Goal: Task Accomplishment & Management: Manage account settings

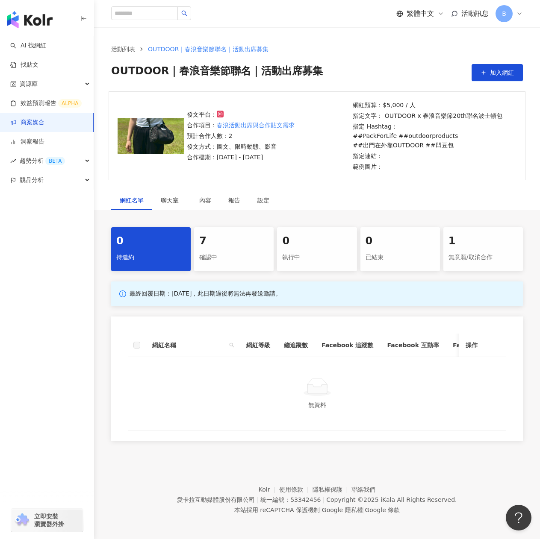
click at [242, 264] on div "確認中" at bounding box center [233, 257] width 69 height 15
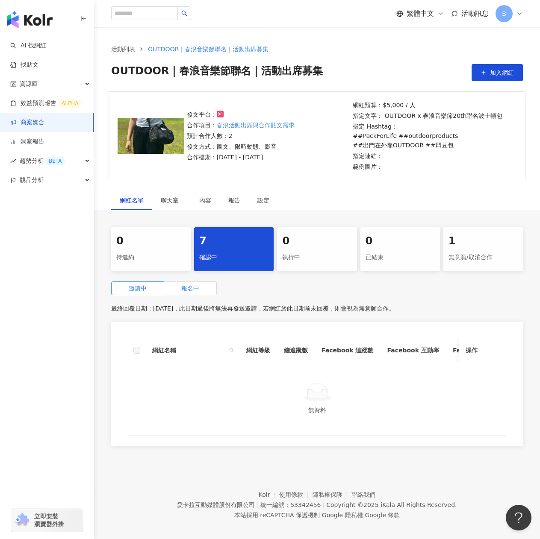
click at [193, 289] on span "報名中" at bounding box center [190, 288] width 18 height 7
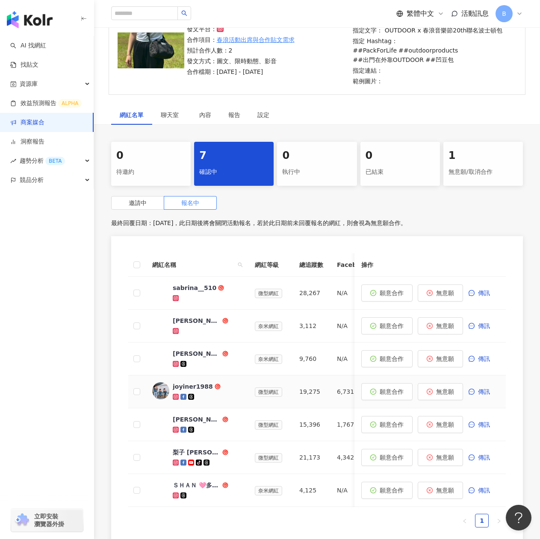
scroll to position [128, 0]
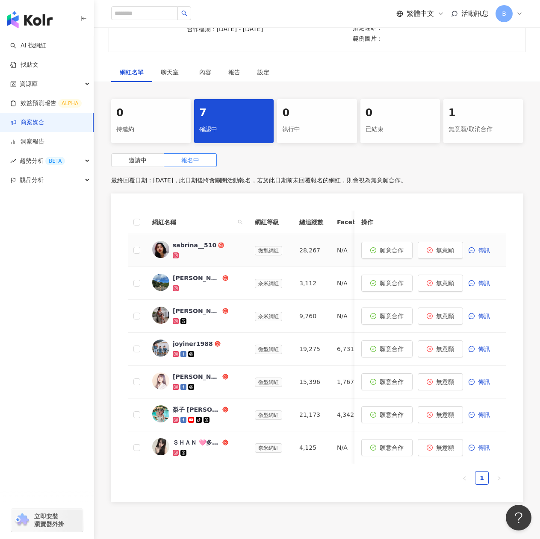
click at [190, 244] on div "sabrina__510" at bounding box center [195, 245] width 44 height 9
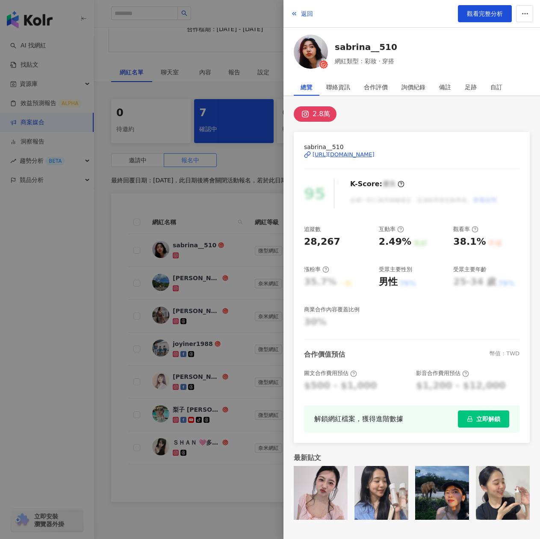
click at [418, 112] on div "2.8萬" at bounding box center [412, 113] width 236 height 15
click at [365, 153] on div "https://www.instagram.com/sabrina__510/" at bounding box center [343, 155] width 62 height 8
click at [479, 15] on span "觀看完整分析" at bounding box center [485, 13] width 36 height 7
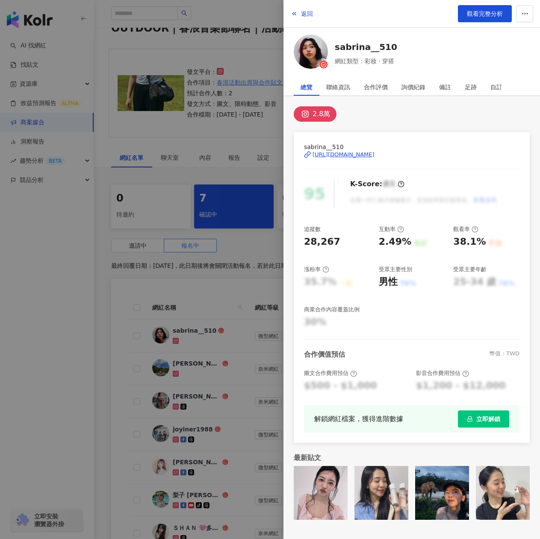
click at [243, 275] on div at bounding box center [270, 269] width 540 height 539
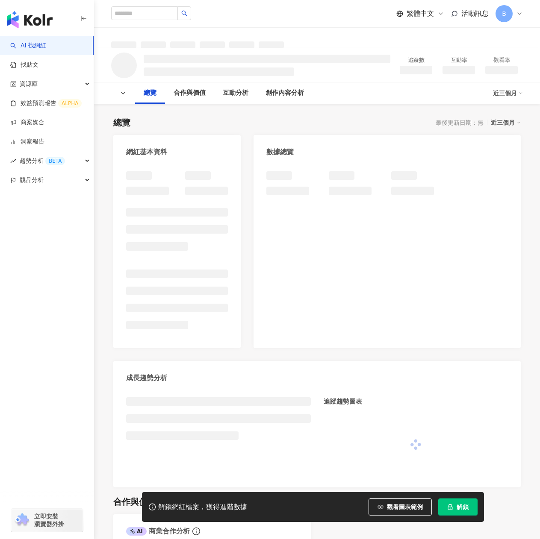
click at [470, 509] on button "解鎖" at bounding box center [457, 507] width 39 height 17
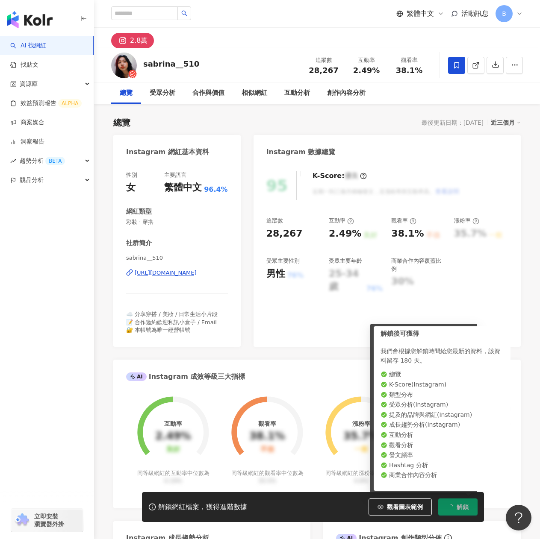
click at [379, 125] on div "總覽 最後更新日期：[DATE] 近三個月" at bounding box center [316, 123] width 407 height 12
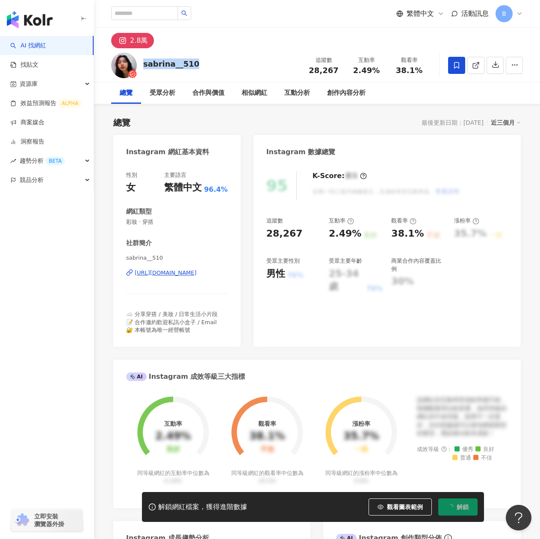
drag, startPoint x: 143, startPoint y: 65, endPoint x: 202, endPoint y: 69, distance: 59.5
click at [202, 69] on div "sabrina__510 追蹤數 28,267 互動率 2.49% 觀看率 38.1%" at bounding box center [317, 65] width 446 height 34
copy div "sabrina__510"
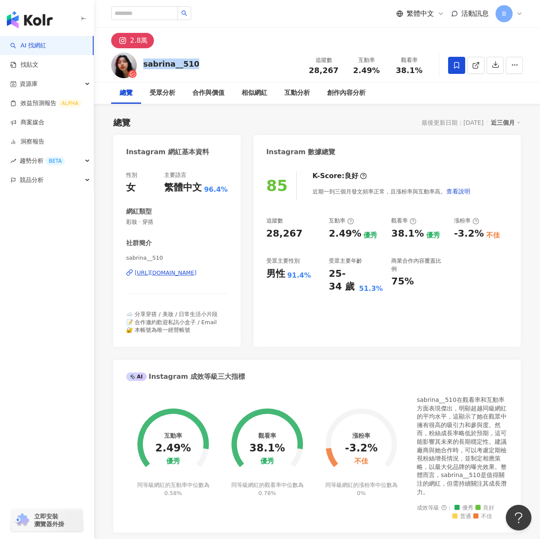
drag, startPoint x: 196, startPoint y: 65, endPoint x: 145, endPoint y: 67, distance: 50.9
click at [145, 67] on div "sabrina__510 追蹤數 28,267 互動率 2.49% 觀看率 38.1%" at bounding box center [317, 65] width 446 height 34
copy div "sabrina__510"
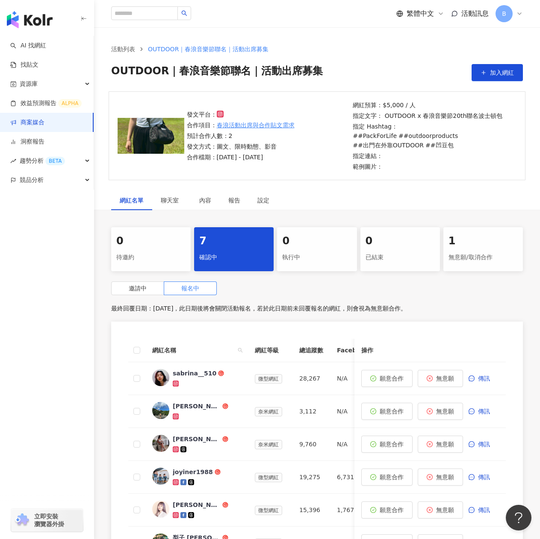
click at [36, 357] on div "AI 找網紅 找貼文 資源庫 效益預測報告 ALPHA 商案媒合 洞察報告 趨勢分析 BETA 競品分析 立即安裝 瀏覽器外掛" at bounding box center [47, 288] width 94 height 504
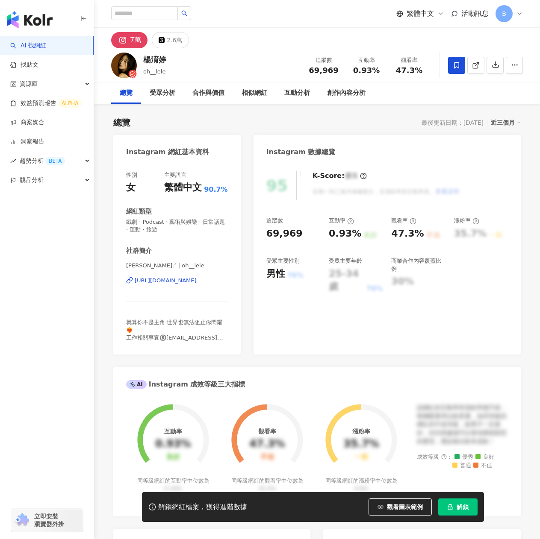
click at [178, 277] on div "楊若辰 Lele.ᐟ | oh__lele https://www.instagram.com/oh__lele/" at bounding box center [177, 287] width 102 height 50
click at [174, 280] on div "https://www.instagram.com/oh__lele/" at bounding box center [166, 281] width 62 height 8
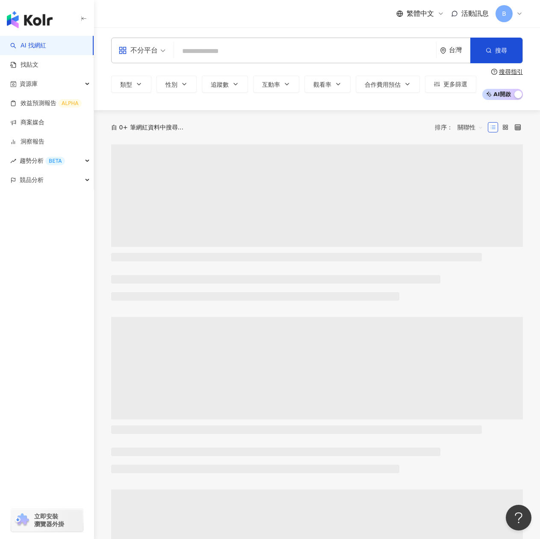
click at [220, 52] on input "search" at bounding box center [304, 51] width 255 height 16
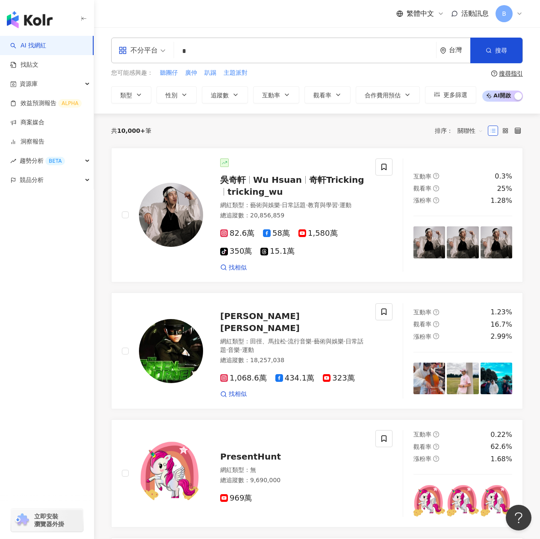
type input "*"
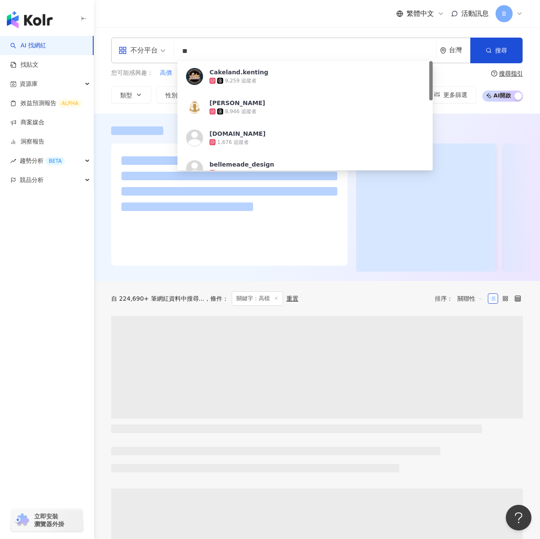
type input "*"
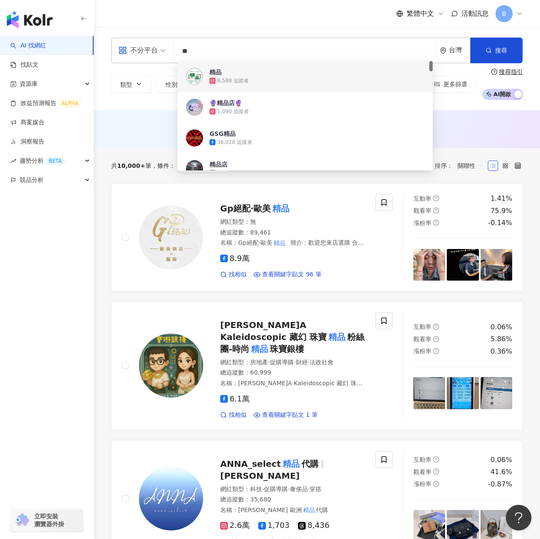
drag, startPoint x: 205, startPoint y: 44, endPoint x: 182, endPoint y: 45, distance: 23.1
click at [183, 45] on input "**" at bounding box center [304, 51] width 255 height 16
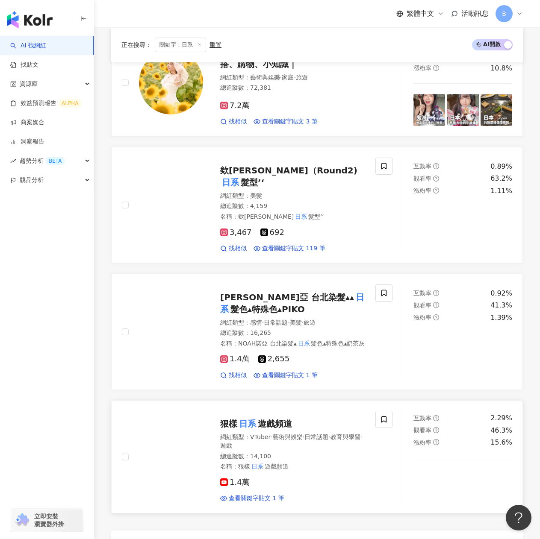
scroll to position [1368, 0]
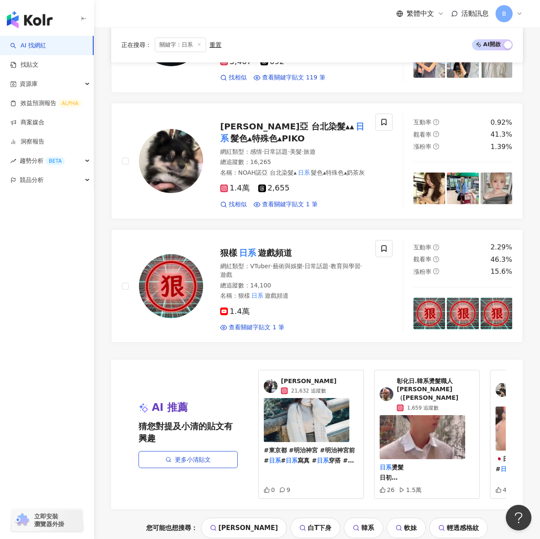
click at [313, 387] on span "21,632 追蹤數" at bounding box center [308, 391] width 35 height 8
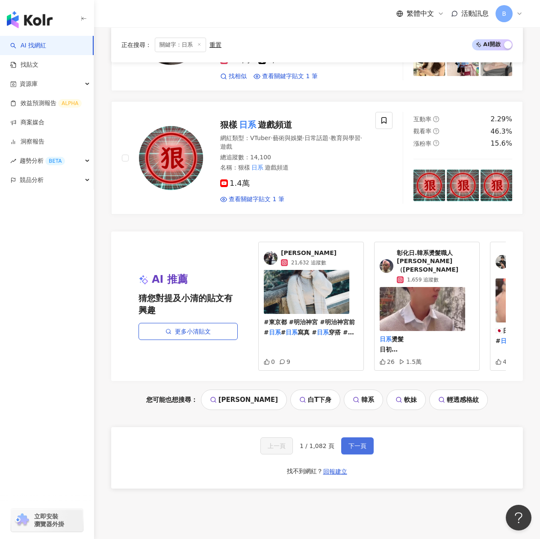
click at [357, 438] on button "下一頁" at bounding box center [357, 446] width 32 height 17
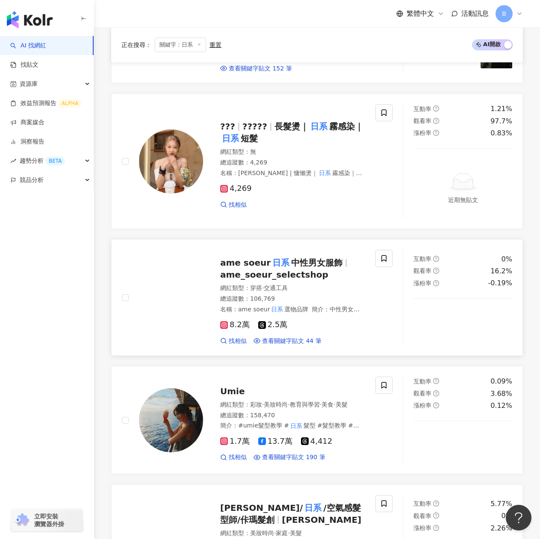
scroll to position [899, 0]
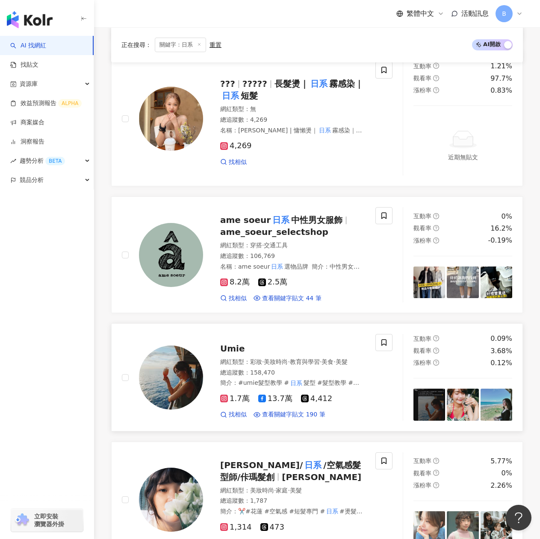
click at [232, 350] on span "Umie" at bounding box center [232, 349] width 25 height 10
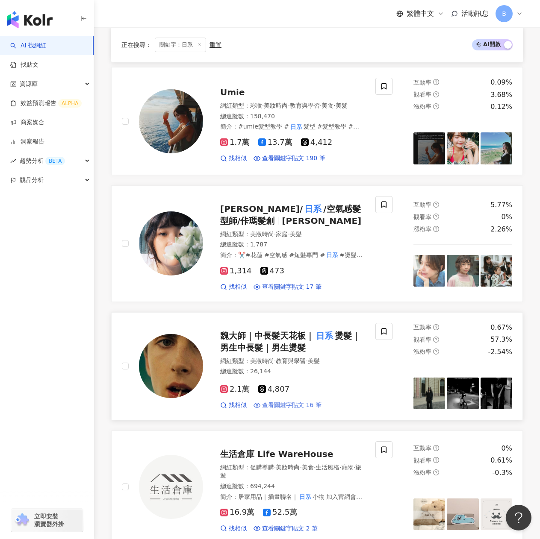
scroll to position [1284, 0]
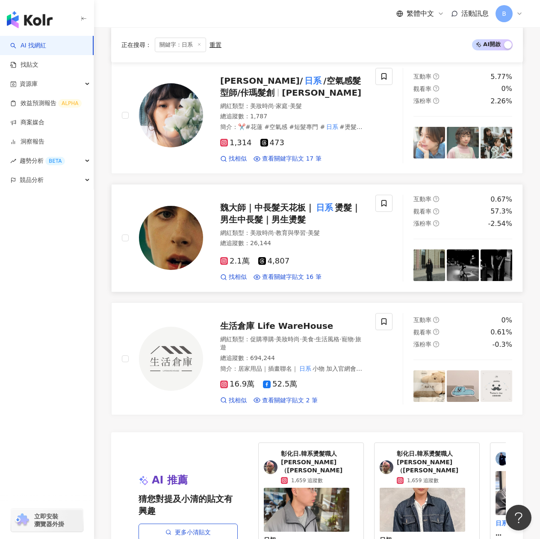
click at [287, 213] on span "魏大師｜中長髮天花板｜" at bounding box center [267, 208] width 94 height 10
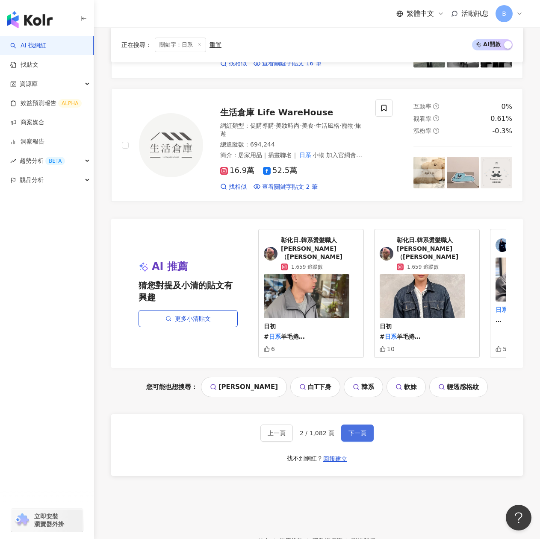
click at [362, 437] on span "下一頁" at bounding box center [357, 433] width 18 height 7
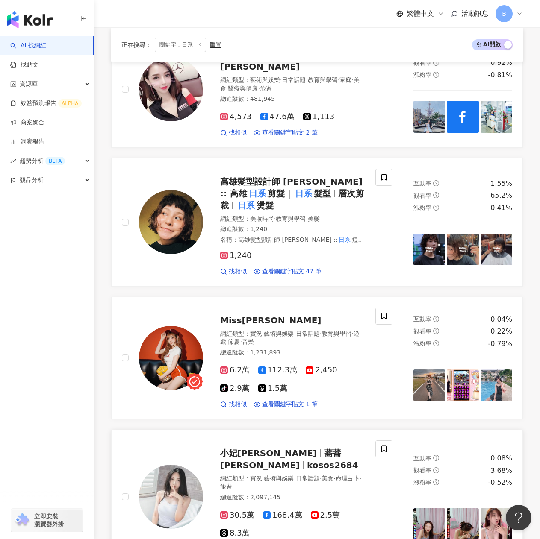
scroll to position [1111, 0]
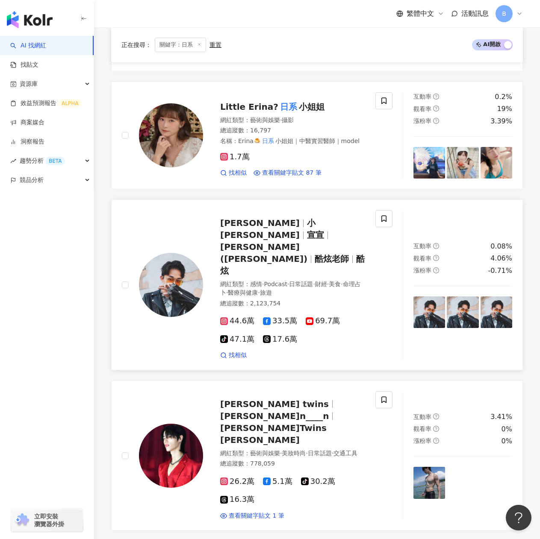
scroll to position [213, 0]
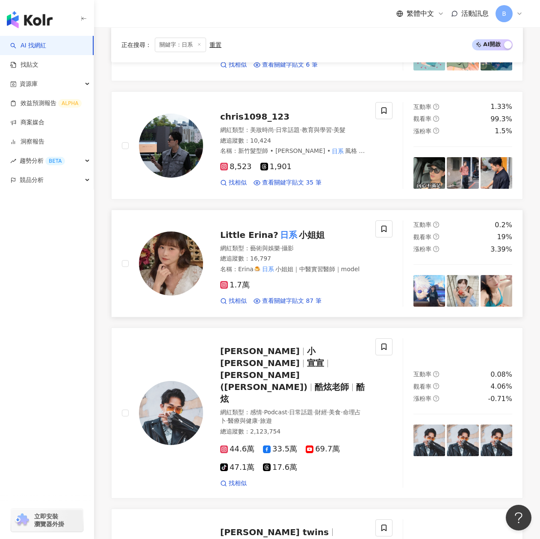
click at [278, 241] on mark "日系" at bounding box center [288, 235] width 21 height 14
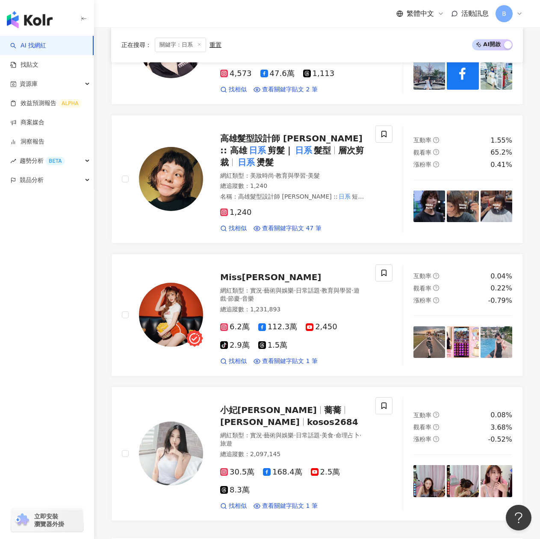
scroll to position [1539, 0]
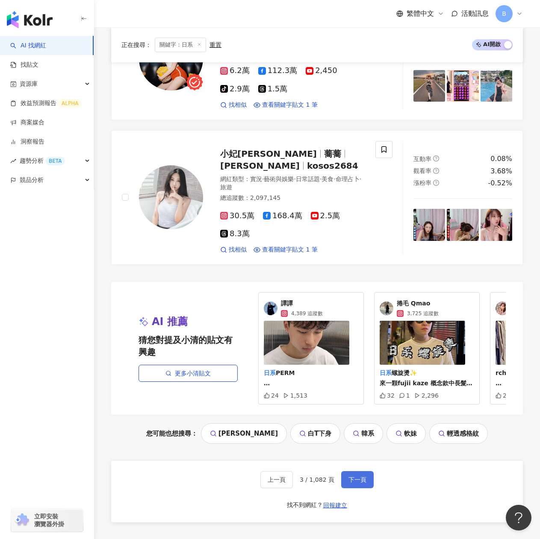
click at [361, 477] on span "下一頁" at bounding box center [357, 480] width 18 height 7
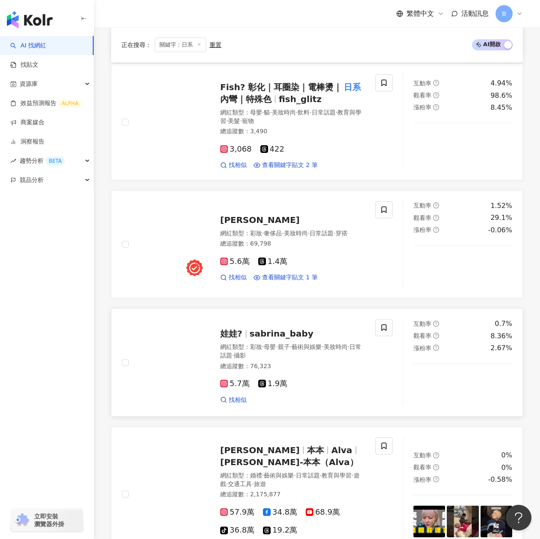
scroll to position [769, 0]
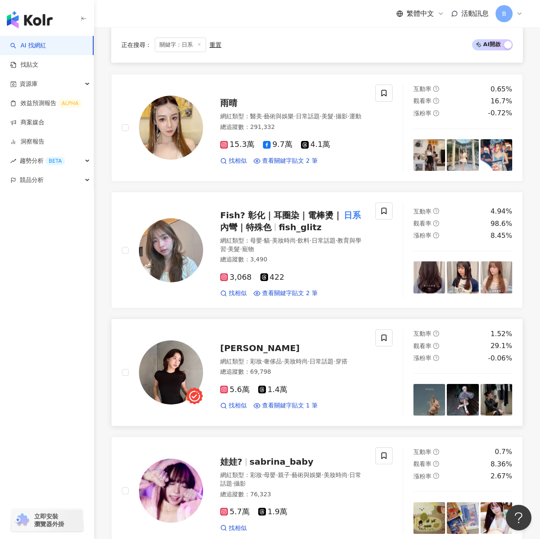
click at [251, 343] on span "Shiny Huang" at bounding box center [260, 348] width 80 height 10
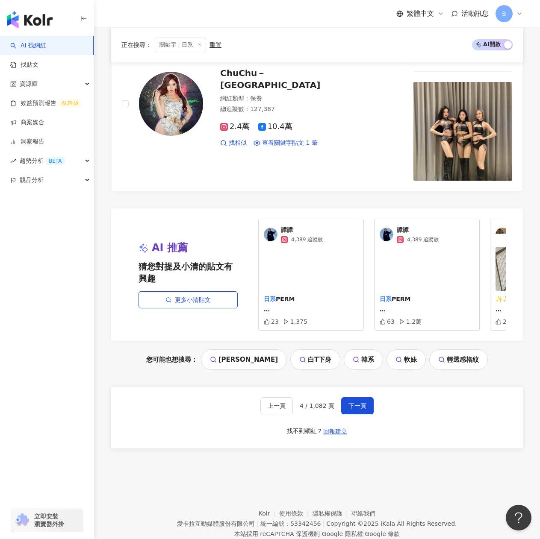
scroll to position [1368, 0]
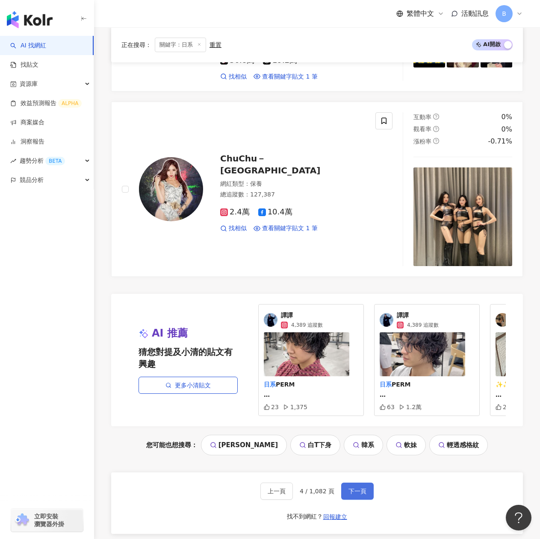
click at [363, 488] on span "下一頁" at bounding box center [357, 491] width 18 height 7
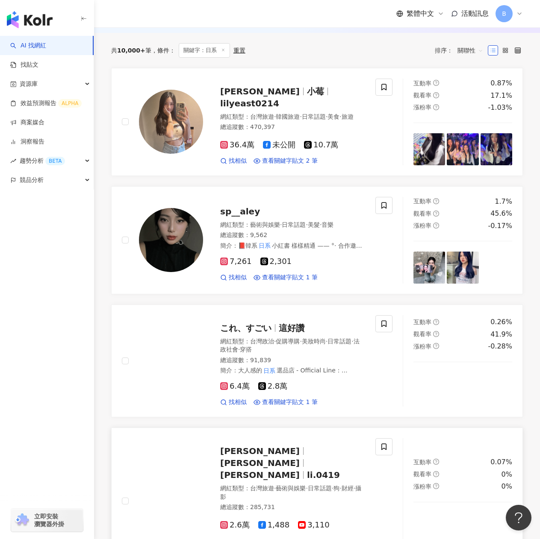
scroll to position [76, 0]
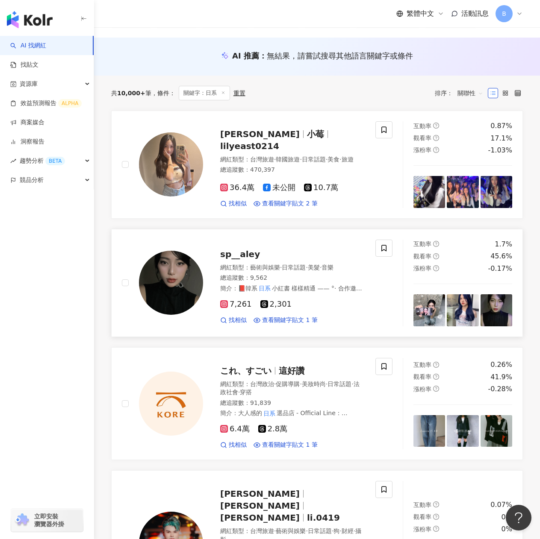
click at [249, 254] on span "sp__aley" at bounding box center [240, 254] width 40 height 10
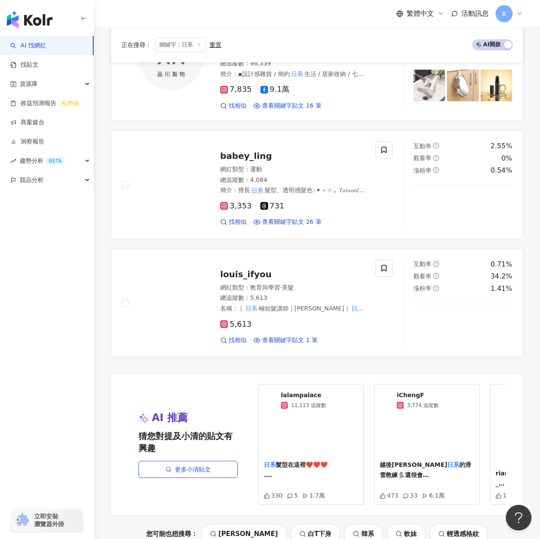
scroll to position [1487, 0]
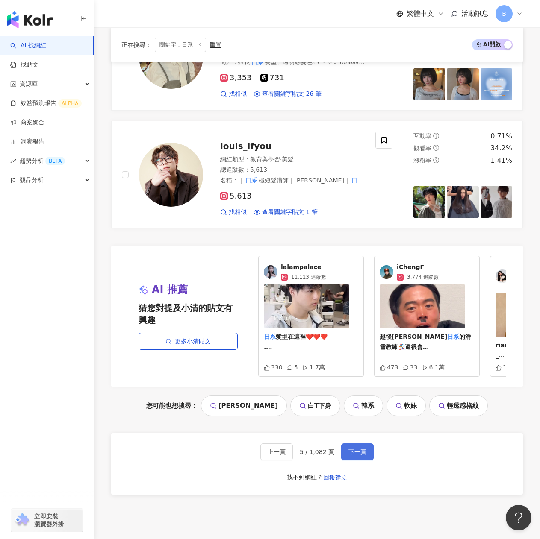
click at [354, 444] on button "下一頁" at bounding box center [357, 452] width 32 height 17
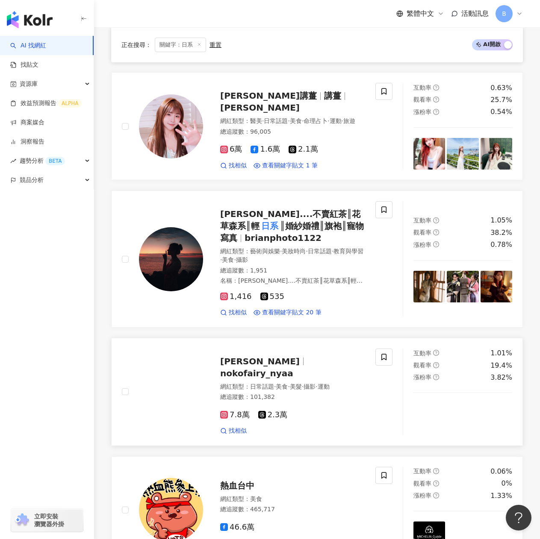
scroll to position [983, 0]
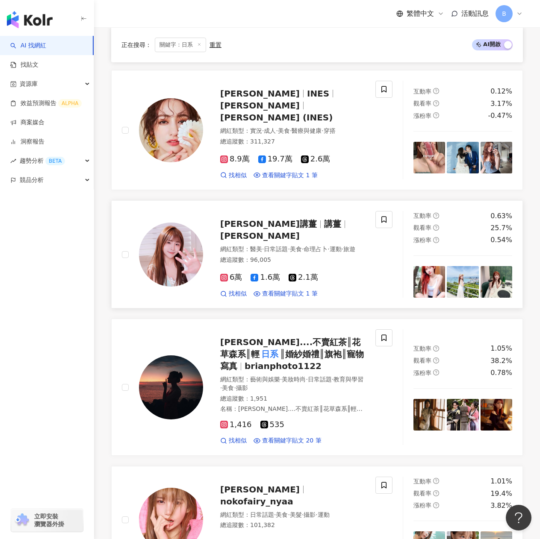
click at [300, 231] on span "jocelyn_yaaa" at bounding box center [260, 236] width 80 height 10
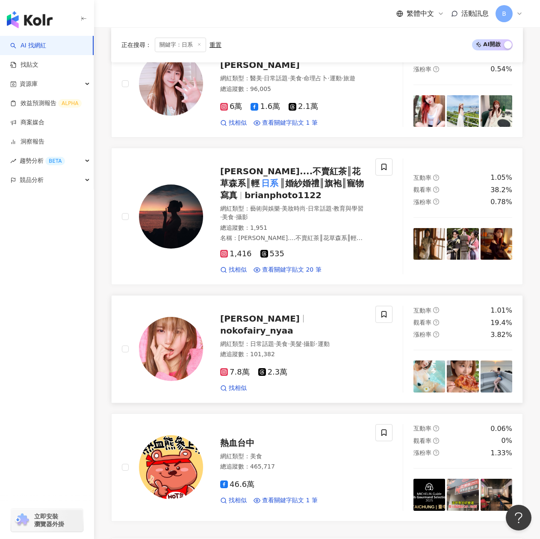
click at [274, 326] on span "nokofairy_nyaa" at bounding box center [256, 331] width 73 height 10
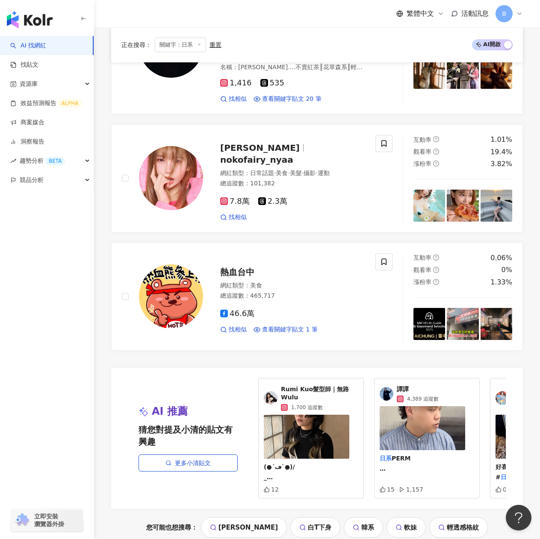
scroll to position [1507, 0]
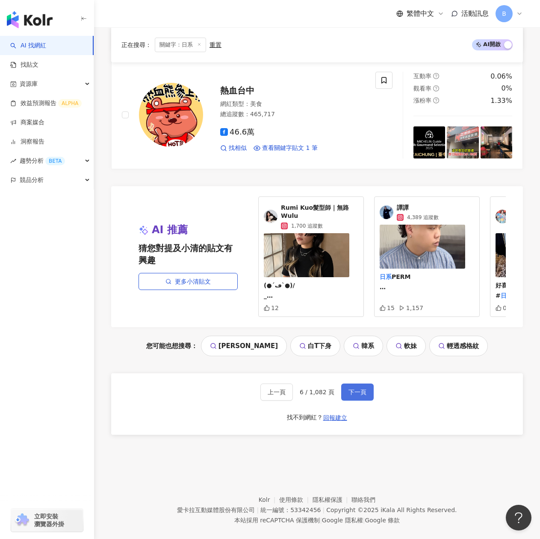
click at [346, 384] on button "下一頁" at bounding box center [357, 392] width 32 height 17
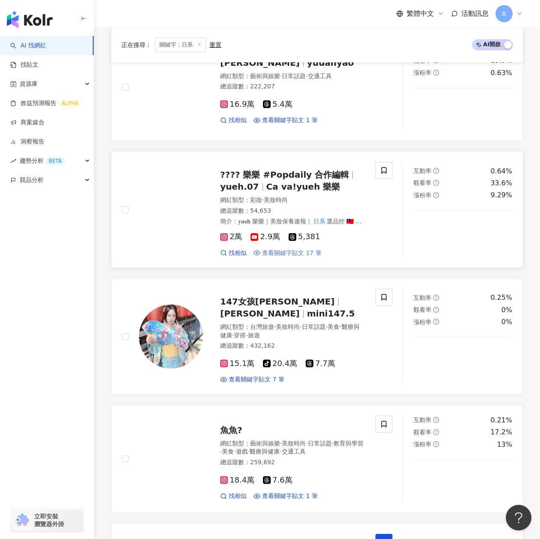
scroll to position [982, 0]
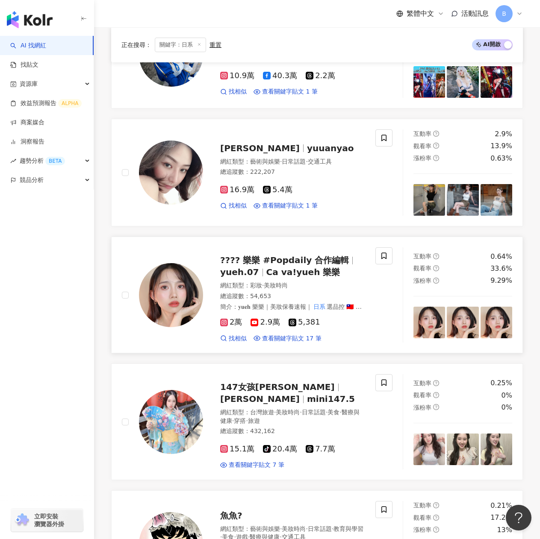
click at [286, 271] on span "Ca va!yueh 樂樂" at bounding box center [303, 272] width 74 height 10
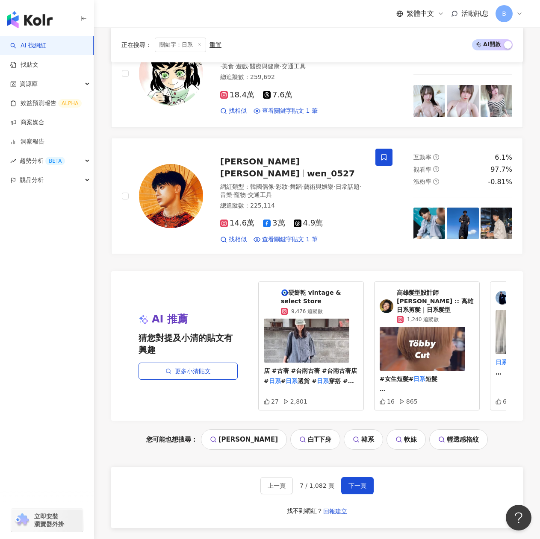
scroll to position [1538, 0]
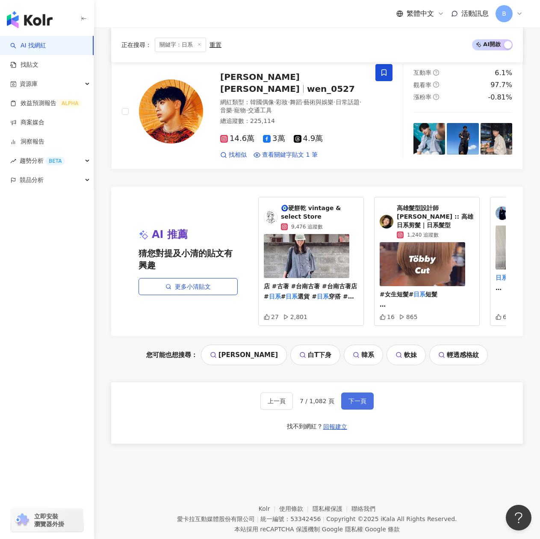
click at [346, 393] on button "下一頁" at bounding box center [357, 401] width 32 height 17
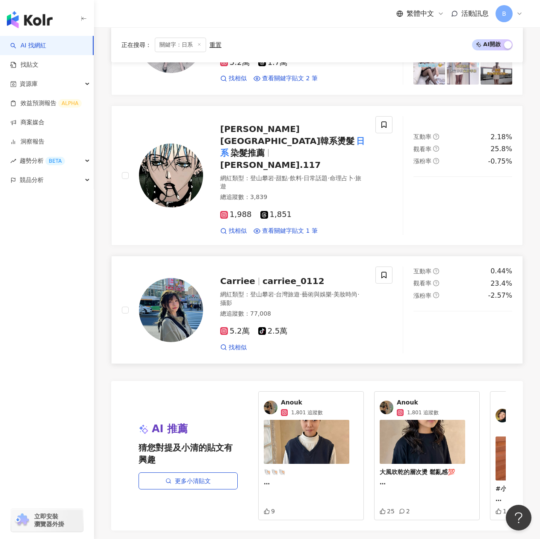
scroll to position [1155, 0]
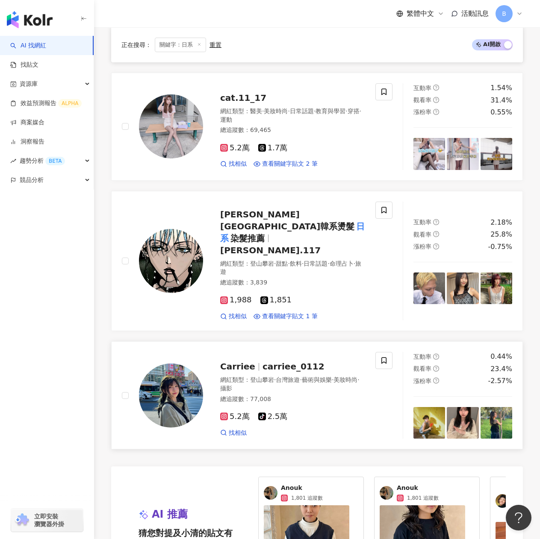
click at [288, 362] on span "carriee_0112" at bounding box center [293, 367] width 62 height 10
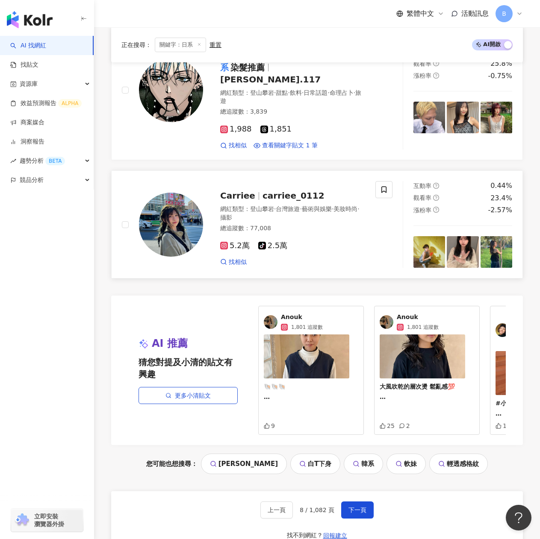
scroll to position [1411, 0]
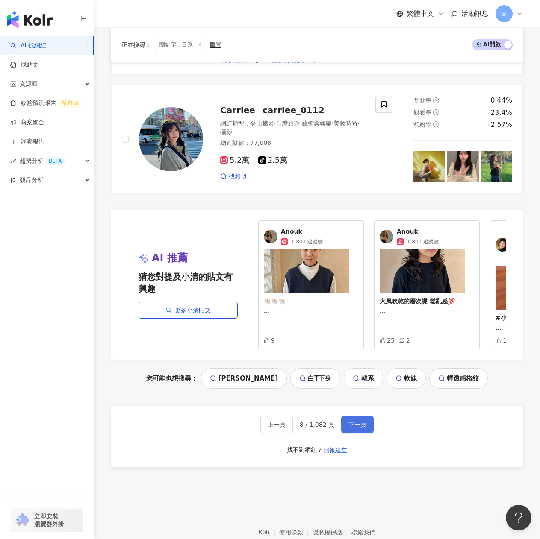
click at [359, 416] on button "下一頁" at bounding box center [357, 424] width 32 height 17
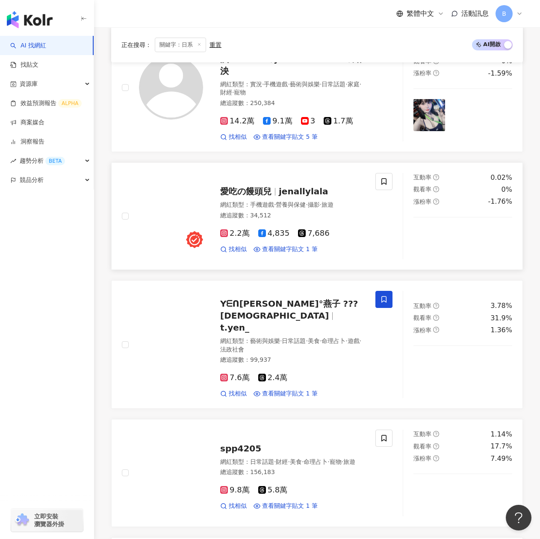
scroll to position [989, 0]
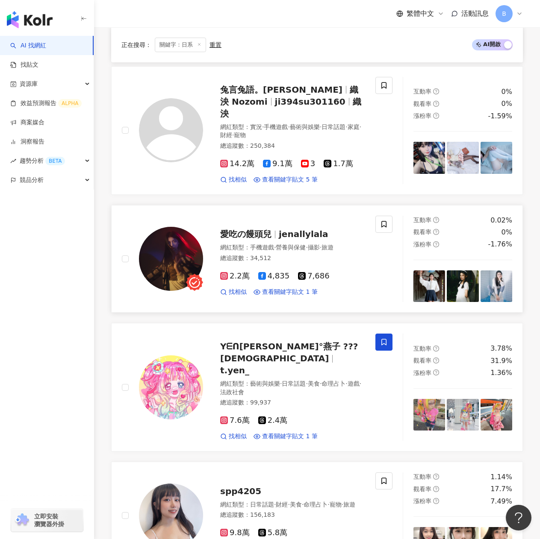
click at [263, 229] on span "愛吃の饅頭兒" at bounding box center [245, 234] width 51 height 10
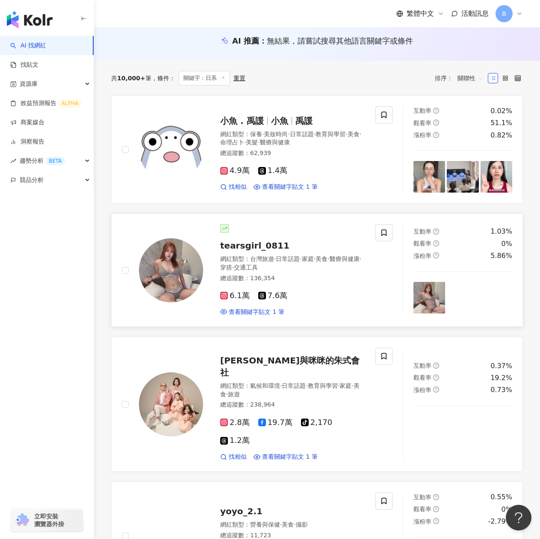
scroll to position [0, 0]
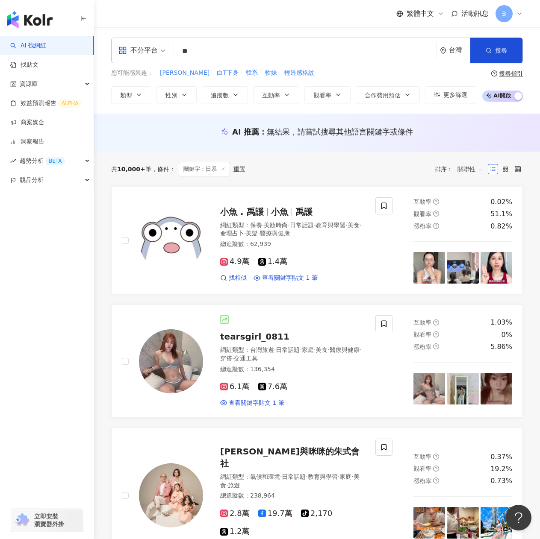
click at [250, 44] on input "**" at bounding box center [304, 51] width 255 height 16
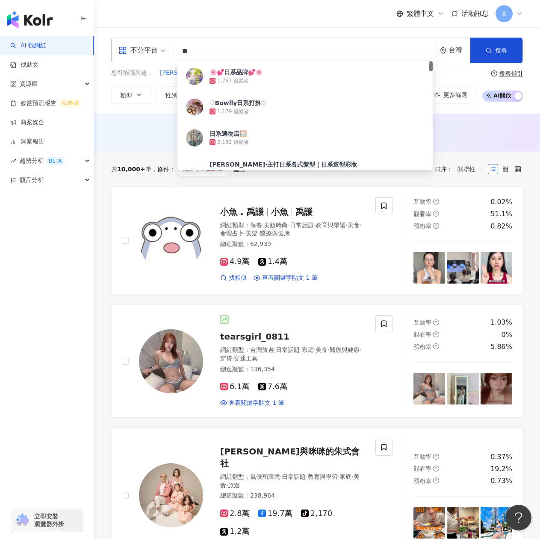
type input "*"
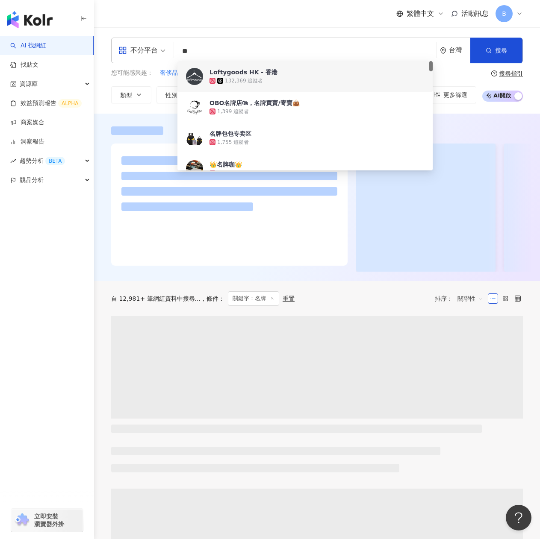
click at [220, 49] on input "**" at bounding box center [304, 51] width 255 height 16
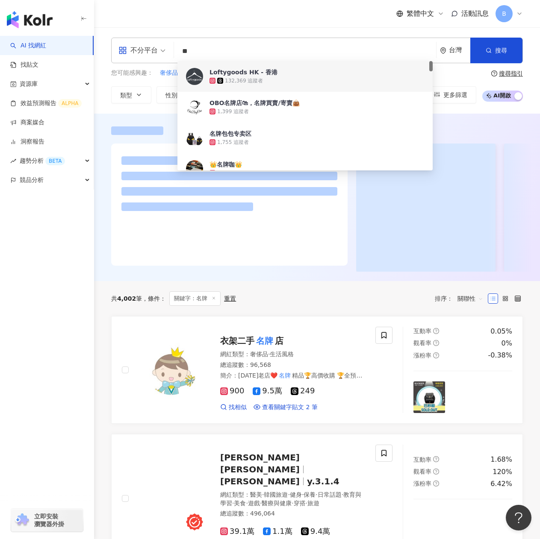
type input "*"
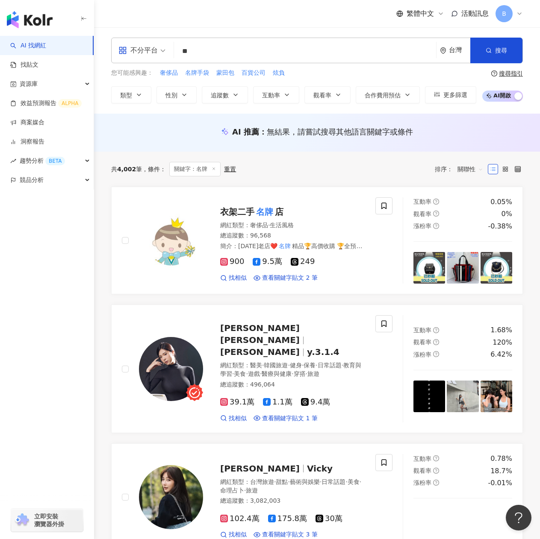
type input "**"
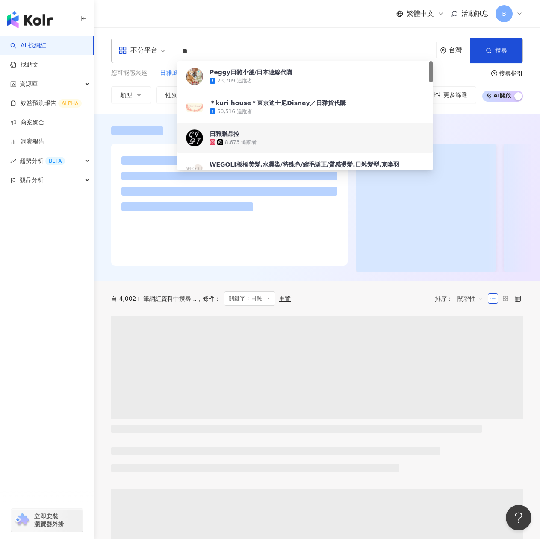
click at [151, 115] on div at bounding box center [317, 198] width 446 height 168
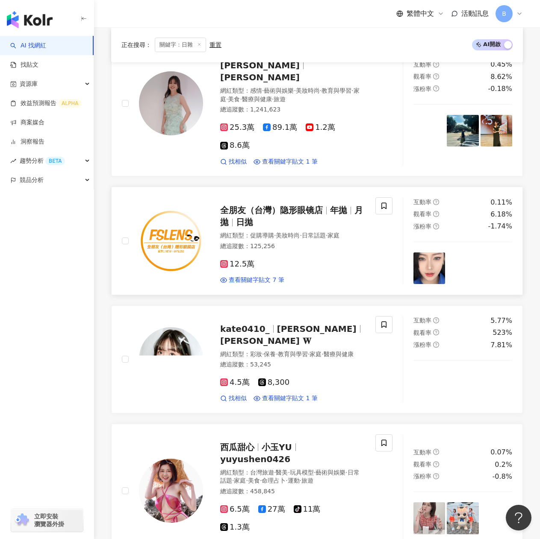
scroll to position [1325, 0]
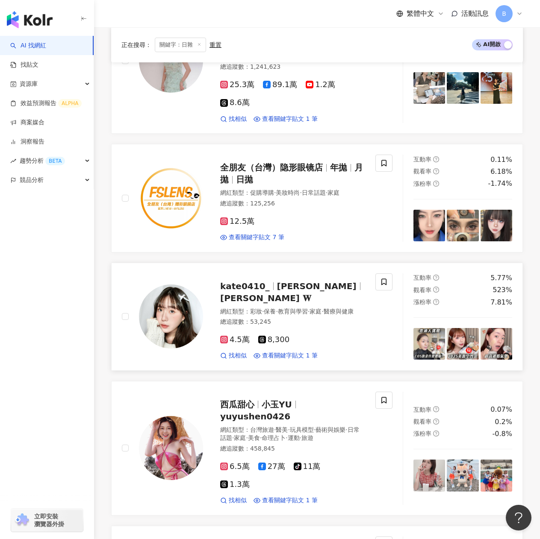
click at [266, 281] on span "kate0410_" at bounding box center [248, 286] width 57 height 10
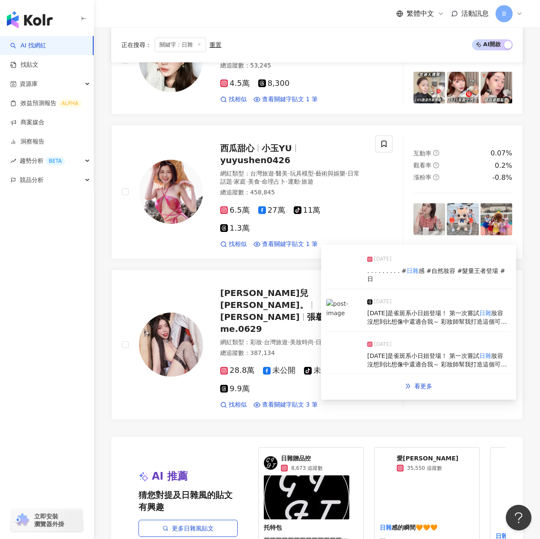
scroll to position [1710, 0]
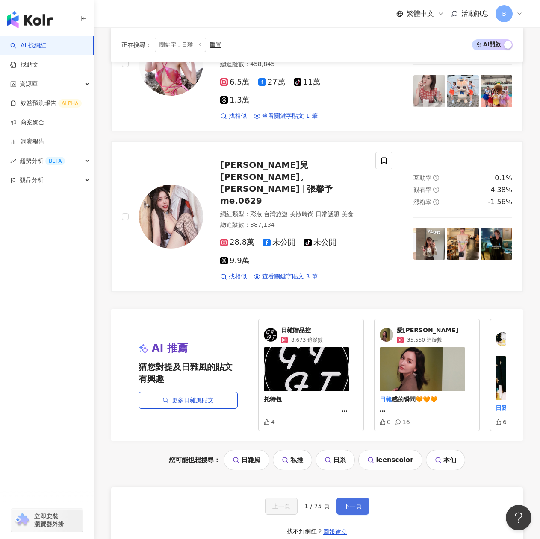
click at [354, 503] on span "下一頁" at bounding box center [353, 506] width 18 height 7
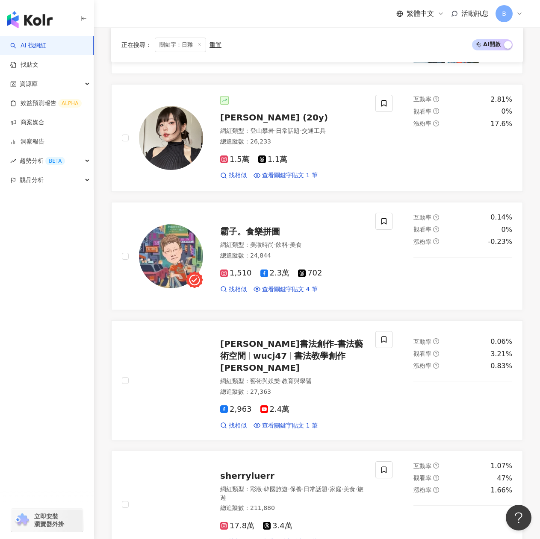
scroll to position [977, 0]
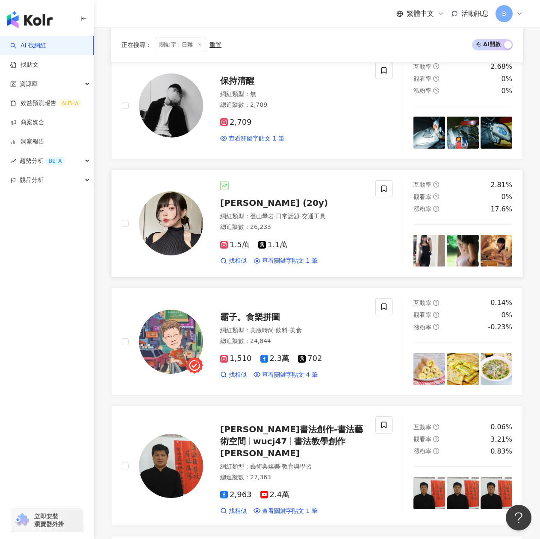
click at [248, 198] on span "雅萱 (20y)" at bounding box center [274, 203] width 108 height 10
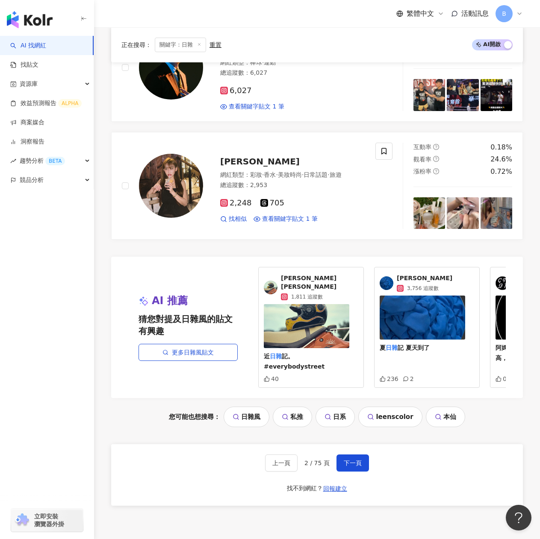
scroll to position [1661, 0]
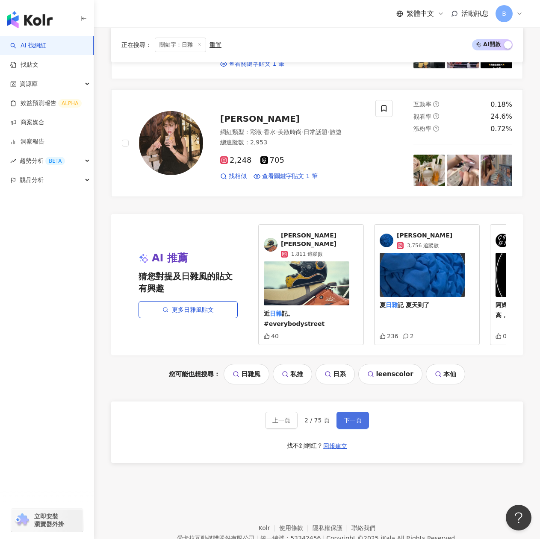
click at [348, 417] on span "下一頁" at bounding box center [353, 420] width 18 height 7
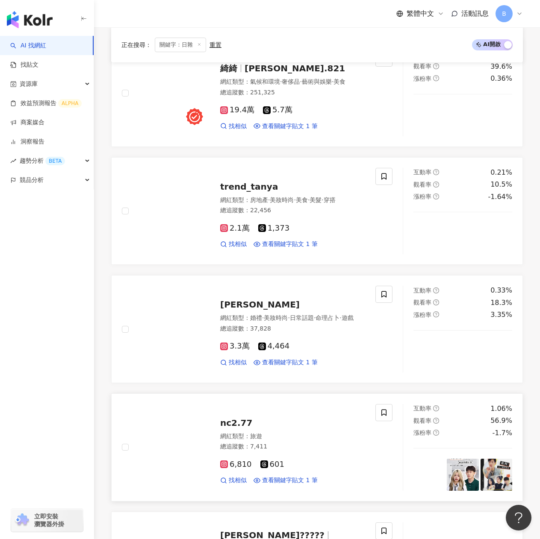
scroll to position [1282, 0]
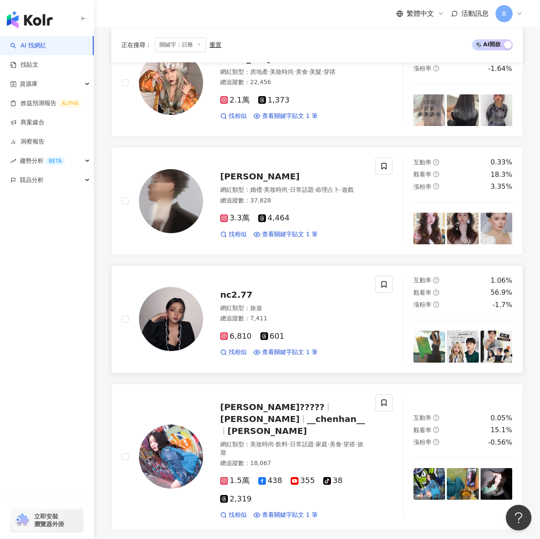
click at [236, 290] on span "nc2.77" at bounding box center [236, 295] width 32 height 10
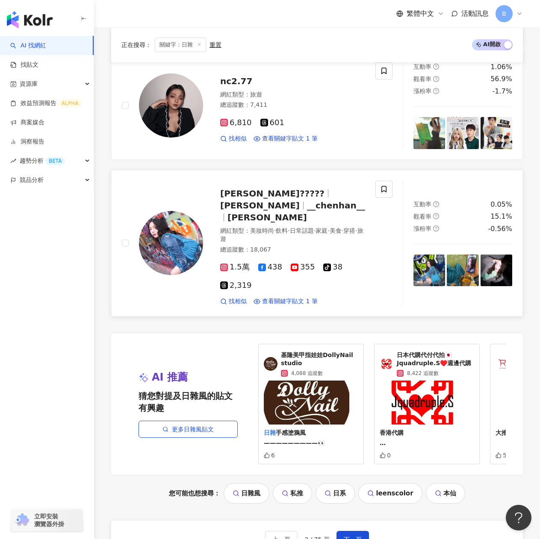
click at [275, 200] on span "chenhannnnn" at bounding box center [260, 205] width 80 height 10
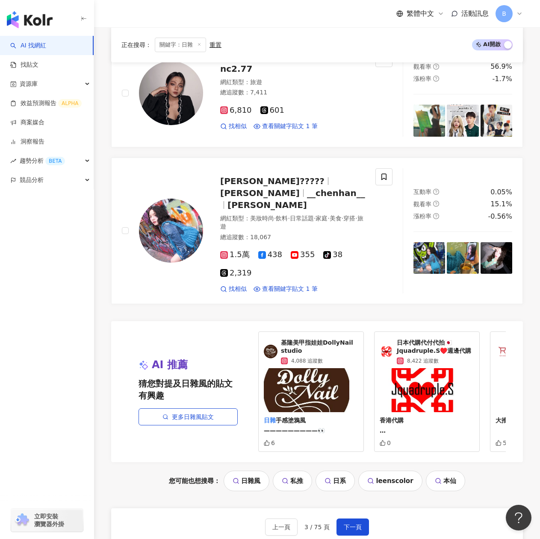
scroll to position [1637, 0]
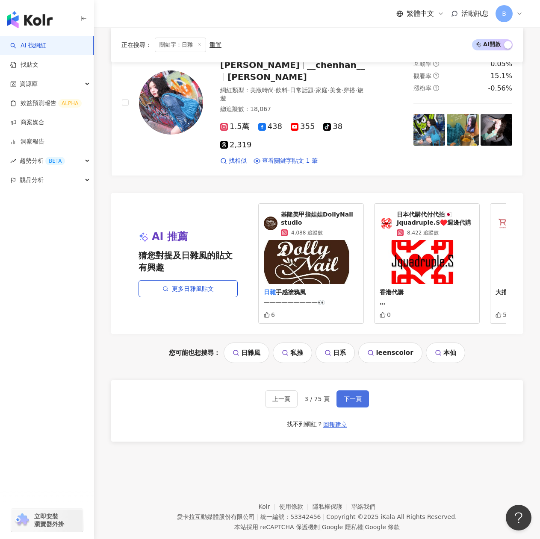
click at [348, 391] on button "下一頁" at bounding box center [352, 399] width 32 height 17
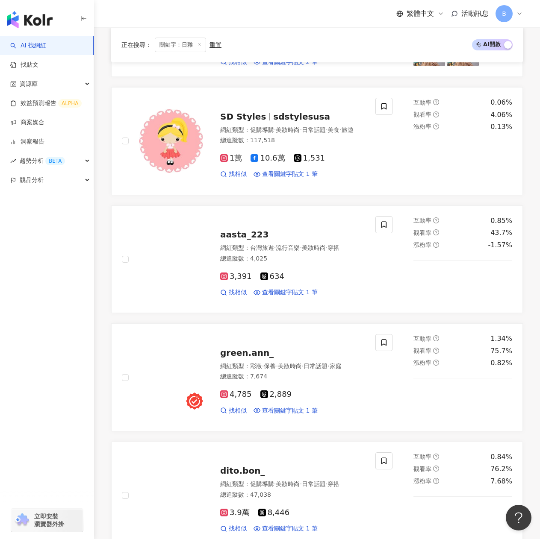
scroll to position [557, 0]
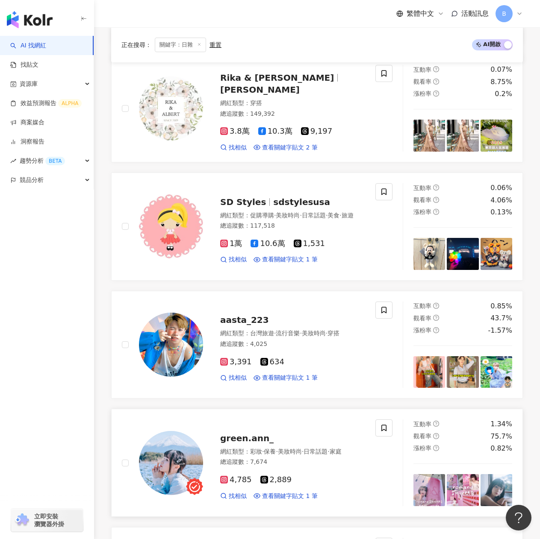
click at [238, 433] on span "green.ann_" at bounding box center [246, 438] width 53 height 10
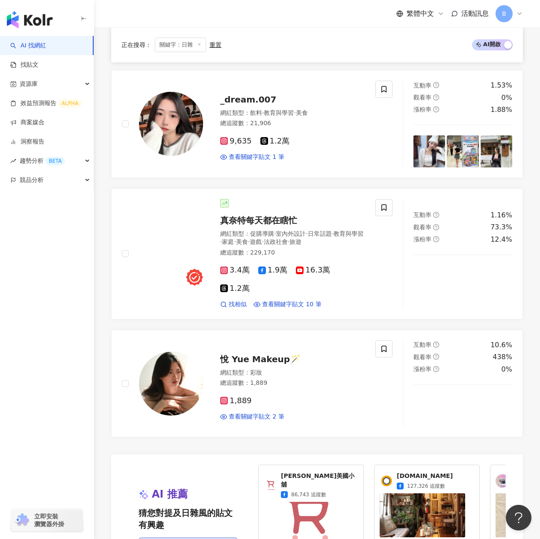
scroll to position [1625, 0]
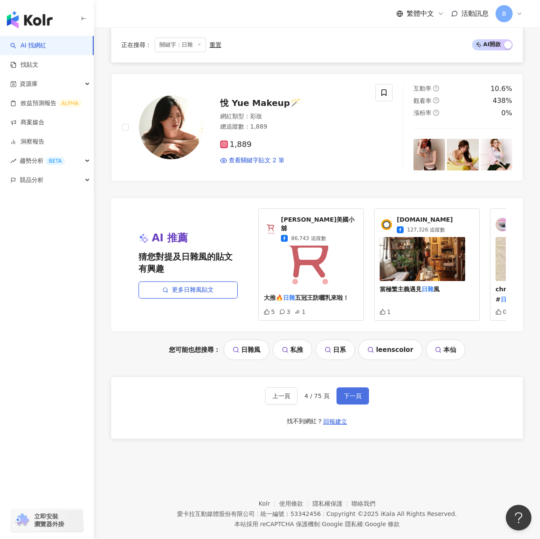
click at [353, 388] on button "下一頁" at bounding box center [352, 396] width 32 height 17
click at [353, 393] on span "下一頁" at bounding box center [353, 396] width 18 height 7
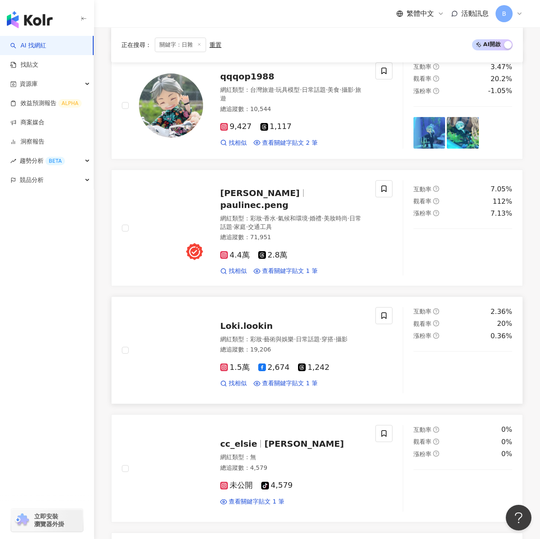
scroll to position [996, 0]
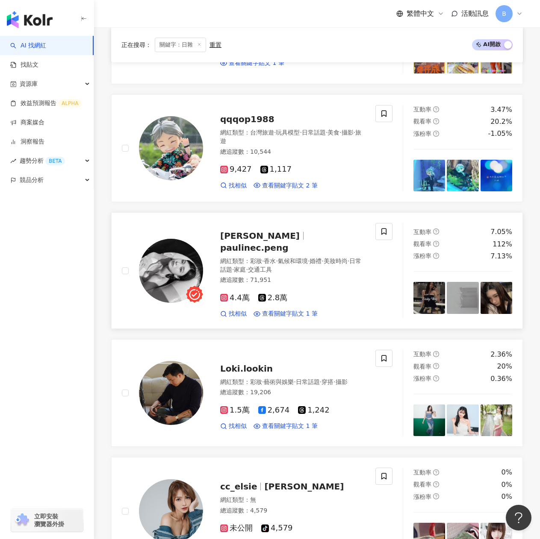
click at [329, 243] on div "張芃 paulinec.peng" at bounding box center [292, 242] width 145 height 24
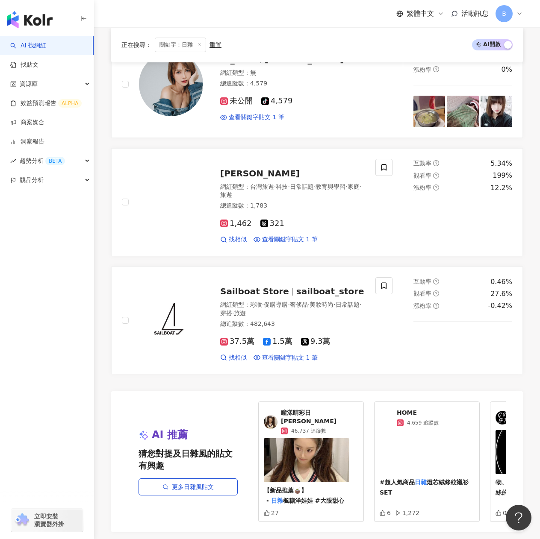
scroll to position [1508, 0]
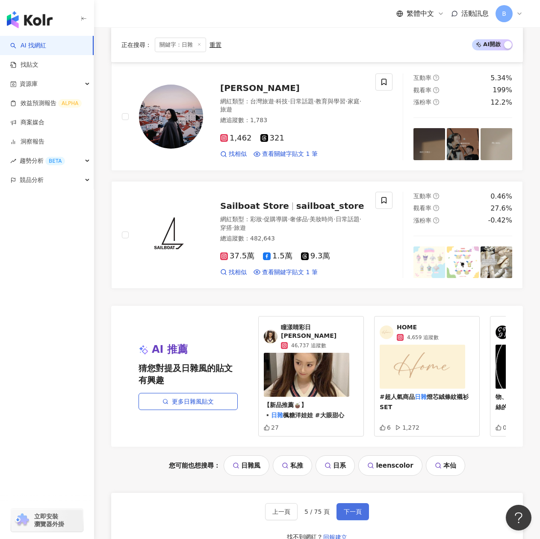
click at [362, 513] on button "下一頁" at bounding box center [352, 512] width 32 height 17
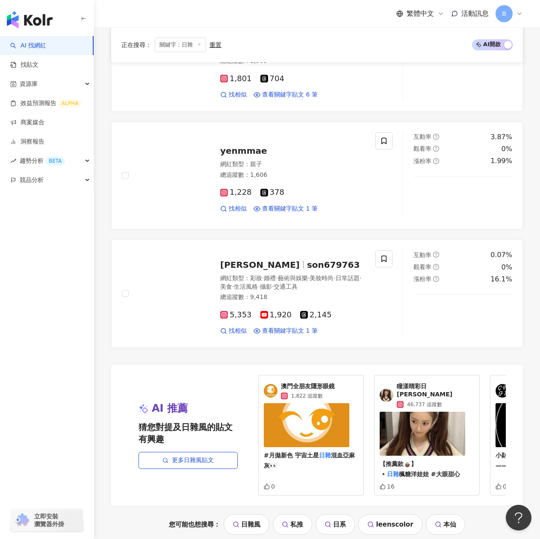
scroll to position [1602, 0]
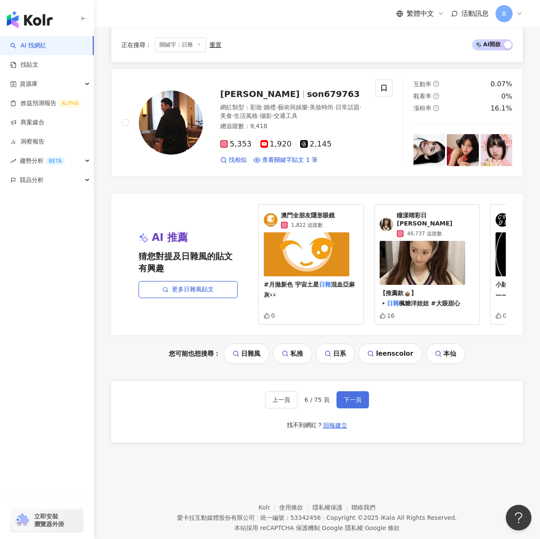
click at [343, 392] on button "下一頁" at bounding box center [352, 400] width 32 height 17
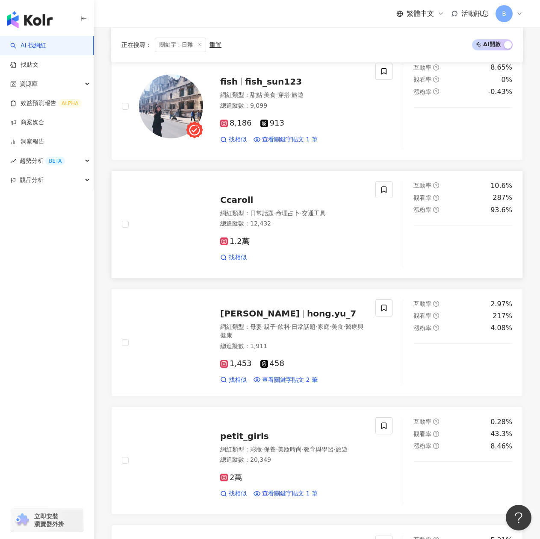
scroll to position [667, 0]
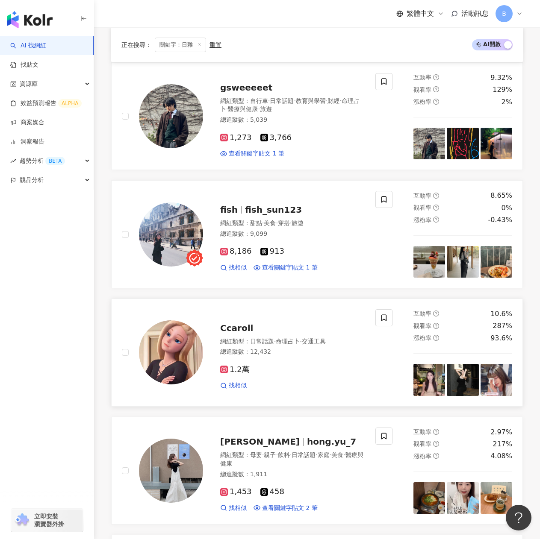
click at [233, 323] on span "Ccaroll" at bounding box center [236, 328] width 33 height 10
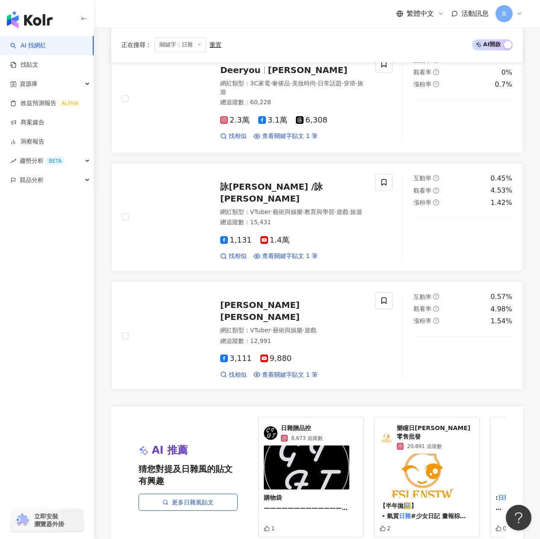
scroll to position [1607, 0]
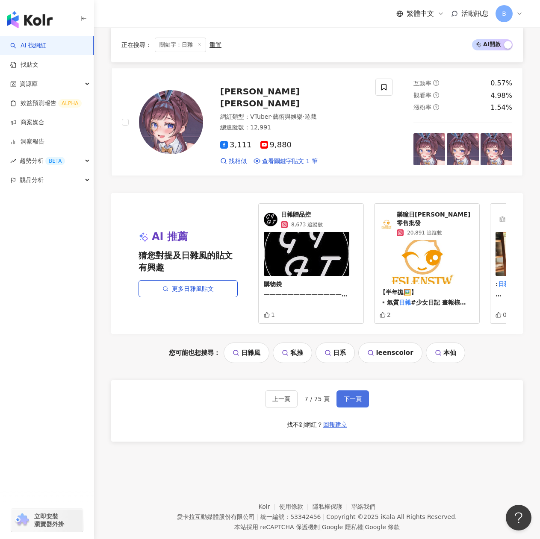
click at [345, 396] on span "下一頁" at bounding box center [353, 399] width 18 height 7
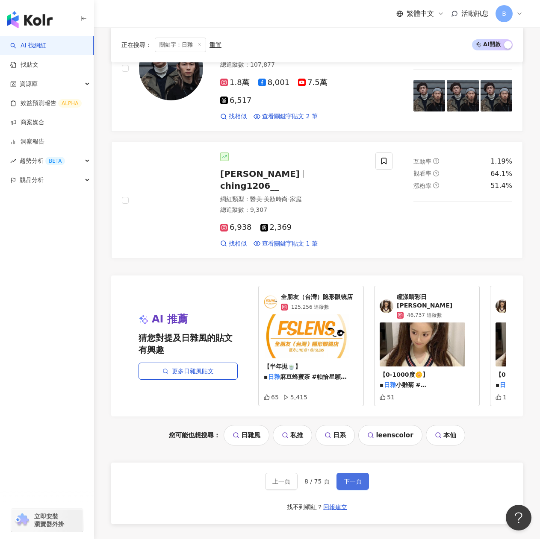
scroll to position [1665, 0]
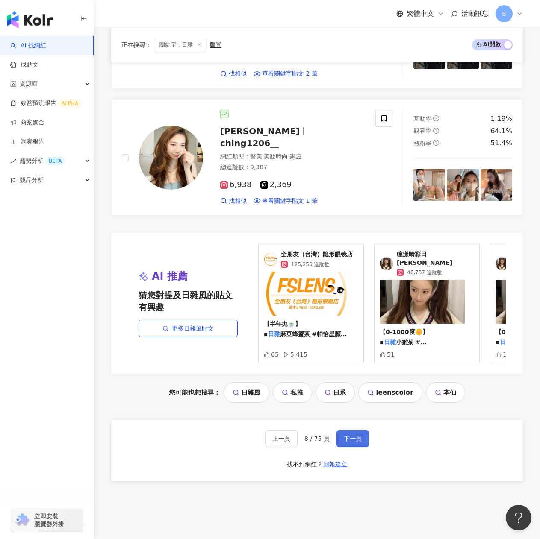
click at [347, 430] on button "下一頁" at bounding box center [352, 438] width 32 height 17
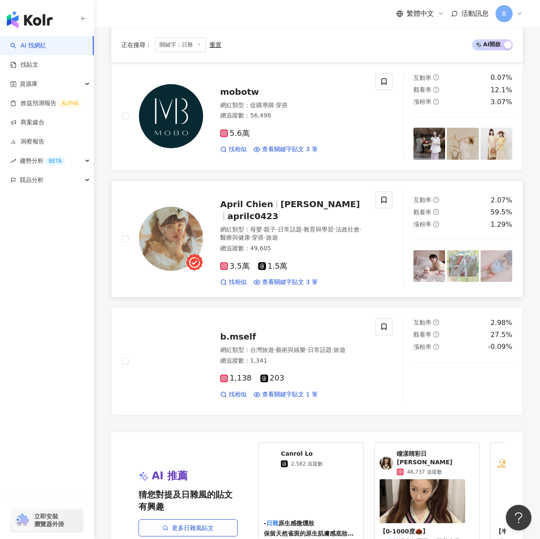
scroll to position [1372, 0]
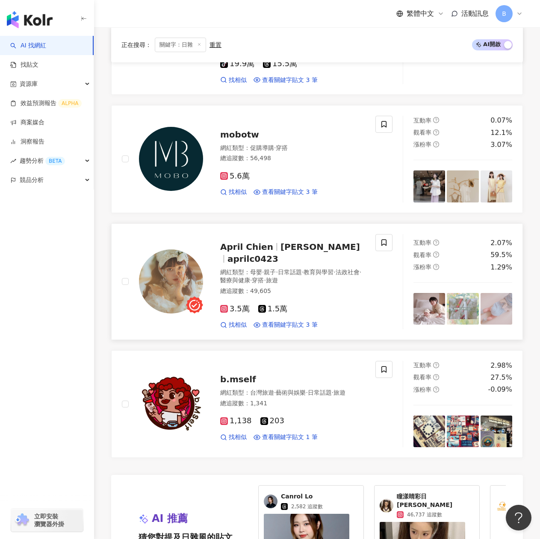
click at [297, 242] on span "簡玟靖" at bounding box center [320, 247] width 80 height 10
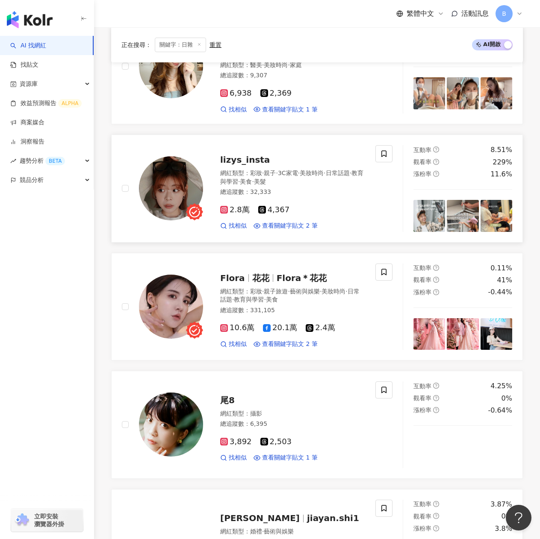
scroll to position [218, 0]
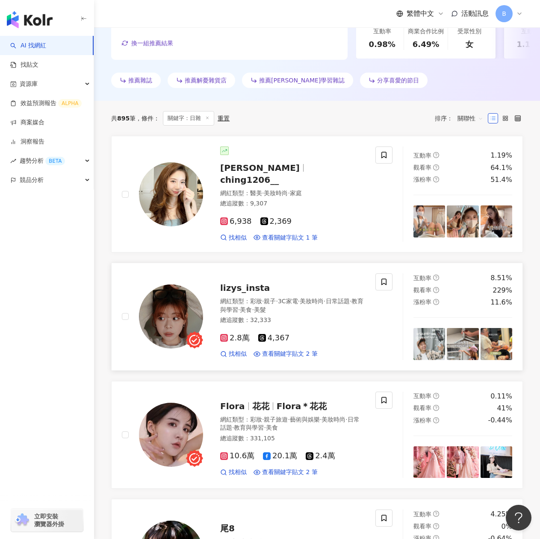
click at [244, 283] on span "lizys_insta" at bounding box center [245, 288] width 50 height 10
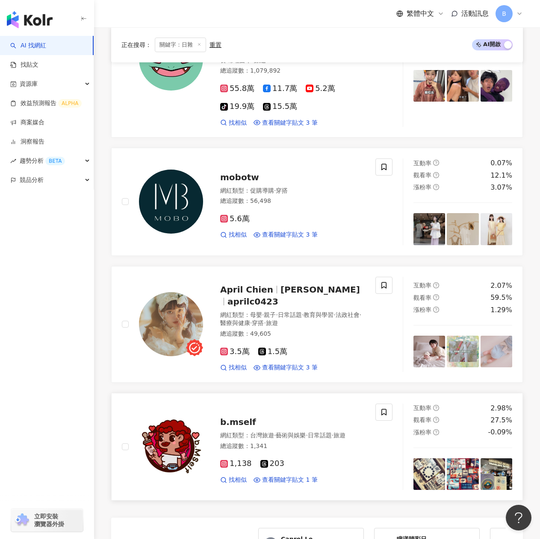
scroll to position [1585, 0]
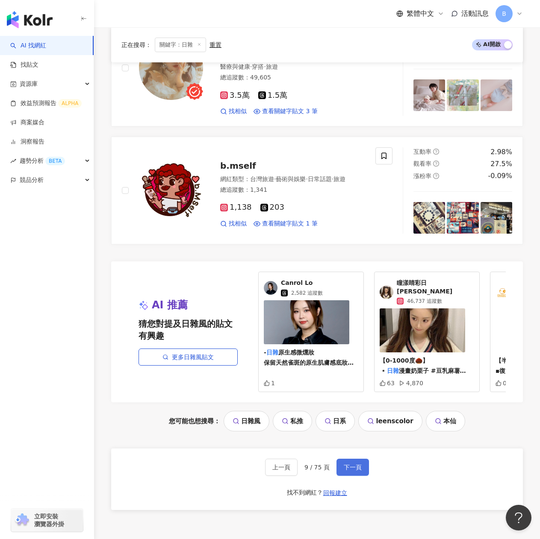
click at [362, 459] on button "下一頁" at bounding box center [352, 467] width 32 height 17
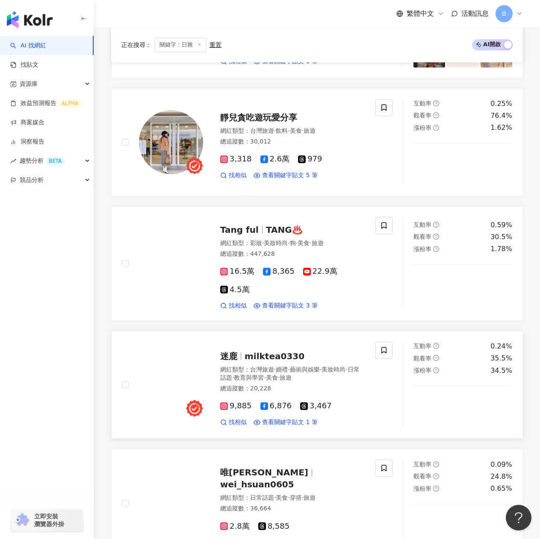
scroll to position [975, 0]
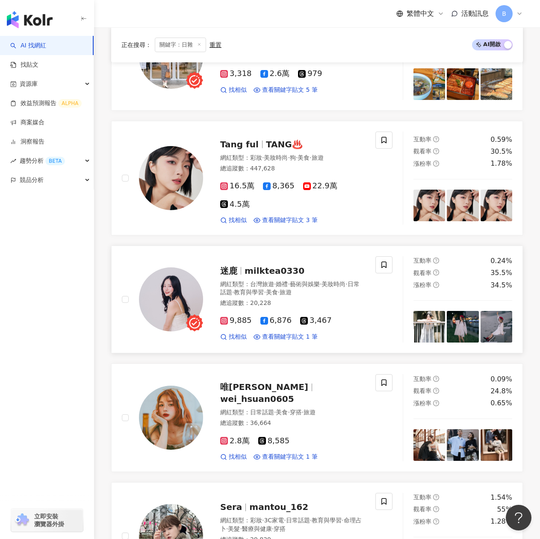
click at [280, 266] on span "milktea0330" at bounding box center [274, 271] width 60 height 10
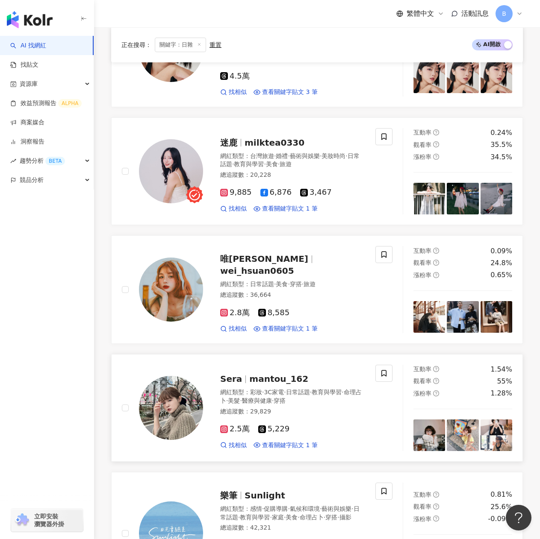
click at [260, 380] on div "Sera mantou_162 網紅類型 ： 彩妝 · 3C家電 · 日常話題 · 教育與學習 · 命理占卜 · 美髮 · 醫療與健康 · 穿搭 總追蹤數 ：…" at bounding box center [284, 407] width 162 height 83
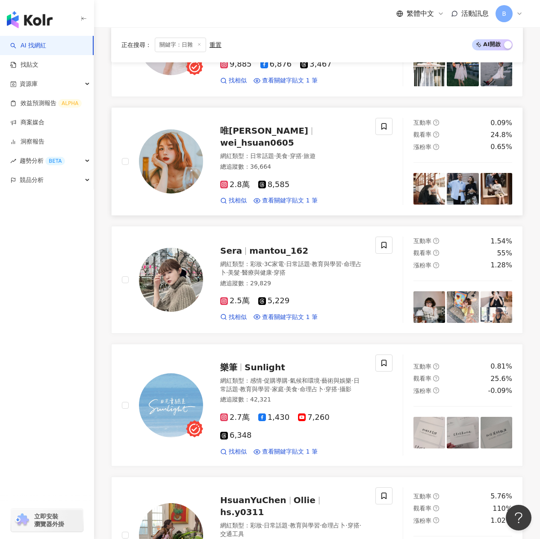
click at [269, 138] on span "wei_hsuan0605" at bounding box center [257, 143] width 74 height 10
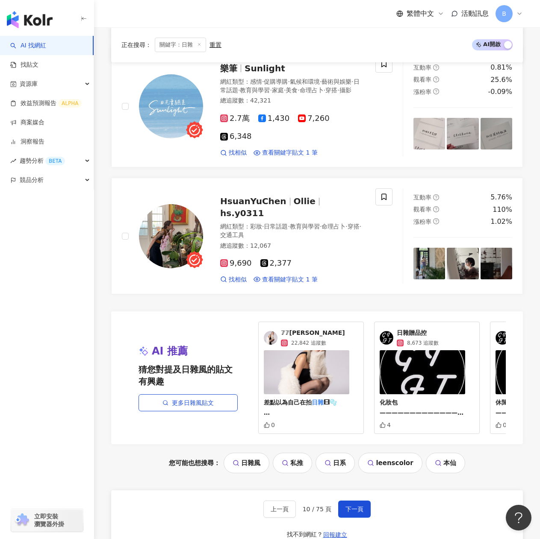
scroll to position [1573, 0]
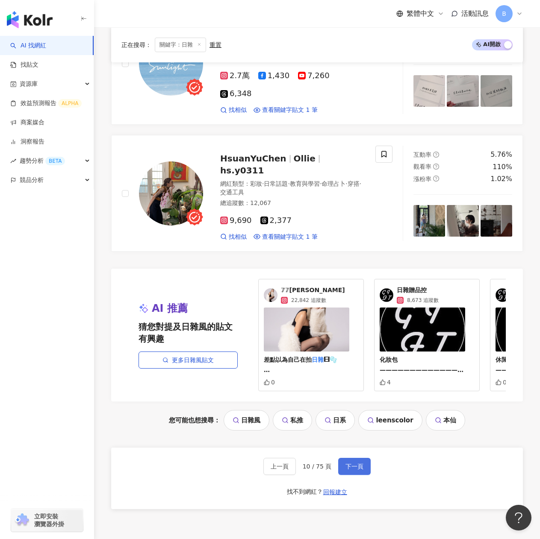
click at [348, 466] on span "下一頁" at bounding box center [354, 466] width 18 height 7
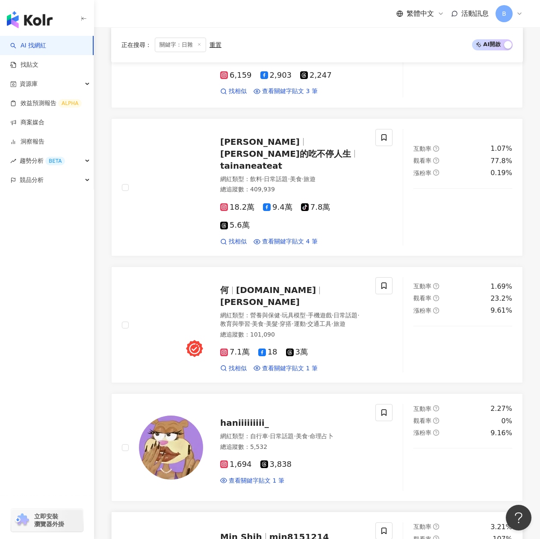
scroll to position [727, 0]
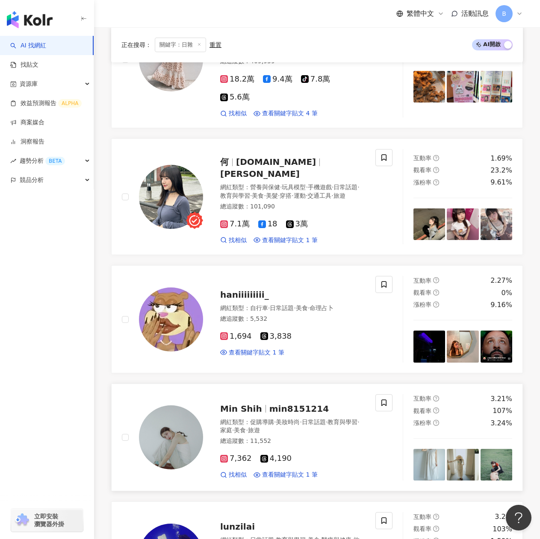
click at [300, 404] on span "min8151214" at bounding box center [298, 409] width 59 height 10
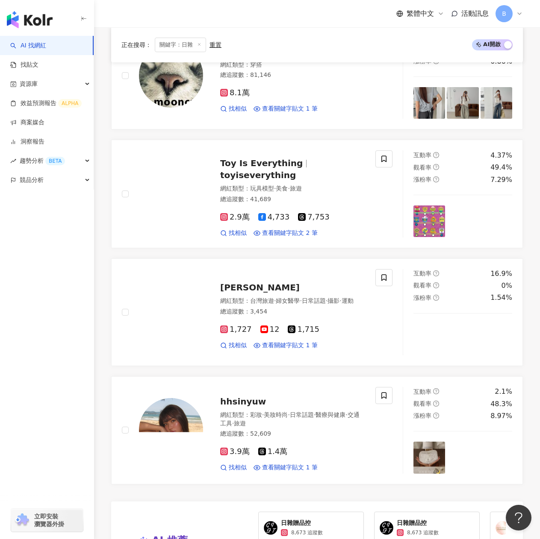
scroll to position [1411, 0]
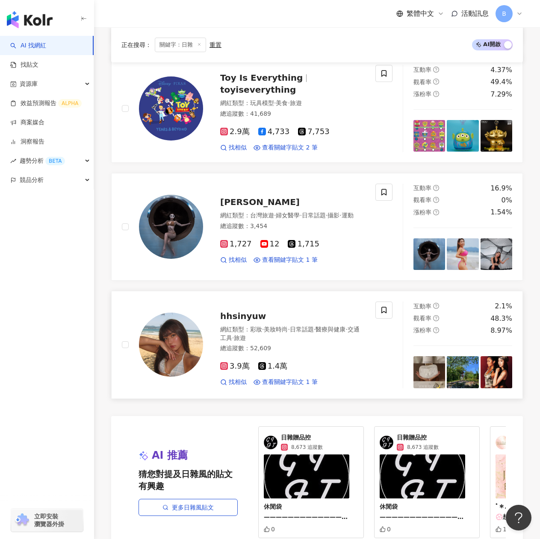
click at [239, 311] on span "hhsinyuw" at bounding box center [243, 316] width 46 height 10
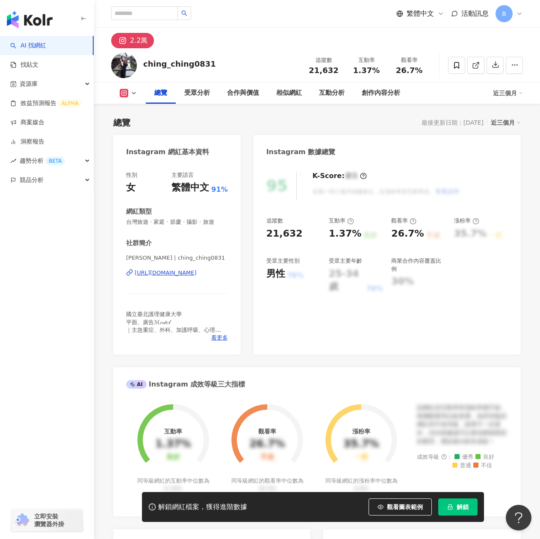
click at [146, 278] on div "晴晴兒 | ching_ching0831 https://www.instagram.com/ching_ching0831/" at bounding box center [177, 279] width 102 height 50
click at [145, 274] on div "https://www.instagram.com/ching_ching0831/" at bounding box center [166, 273] width 62 height 8
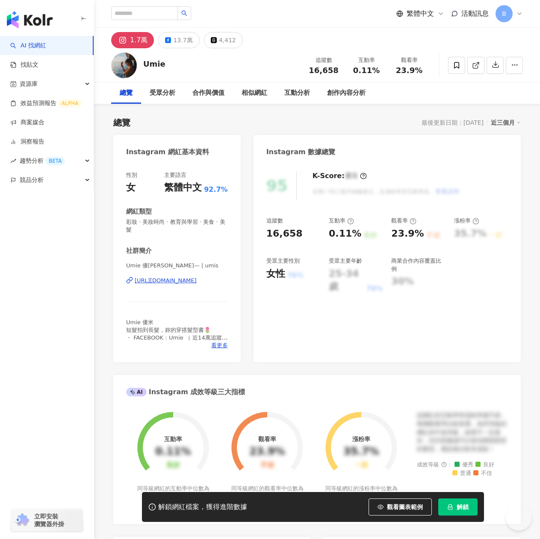
click at [186, 283] on div "[URL][DOMAIN_NAME]" at bounding box center [166, 281] width 62 height 8
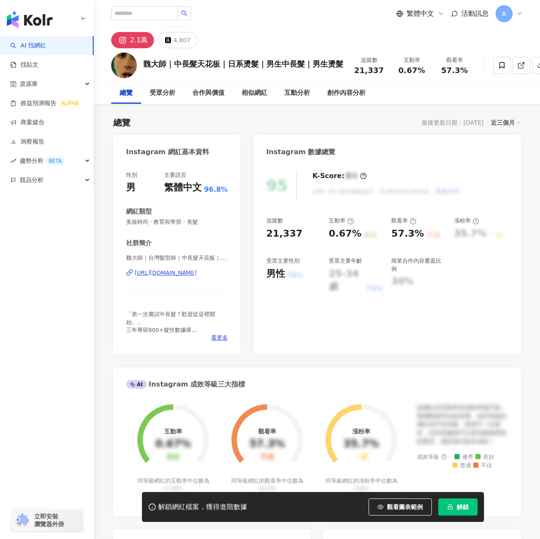
click at [175, 272] on div "https://www.instagram.com/_wesleyisme/" at bounding box center [166, 273] width 62 height 8
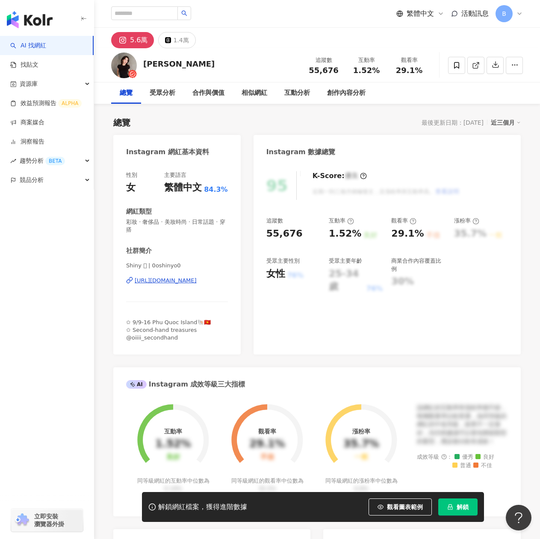
click at [179, 285] on div "[URL][DOMAIN_NAME]" at bounding box center [166, 281] width 62 height 8
drag, startPoint x: 195, startPoint y: 61, endPoint x: 138, endPoint y: 66, distance: 57.5
click at [138, 66] on div "[PERSON_NAME] 追蹤數 55,676 互動率 1.52% 觀看率 29.1%" at bounding box center [317, 65] width 446 height 34
copy div "[PERSON_NAME]"
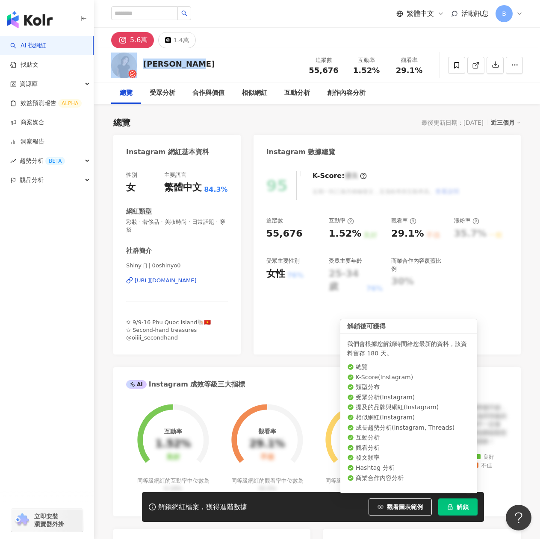
click at [455, 506] on button "解鎖" at bounding box center [457, 507] width 39 height 17
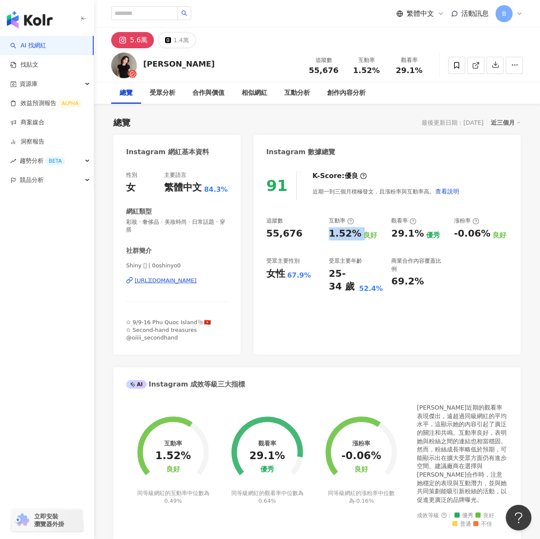
drag, startPoint x: 327, startPoint y: 230, endPoint x: 362, endPoint y: 230, distance: 34.6
click at [362, 230] on div "追蹤數 55,676 互動率 1.52% 良好 觀看率 29.1% 優秀 漲粉率 -0.06% 良好 受眾主要性別 女性 67.9% 受眾主要年齡 25-34…" at bounding box center [387, 255] width 242 height 77
click at [130, 41] on div "5.6萬" at bounding box center [139, 40] width 18 height 12
drag, startPoint x: 359, startPoint y: 242, endPoint x: 329, endPoint y: 229, distance: 32.3
click at [358, 242] on div "追蹤數 55,676 互動率 1.52% 良好 觀看率 29.1% 優秀 漲粉率 -0.06% 良好 受眾主要性別 女性 67.9% 受眾主要年齡 25-34…" at bounding box center [387, 255] width 242 height 77
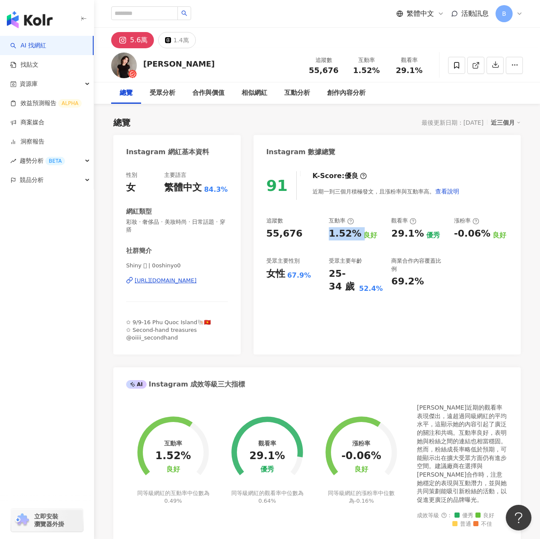
click at [329, 231] on div "1.52%" at bounding box center [345, 233] width 32 height 13
click at [329, 234] on div "1.52%" at bounding box center [345, 233] width 32 height 13
drag, startPoint x: 327, startPoint y: 231, endPoint x: 357, endPoint y: 238, distance: 31.1
click at [357, 238] on div "追蹤數 55,676 互動率 1.52% 良好 觀看率 29.1% 優秀 漲粉率 -0.06% 良好 受眾主要性別 女性 67.9% 受眾主要年齡 25-34…" at bounding box center [387, 255] width 242 height 77
copy div "1.52%"
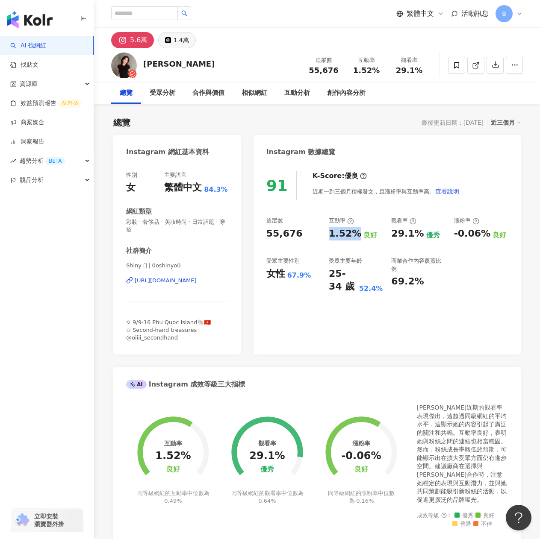
click at [165, 41] on icon at bounding box center [168, 40] width 6 height 6
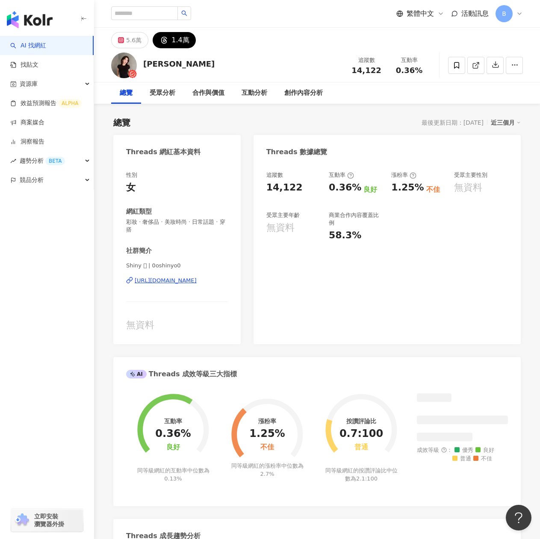
click at [401, 215] on div "追蹤數 14,122 互動率 0.36% 良好 漲粉率 1.25% 不佳 受眾主要性別 無資料 受眾主要年齡 無資料 商業合作內容覆蓋比例 58.3%" at bounding box center [387, 206] width 242 height 71
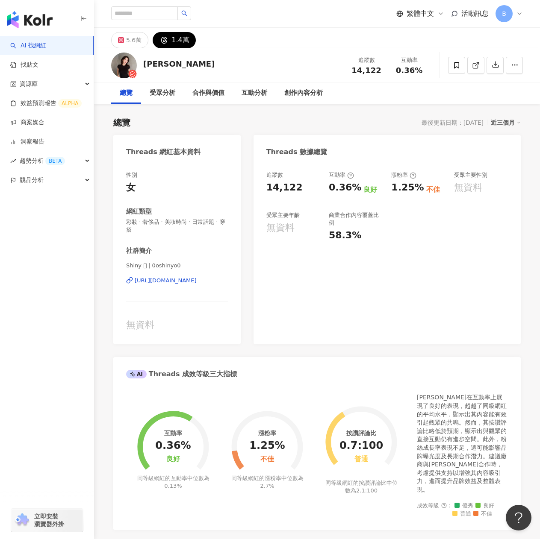
drag, startPoint x: 323, startPoint y: 187, endPoint x: 347, endPoint y: 189, distance: 24.4
click at [347, 189] on div "追蹤數 14,122 互動率 0.36% 良好 漲粉率 1.25% 不佳 受眾主要性別 無資料 受眾主要年齡 無資料 商業合作內容覆蓋比例 58.3%" at bounding box center [387, 206] width 242 height 71
click at [326, 186] on div "追蹤數 14,122 互動率 0.36% 良好 漲粉率 1.25% 不佳 受眾主要性別 無資料 受眾主要年齡 無資料 商業合作內容覆蓋比例 58.3%" at bounding box center [387, 206] width 242 height 71
drag, startPoint x: 329, startPoint y: 188, endPoint x: 357, endPoint y: 190, distance: 28.8
click at [357, 190] on div "0.36%" at bounding box center [345, 187] width 32 height 13
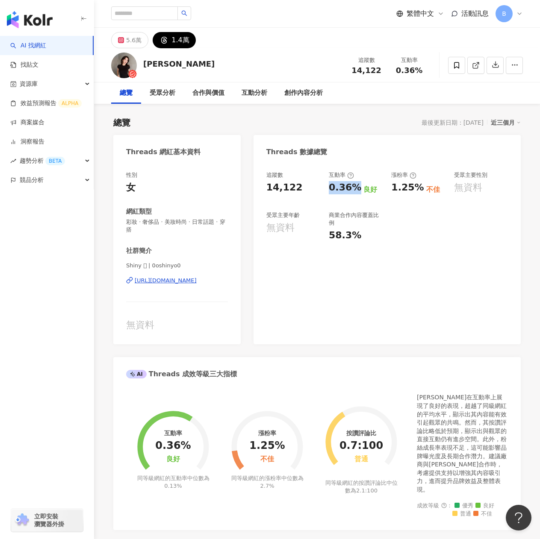
copy div "0.36%"
click at [125, 41] on button "5.6萬" at bounding box center [129, 40] width 37 height 16
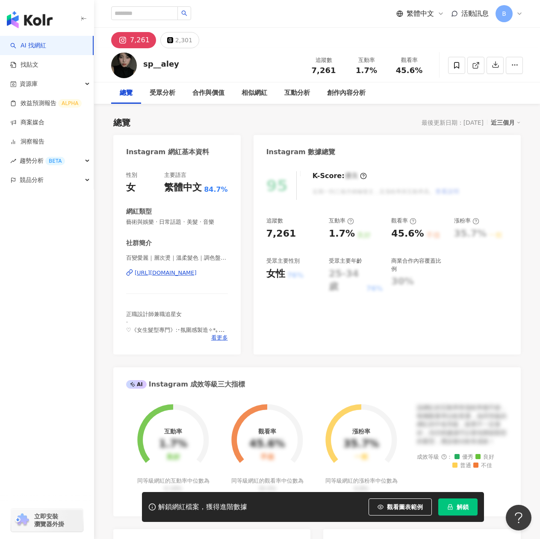
click at [181, 274] on div "https://www.instagram.com/sp__aley/" at bounding box center [166, 273] width 62 height 8
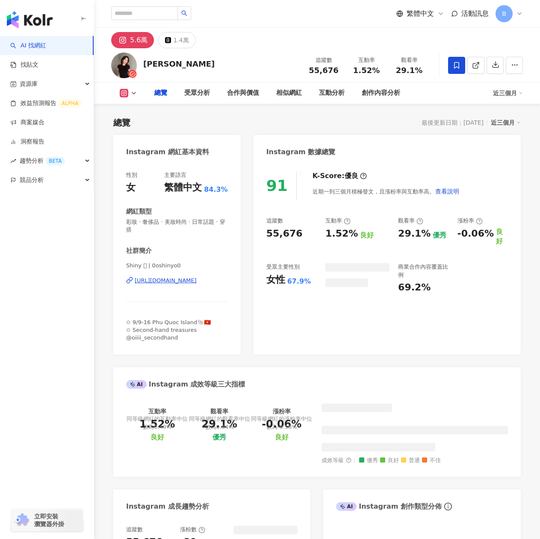
click at [457, 68] on icon at bounding box center [457, 66] width 8 height 8
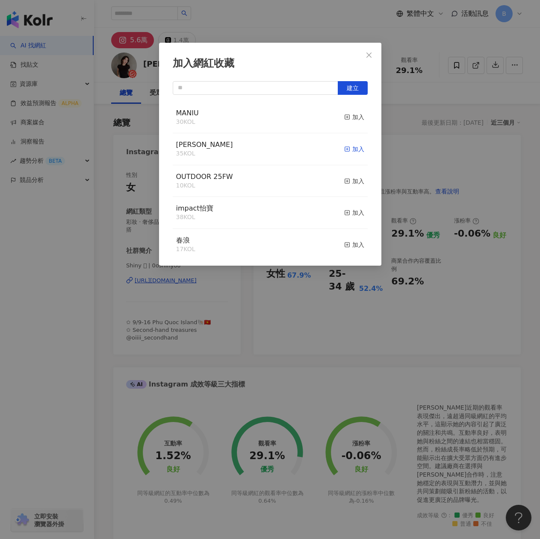
click at [344, 148] on icon "button" at bounding box center [347, 149] width 6 height 6
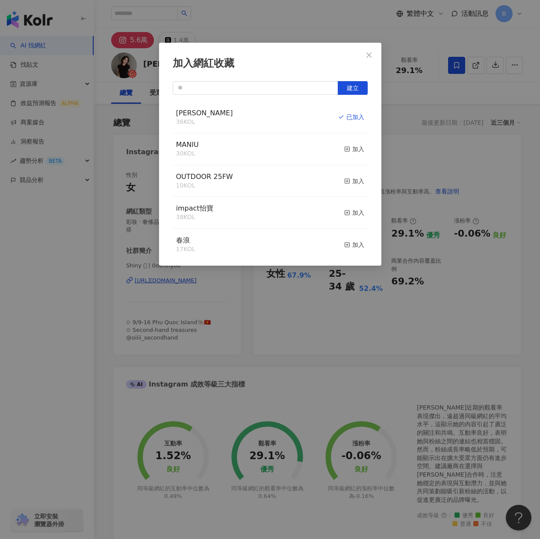
click at [373, 58] on span "Close" at bounding box center [368, 55] width 17 height 7
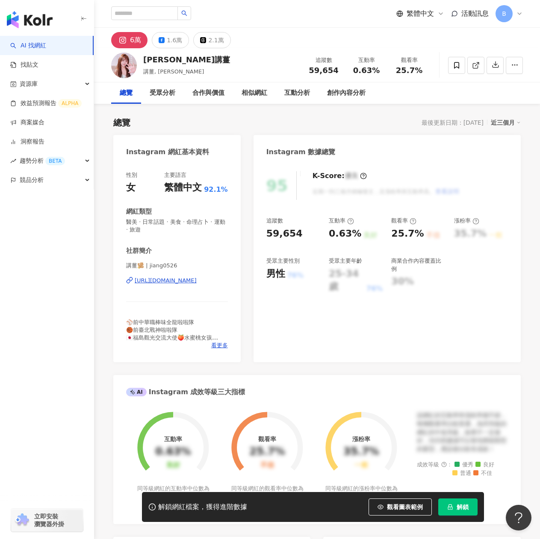
click at [179, 277] on div "[URL][DOMAIN_NAME]" at bounding box center [166, 281] width 62 height 8
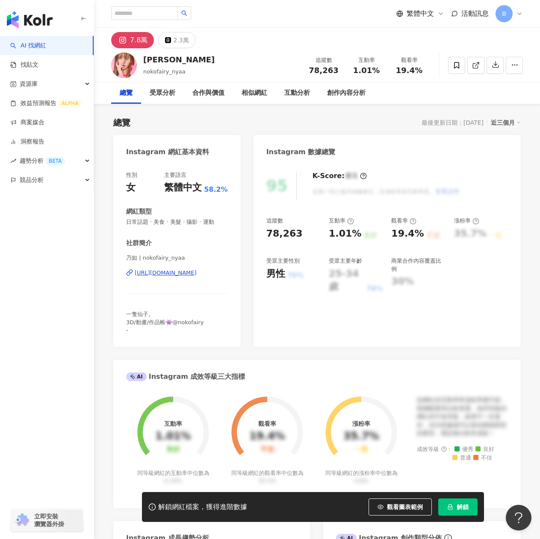
click at [189, 274] on div "https://www.instagram.com/nokofairy_nyaa/" at bounding box center [166, 273] width 62 height 8
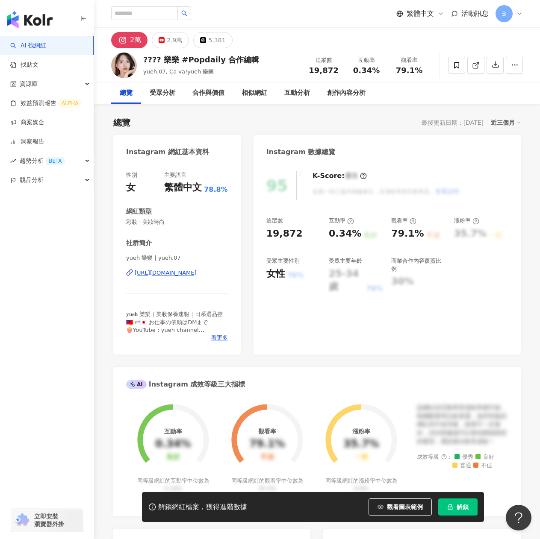
click at [191, 272] on div "https://www.instagram.com/yueh.07/" at bounding box center [166, 273] width 62 height 8
click at [187, 271] on div "https://www.instagram.com/yueh.07/" at bounding box center [166, 273] width 62 height 8
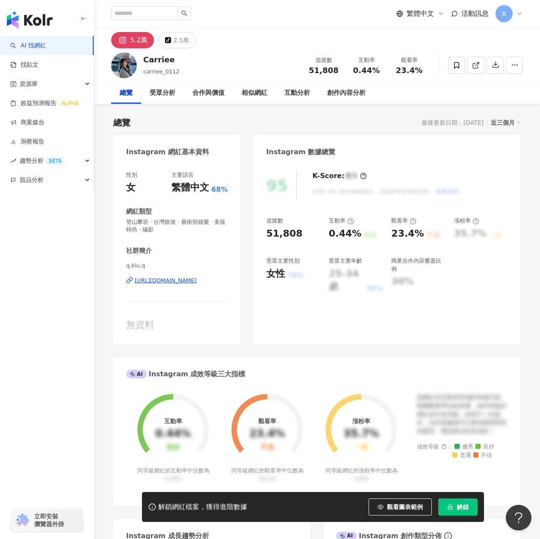
click at [191, 278] on div "https://www.instagram.com/q.kiu.q/" at bounding box center [166, 281] width 62 height 8
drag, startPoint x: 181, startPoint y: 62, endPoint x: 141, endPoint y: 56, distance: 39.7
click at [141, 56] on div "Carriee carriee_0112 追蹤數 51,808 互動率 0.44% 觀看率 23.4%" at bounding box center [317, 65] width 446 height 34
copy div "Carriee"
drag, startPoint x: 312, startPoint y: 85, endPoint x: 199, endPoint y: 5, distance: 138.9
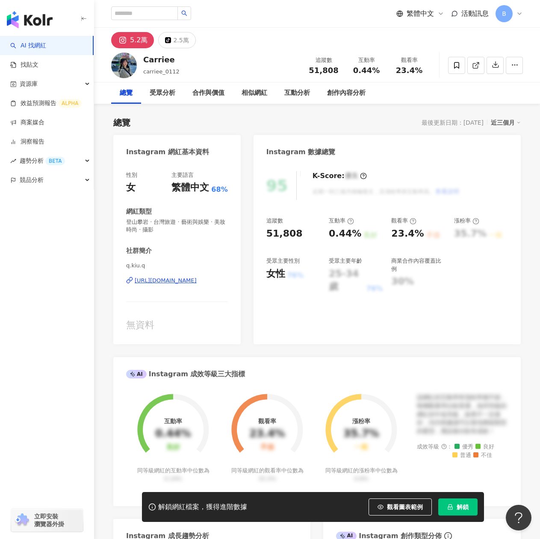
click at [307, 82] on div "互動分析" at bounding box center [297, 92] width 43 height 21
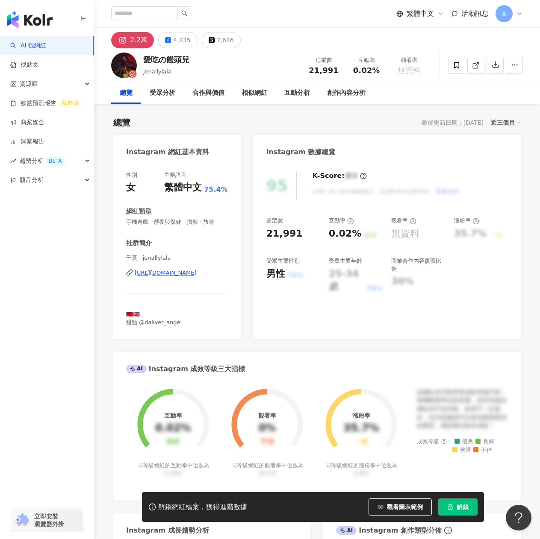
click at [196, 269] on div "千莫 | jenallylala [URL][DOMAIN_NAME]" at bounding box center [177, 279] width 102 height 50
click at [196, 272] on div "[URL][DOMAIN_NAME]" at bounding box center [166, 273] width 62 height 8
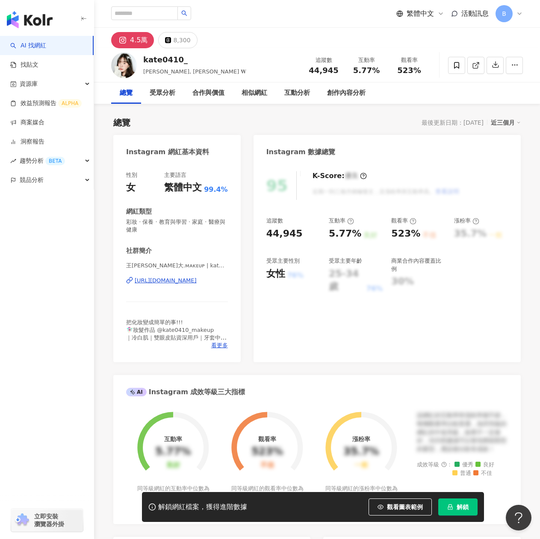
click at [171, 284] on div "https://www.instagram.com/kate0410_/" at bounding box center [166, 281] width 62 height 8
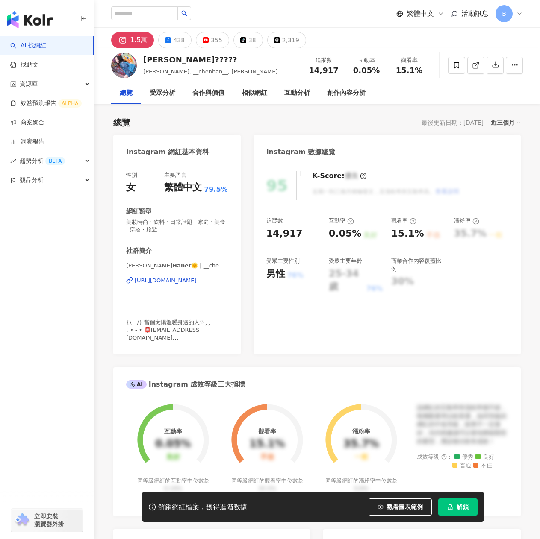
click at [197, 284] on div "https://www.instagram.com/__chenhan__/" at bounding box center [166, 281] width 62 height 8
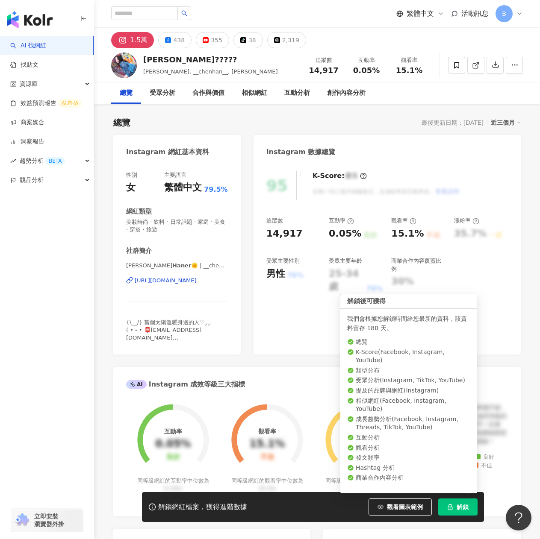
click at [463, 505] on span "解鎖" at bounding box center [463, 507] width 12 height 7
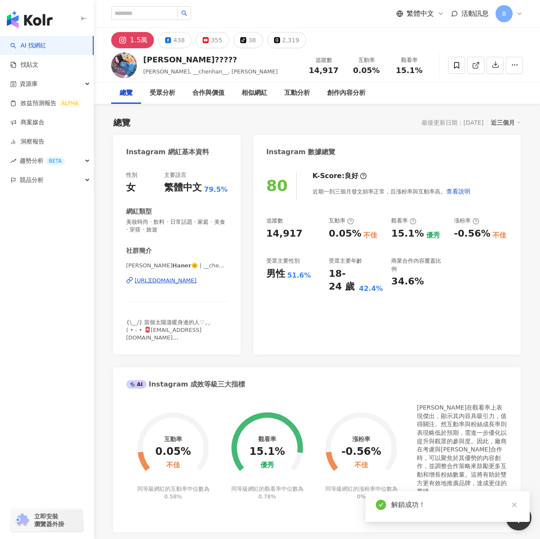
click at [193, 62] on div "陳涵?????" at bounding box center [210, 59] width 135 height 11
click at [193, 61] on div "陳涵?????" at bounding box center [210, 59] width 135 height 11
drag, startPoint x: 191, startPoint y: 60, endPoint x: 143, endPoint y: 58, distance: 48.3
click at [143, 58] on div "陳涵????? chenhannnnn, __chenhan__, 陳涵 追蹤數 14,917 互動率 0.05% 觀看率 15.1%" at bounding box center [317, 65] width 446 height 34
copy div "陳涵?????"
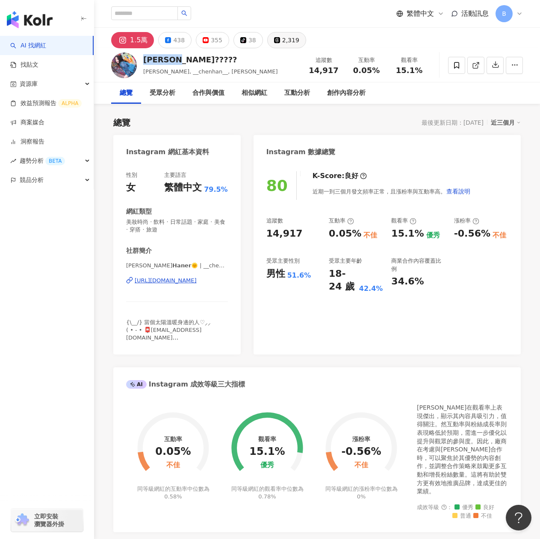
click at [274, 37] on icon at bounding box center [277, 40] width 6 height 6
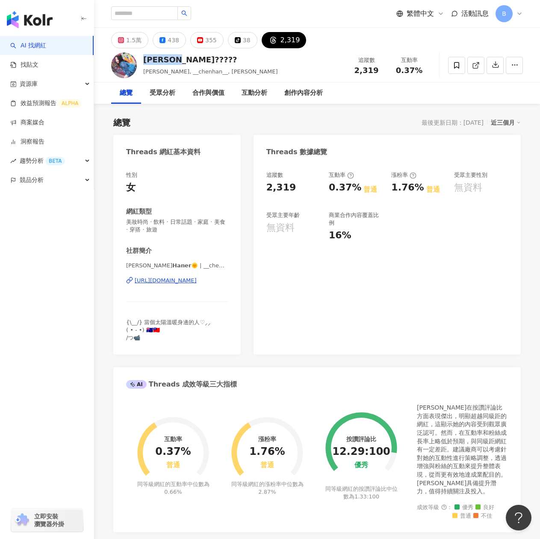
click at [172, 280] on div "https://www.threads.com/@__chenhan__" at bounding box center [166, 281] width 62 height 8
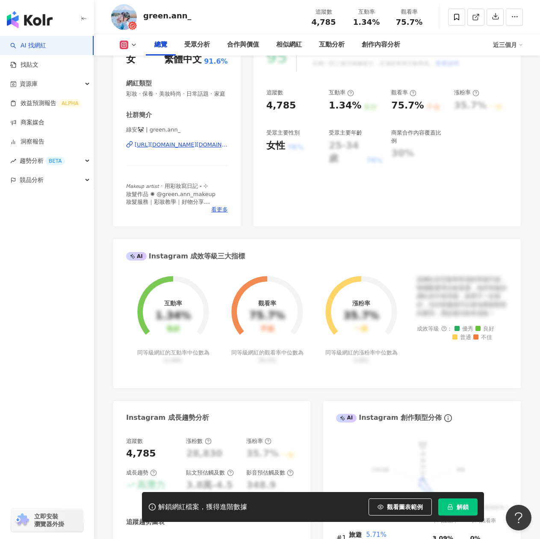
click at [184, 149] on div "https://www.instagram.com/green.ann_/" at bounding box center [181, 145] width 93 height 8
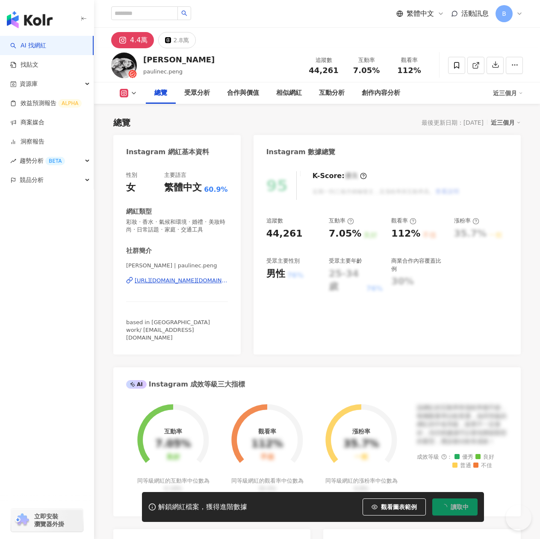
click at [182, 284] on div "[URL][DOMAIN_NAME][DOMAIN_NAME]" at bounding box center [181, 281] width 93 height 8
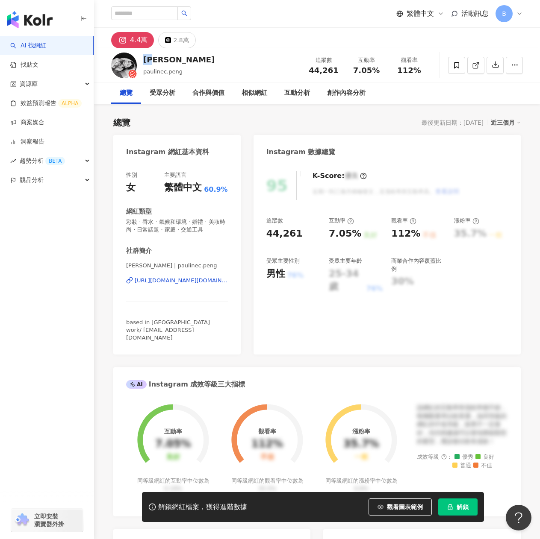
drag, startPoint x: 165, startPoint y: 53, endPoint x: 146, endPoint y: 55, distance: 18.9
click at [146, 55] on div "[PERSON_NAME].peng 追蹤數 44,261 互動率 7.05% 觀看率 112%" at bounding box center [317, 65] width 446 height 34
copy div "[PERSON_NAME]"
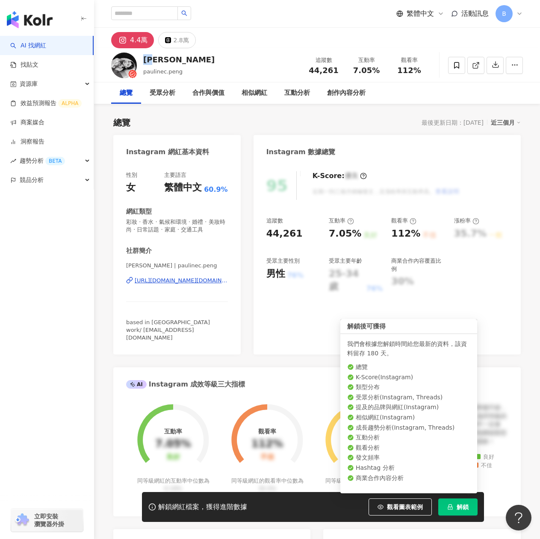
click at [464, 504] on span "解鎖" at bounding box center [463, 507] width 12 height 7
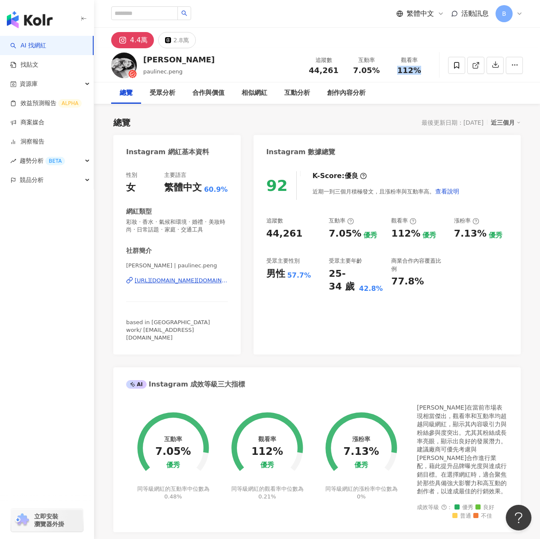
drag, startPoint x: 399, startPoint y: 72, endPoint x: 419, endPoint y: 75, distance: 20.8
click at [419, 75] on span "112%" at bounding box center [409, 70] width 24 height 9
copy span "112%"
click at [114, 39] on button "4.4萬" at bounding box center [132, 40] width 43 height 16
click at [122, 40] on icon at bounding box center [122, 40] width 2 height 2
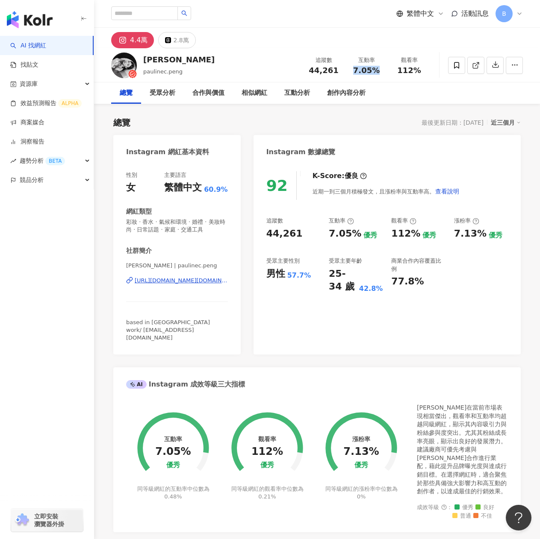
drag, startPoint x: 350, startPoint y: 68, endPoint x: 379, endPoint y: 71, distance: 28.8
click at [379, 71] on div "7.05%" at bounding box center [366, 70] width 32 height 9
copy span "7.05%"
click at [184, 41] on div "2.8萬" at bounding box center [180, 40] width 15 height 12
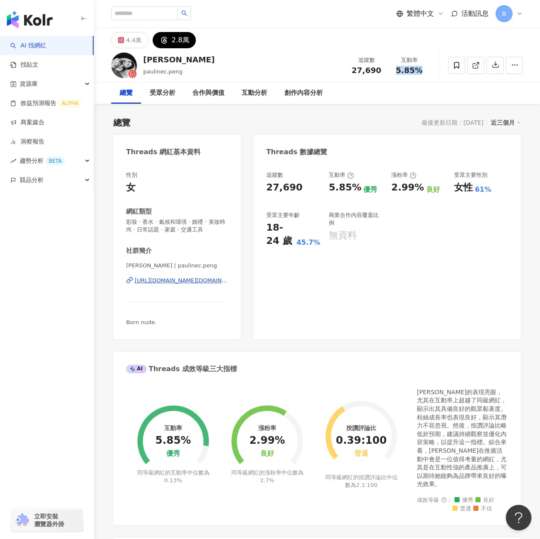
drag, startPoint x: 391, startPoint y: 69, endPoint x: 429, endPoint y: 71, distance: 38.1
click at [429, 71] on div "互動率 5.85%" at bounding box center [409, 65] width 43 height 18
copy span "5.85%"
click at [444, 97] on div "總覽 受眾分析 合作與價值 互動分析 創作內容分析" at bounding box center [317, 92] width 412 height 21
click at [458, 62] on icon at bounding box center [456, 65] width 5 height 6
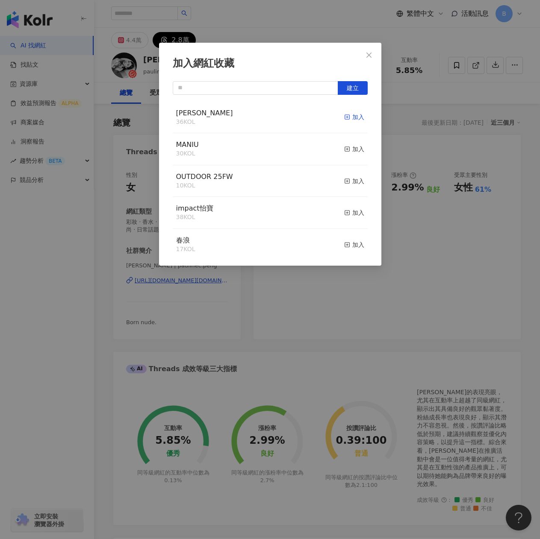
click at [347, 117] on line "button" at bounding box center [347, 117] width 0 height 2
click at [367, 53] on icon "close" at bounding box center [368, 54] width 5 height 5
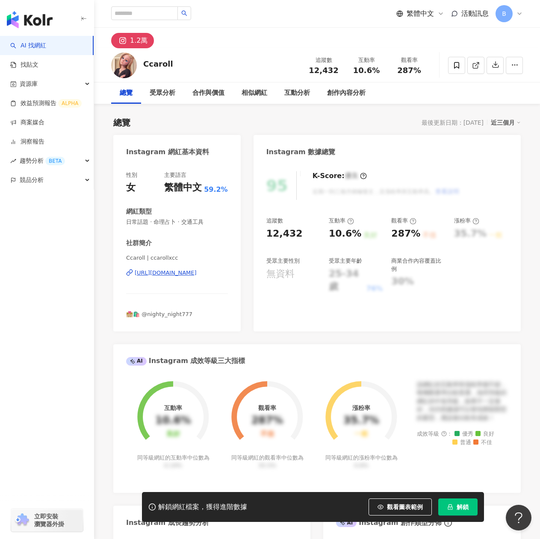
scroll to position [85, 0]
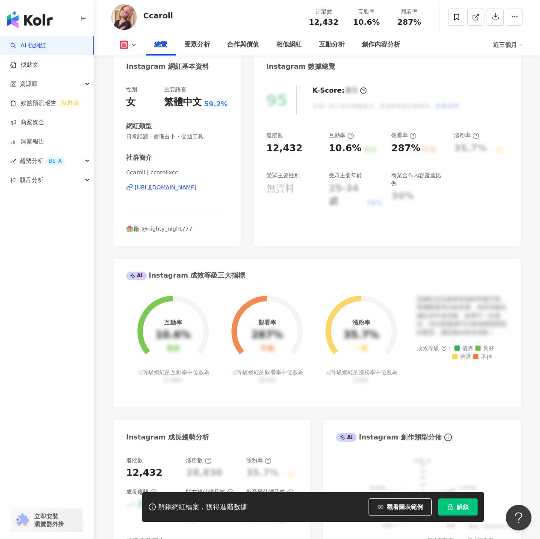
click at [168, 189] on div "[URL][DOMAIN_NAME]" at bounding box center [166, 188] width 62 height 8
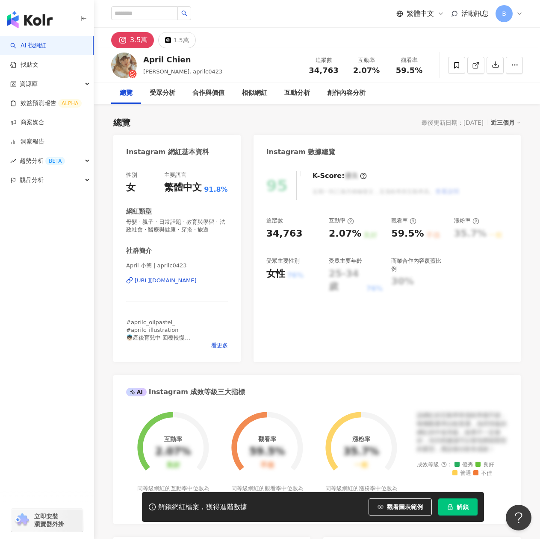
click at [157, 285] on div "https://www.instagram.com/aprilc0423/" at bounding box center [166, 281] width 62 height 8
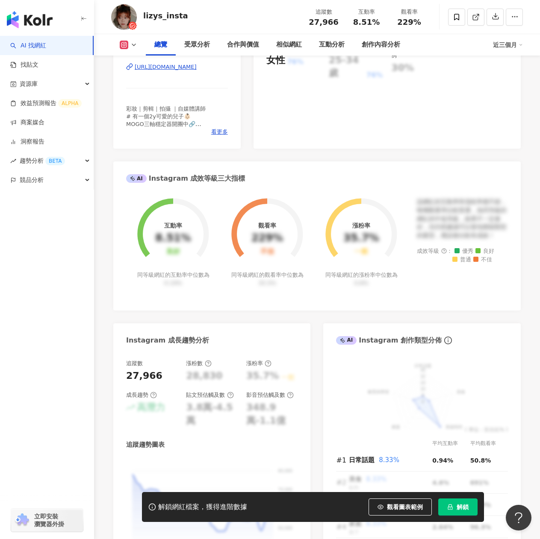
scroll to position [43, 0]
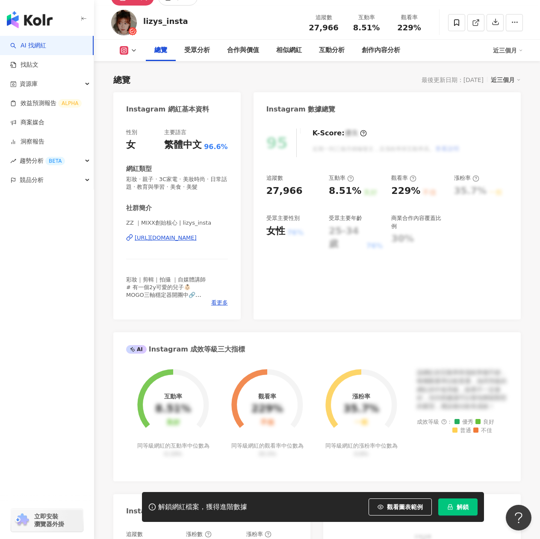
click at [169, 240] on div "[URL][DOMAIN_NAME]" at bounding box center [166, 238] width 62 height 8
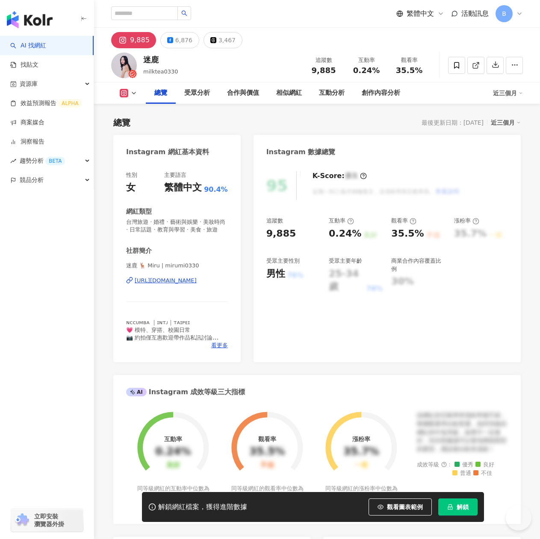
click at [189, 285] on div "[URL][DOMAIN_NAME]" at bounding box center [166, 281] width 62 height 8
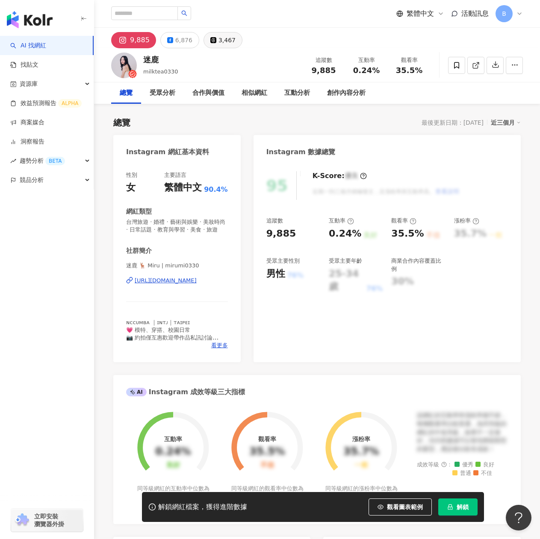
click at [222, 42] on div "3,467" at bounding box center [226, 40] width 17 height 12
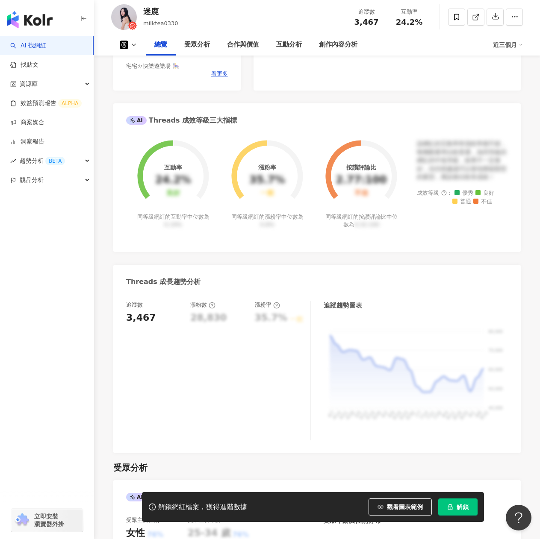
scroll to position [85, 0]
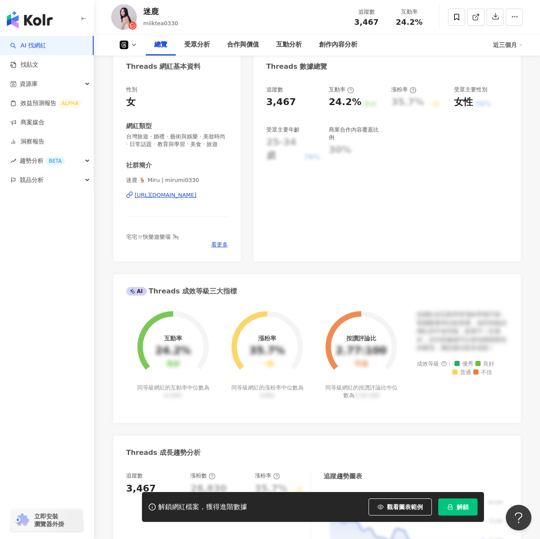
click at [166, 199] on div "[URL][DOMAIN_NAME]" at bounding box center [166, 195] width 62 height 8
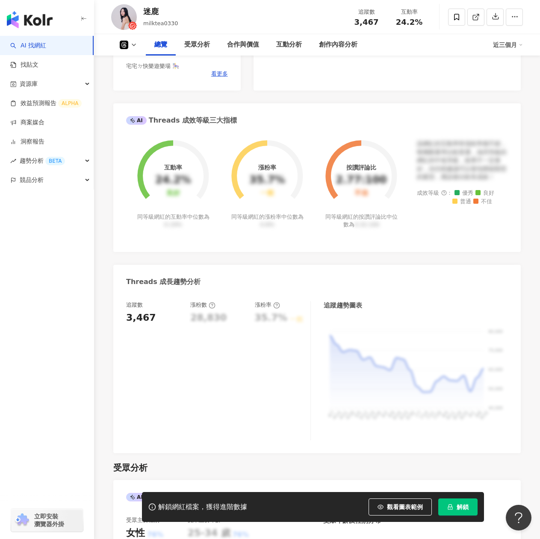
scroll to position [128, 0]
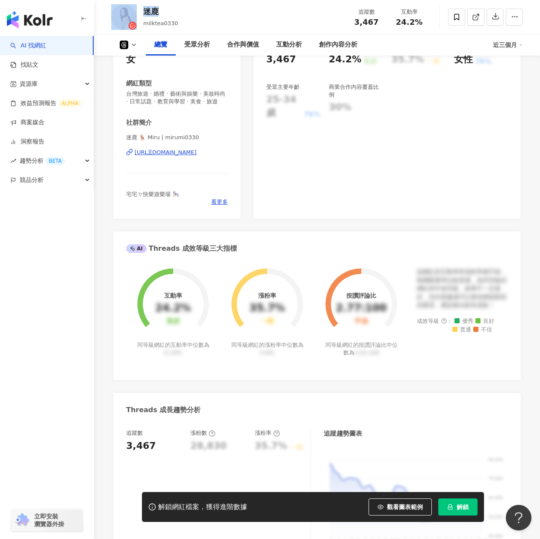
drag, startPoint x: 165, startPoint y: 12, endPoint x: 139, endPoint y: 10, distance: 26.1
click at [139, 10] on div "迷鹿 milktea0330 追蹤數 3,467 互動率 24.2%" at bounding box center [317, 17] width 446 height 34
copy div "迷鹿"
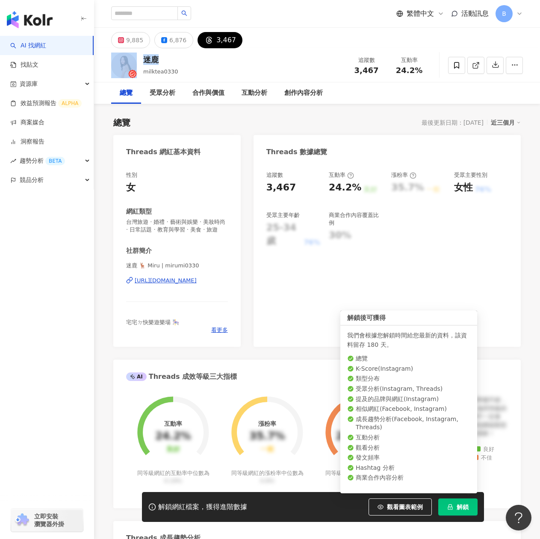
click at [457, 511] on span "解鎖" at bounding box center [463, 507] width 12 height 7
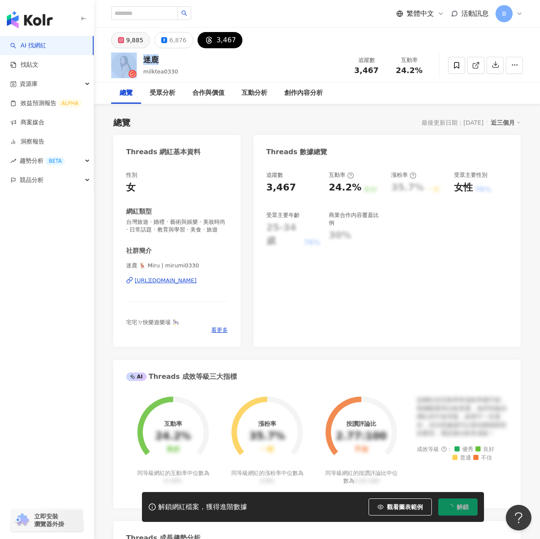
click at [133, 35] on div "9,885" at bounding box center [134, 40] width 17 height 12
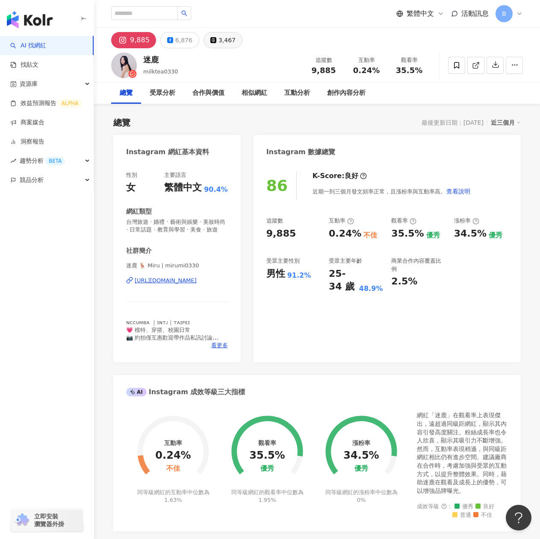
click at [221, 44] on div "3,467" at bounding box center [226, 40] width 17 height 12
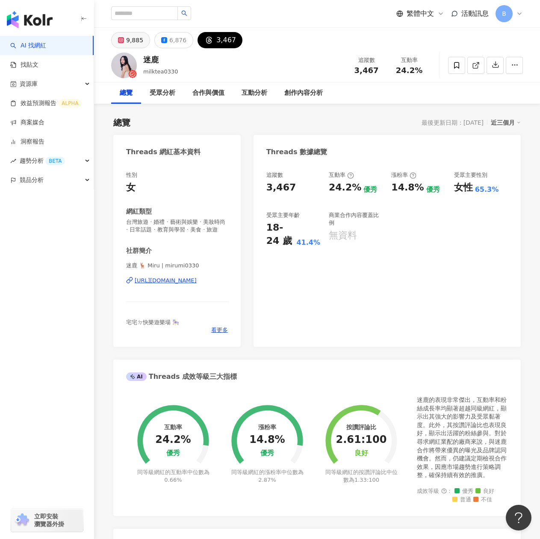
click at [136, 44] on div "9,885" at bounding box center [134, 40] width 17 height 12
click at [139, 51] on div "迷鹿 milktea0330 追蹤數 3,467 互動率 24.2%" at bounding box center [317, 65] width 446 height 34
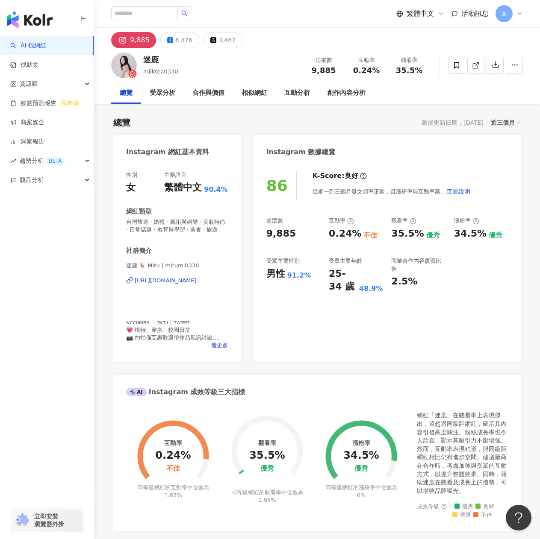
click at [133, 45] on div "9,885" at bounding box center [140, 40] width 20 height 12
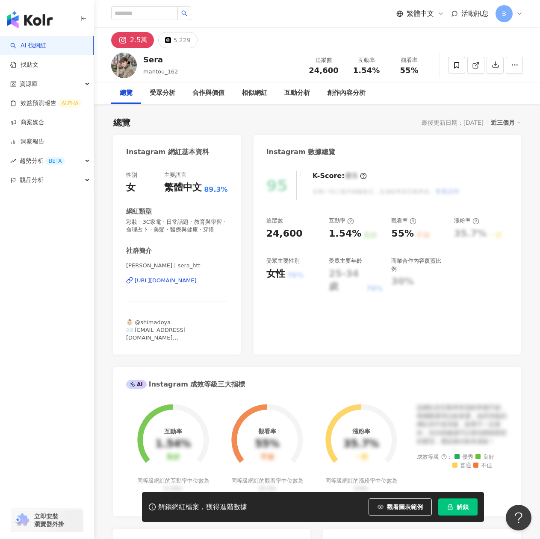
click at [174, 285] on div "[URL][DOMAIN_NAME]" at bounding box center [166, 281] width 62 height 8
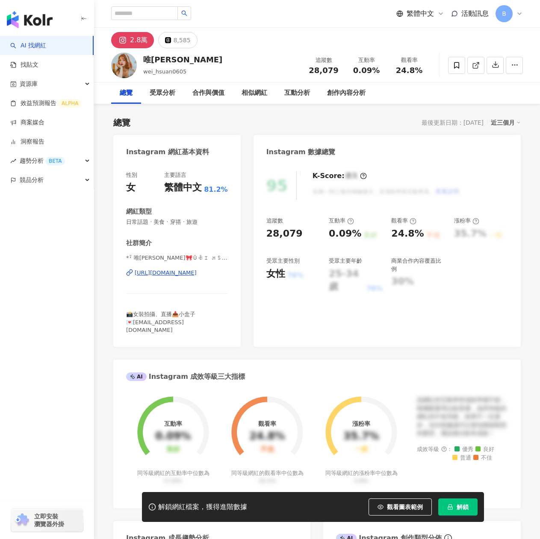
click at [181, 274] on div "https://www.instagram.com/wei_hsuan0605/" at bounding box center [166, 273] width 62 height 8
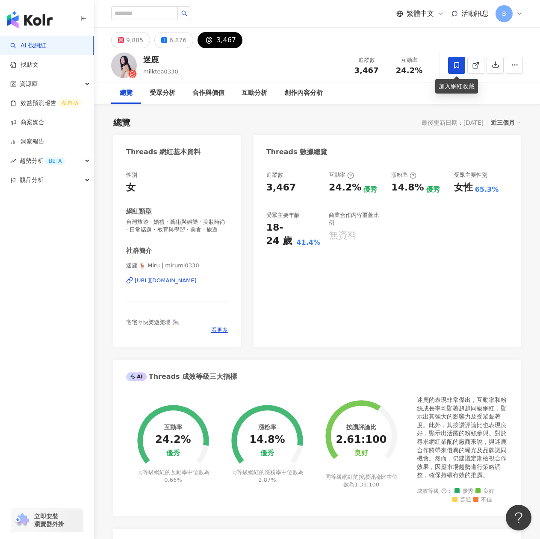
click at [452, 63] on span at bounding box center [456, 65] width 17 height 17
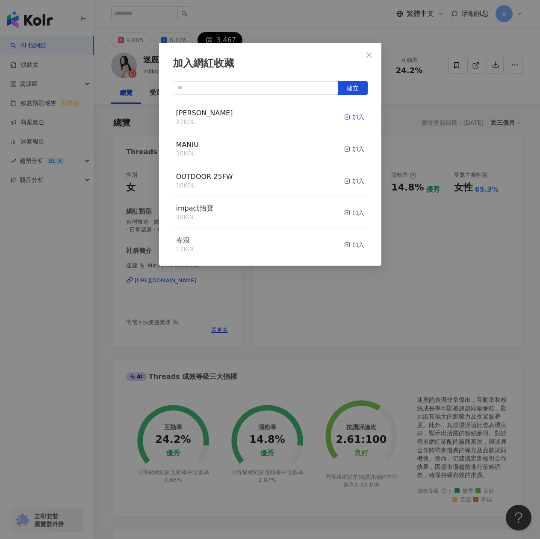
click at [344, 117] on icon "button" at bounding box center [347, 117] width 6 height 6
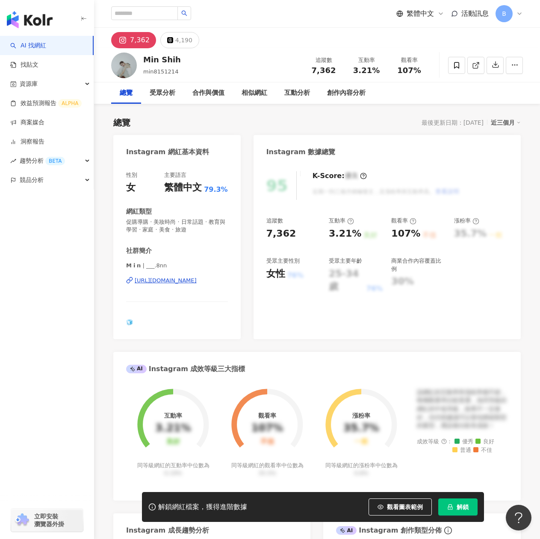
click at [159, 280] on div "https://www.instagram.com/___.8nn/" at bounding box center [166, 281] width 62 height 8
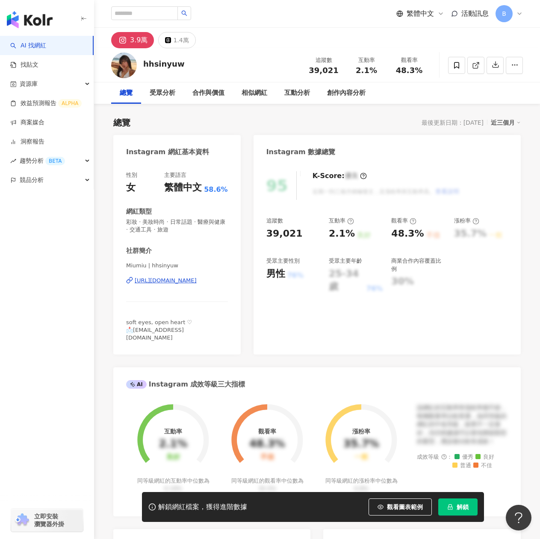
click at [179, 283] on div "[URL][DOMAIN_NAME]" at bounding box center [166, 281] width 62 height 8
drag, startPoint x: 180, startPoint y: 64, endPoint x: 133, endPoint y: 63, distance: 47.4
click at [133, 63] on div "hhsinyuw 追蹤數 39,021 互動率 2.1% 觀看率 48.3%" at bounding box center [317, 65] width 446 height 34
copy div "hhsinyuw"
click at [454, 63] on icon at bounding box center [457, 66] width 8 height 8
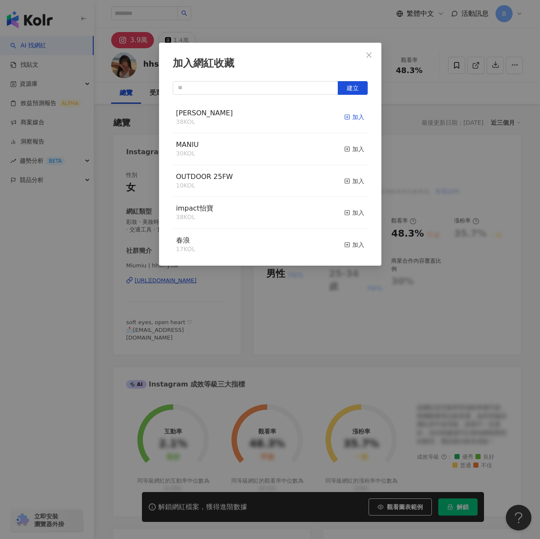
click at [344, 118] on icon "button" at bounding box center [347, 117] width 6 height 6
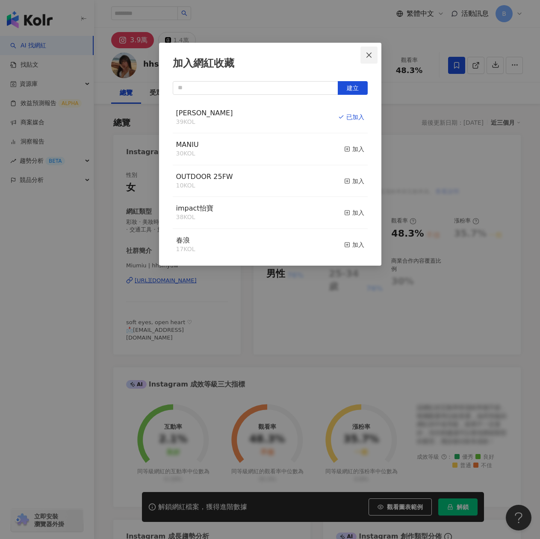
click at [370, 53] on icon "close" at bounding box center [368, 55] width 7 height 7
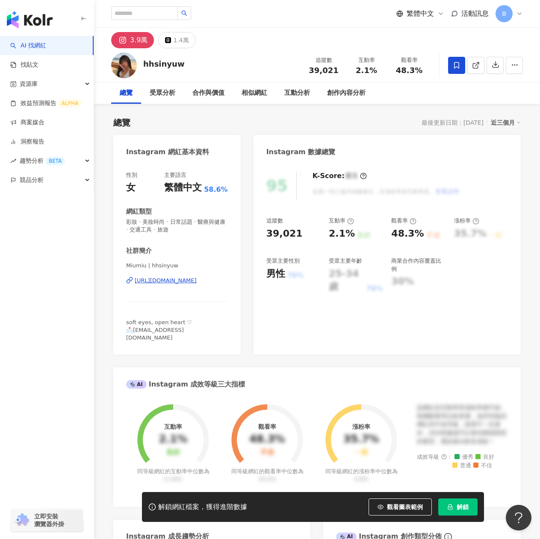
click at [459, 507] on span "解鎖" at bounding box center [463, 507] width 12 height 7
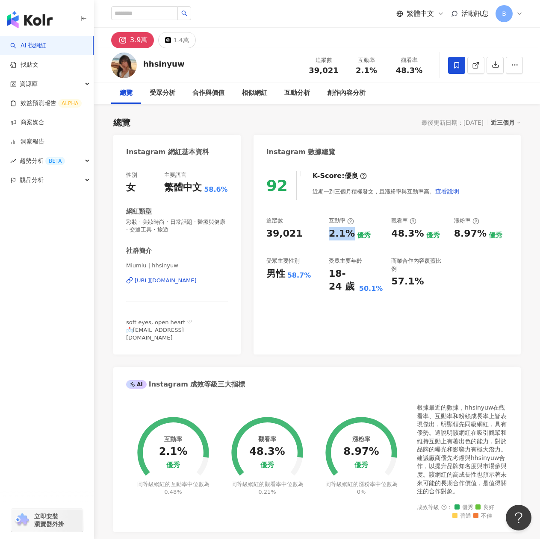
drag, startPoint x: 328, startPoint y: 233, endPoint x: 352, endPoint y: 236, distance: 23.8
click at [352, 236] on div "2.1%" at bounding box center [342, 233] width 26 height 13
copy div "2.1%"
click at [180, 38] on div "1.4萬" at bounding box center [180, 40] width 15 height 12
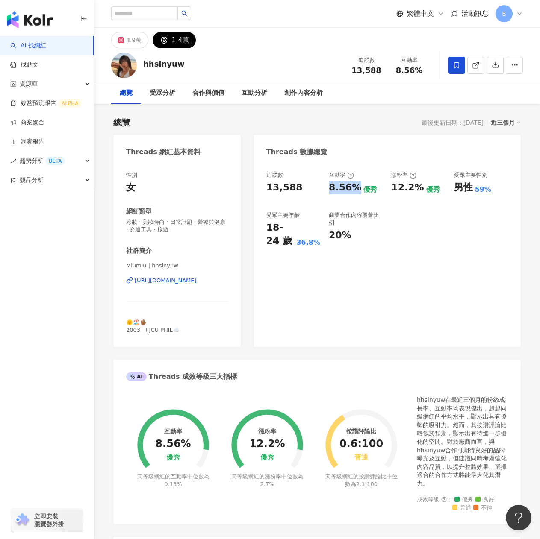
drag, startPoint x: 328, startPoint y: 185, endPoint x: 315, endPoint y: 192, distance: 15.3
click at [357, 188] on div "追蹤數 13,588 互動率 8.56% 優秀 漲粉率 12.2% 優秀 受眾主要性別 男性 59% 受眾主要年齡 18-24 歲 36.8% 商業合作內容覆…" at bounding box center [387, 209] width 242 height 77
copy div "8.56%"
click at [121, 44] on button "3.9萬" at bounding box center [129, 40] width 37 height 16
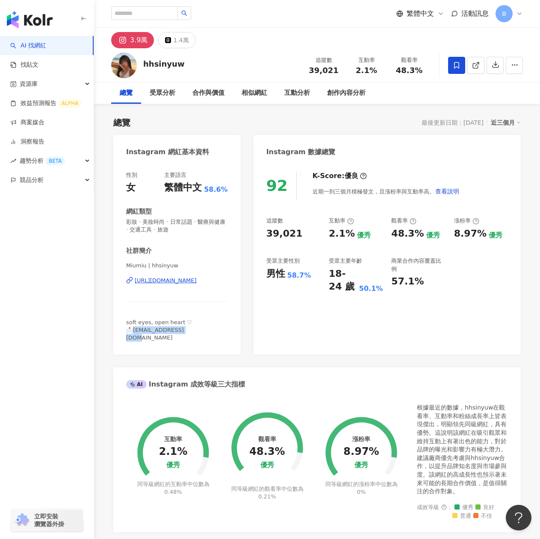
drag, startPoint x: 133, startPoint y: 333, endPoint x: 4, endPoint y: 291, distance: 135.3
click at [205, 332] on div "soft eyes, open heart ♡ 📩hhsin2003@gmail.com" at bounding box center [177, 331] width 102 height 24
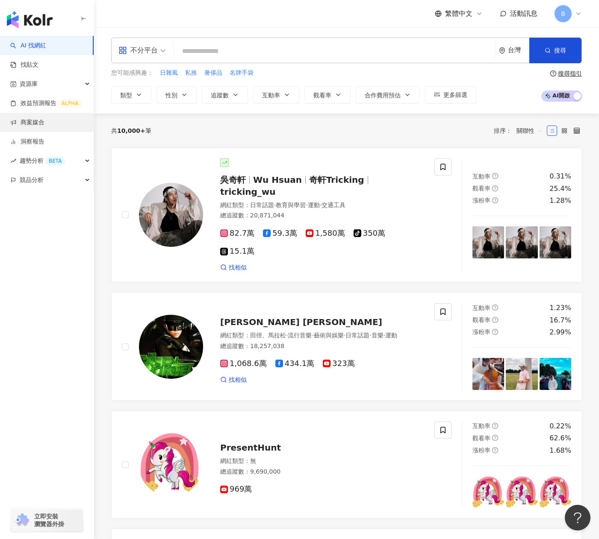
click at [44, 126] on link "商案媒合" at bounding box center [27, 122] width 34 height 9
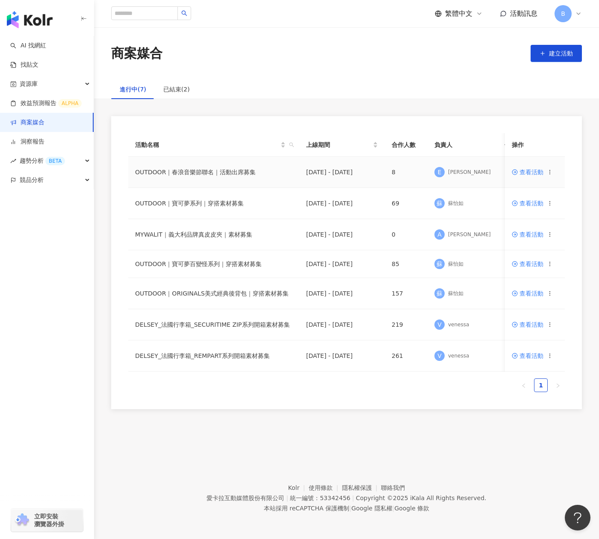
click at [534, 172] on span "查看活動" at bounding box center [528, 172] width 32 height 6
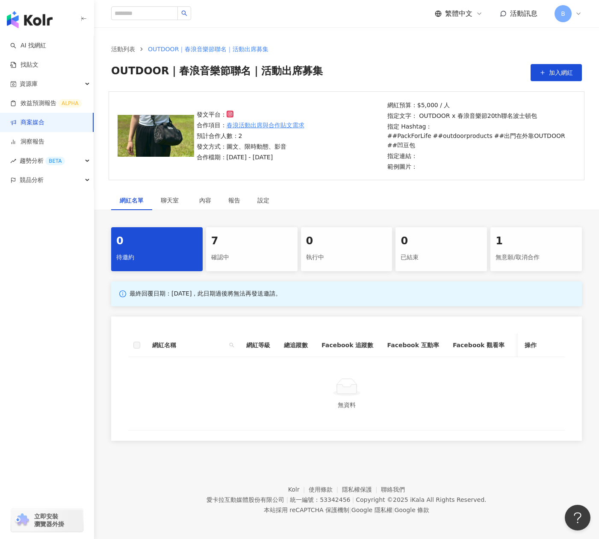
click at [245, 259] on div "確認中" at bounding box center [251, 257] width 81 height 15
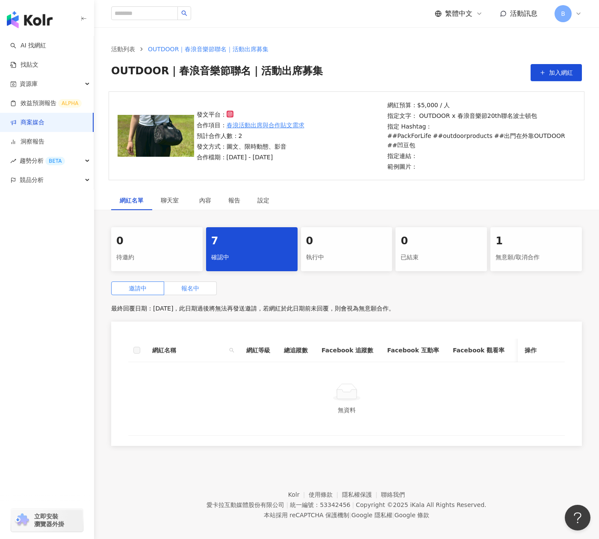
click at [187, 290] on span "報名中" at bounding box center [190, 288] width 18 height 7
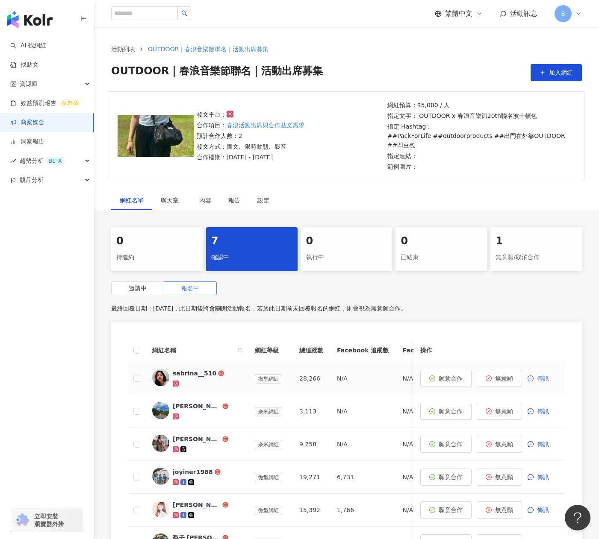
click at [539, 379] on span "傳訊" at bounding box center [543, 378] width 12 height 7
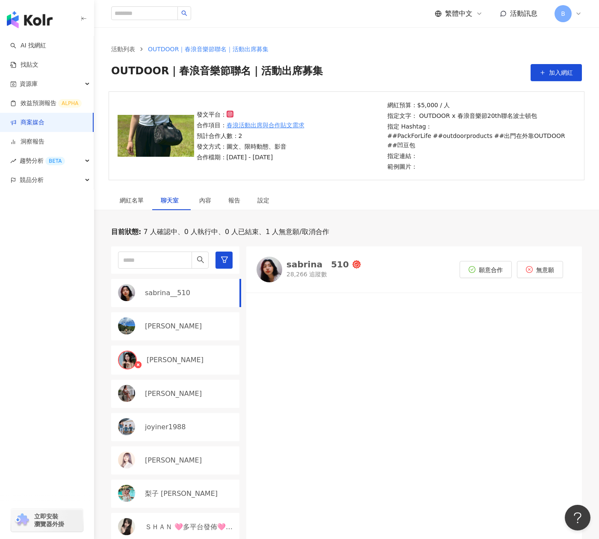
click at [174, 293] on p "sabrina__510" at bounding box center [167, 293] width 45 height 9
click at [174, 292] on p "sabrina__510" at bounding box center [167, 293] width 45 height 9
click at [209, 292] on div "sabrina__510" at bounding box center [190, 293] width 90 height 9
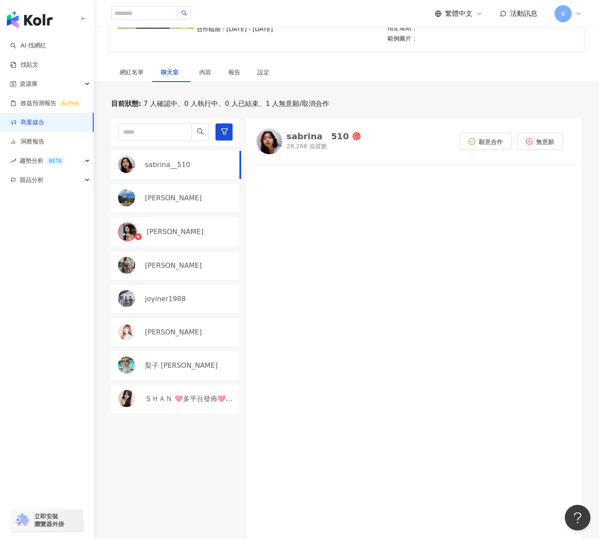
scroll to position [85, 0]
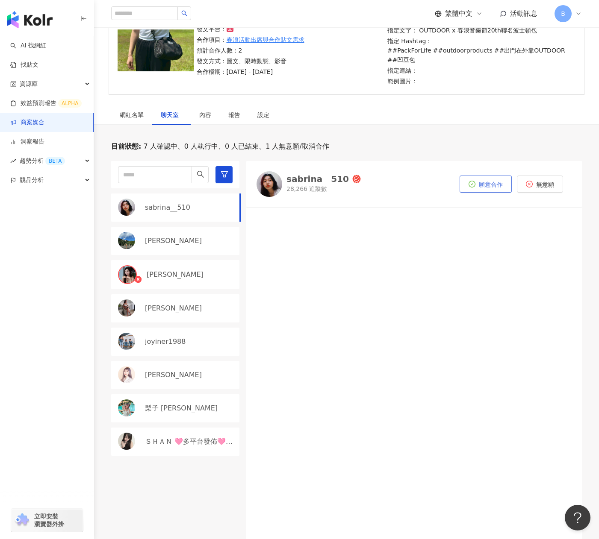
click at [479, 184] on span "願意合作" at bounding box center [491, 184] width 24 height 7
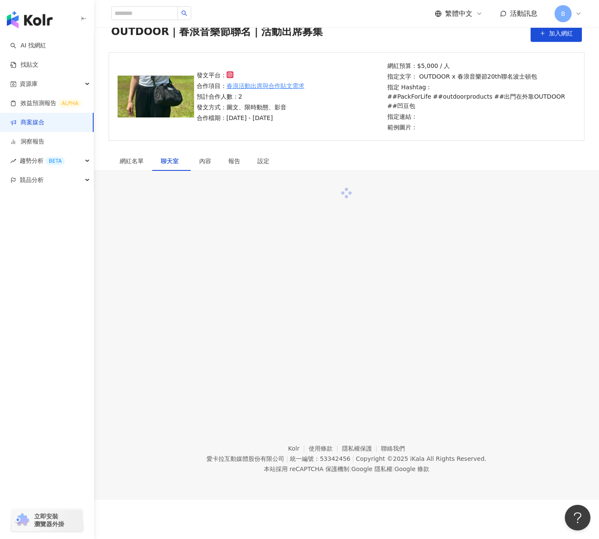
scroll to position [0, 0]
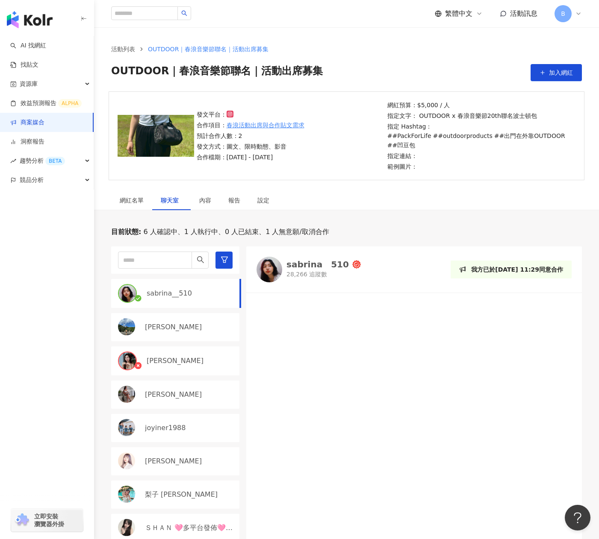
click at [364, 314] on div at bounding box center [414, 488] width 336 height 380
click at [203, 230] on span "6 人確認中、1 人執行中、0 人已結束、1 人無意願/取消合作" at bounding box center [235, 231] width 188 height 9
click at [129, 202] on div "網紅名單" at bounding box center [132, 200] width 24 height 9
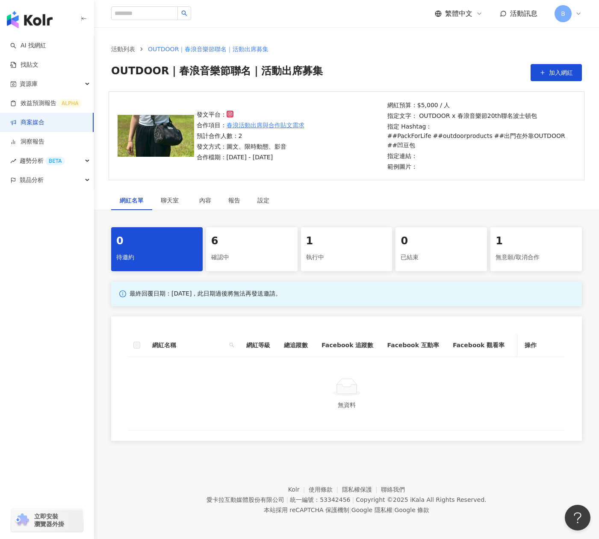
click at [243, 254] on div "確認中" at bounding box center [251, 257] width 81 height 15
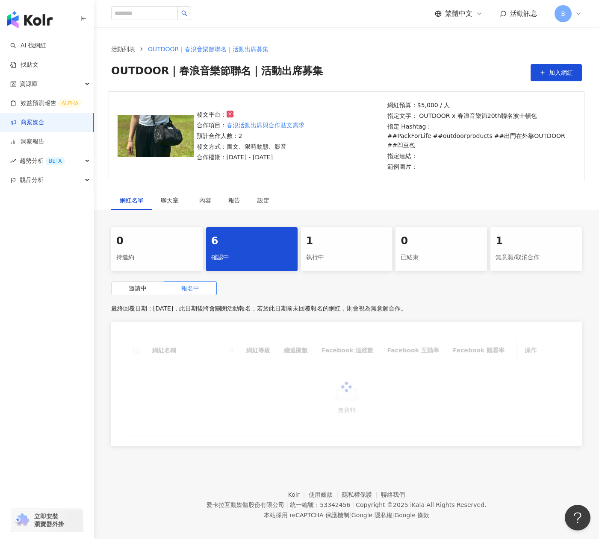
click at [332, 250] on div "執行中" at bounding box center [346, 257] width 81 height 15
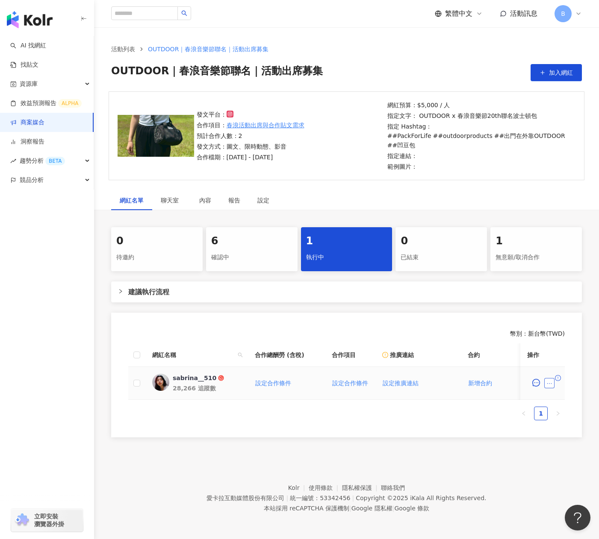
click at [548, 383] on icon "ellipsis" at bounding box center [549, 384] width 6 height 6
click at [533, 387] on icon "message" at bounding box center [536, 383] width 8 height 8
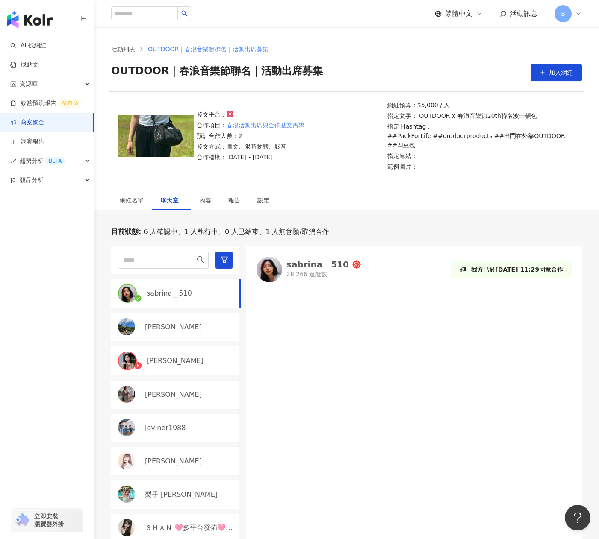
click at [344, 365] on div at bounding box center [414, 488] width 336 height 380
click at [267, 515] on div at bounding box center [414, 488] width 336 height 380
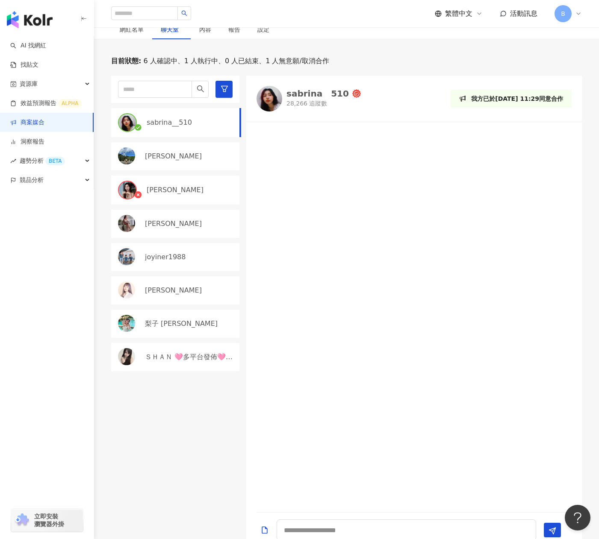
scroll to position [256, 0]
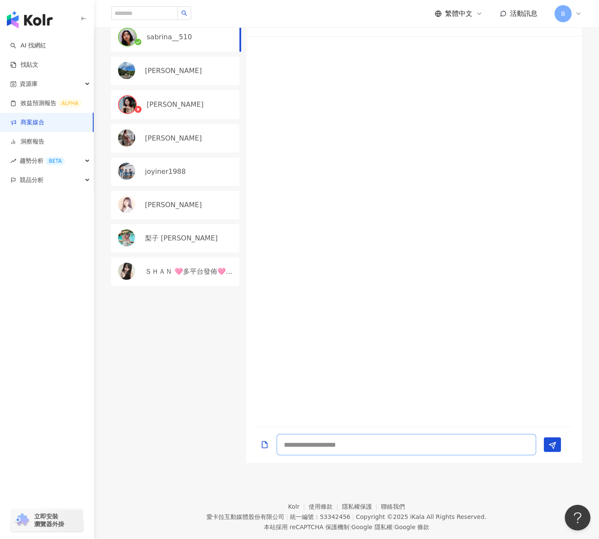
click at [309, 449] on textarea at bounding box center [406, 444] width 259 height 21
click at [474, 445] on textarea "**********" at bounding box center [406, 444] width 259 height 21
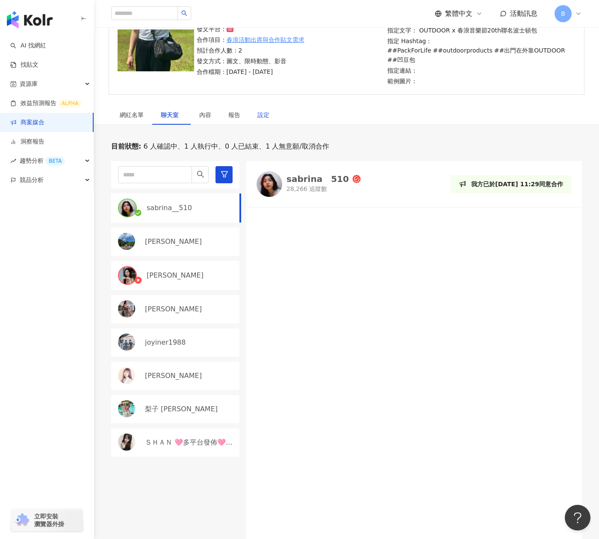
click at [258, 111] on div "設定" at bounding box center [263, 114] width 12 height 9
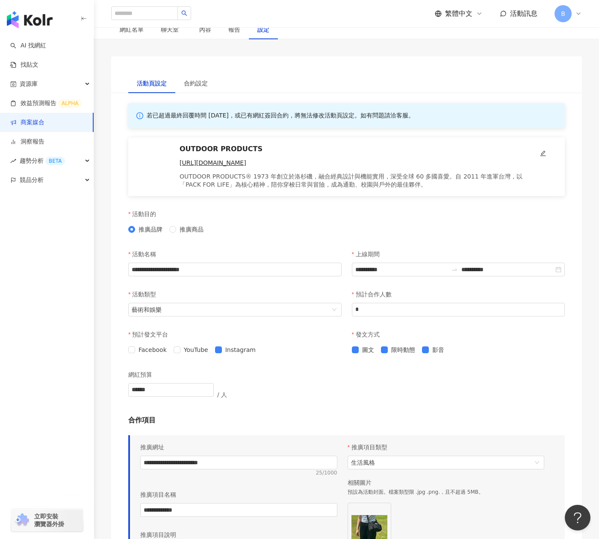
scroll to position [128, 0]
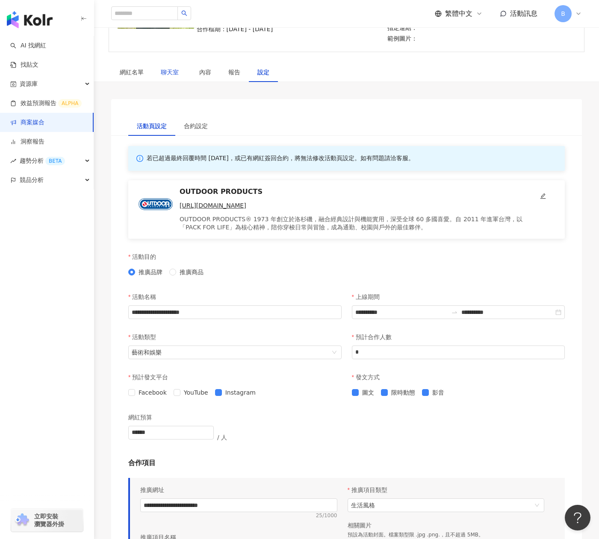
click at [170, 72] on span "聊天室" at bounding box center [171, 72] width 21 height 6
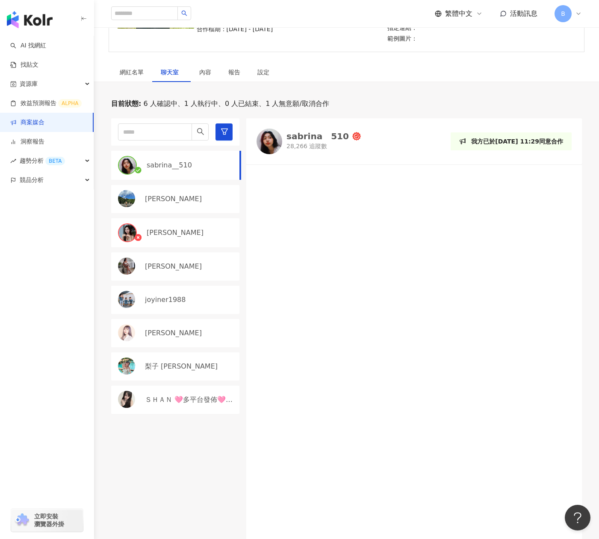
scroll to position [275, 0]
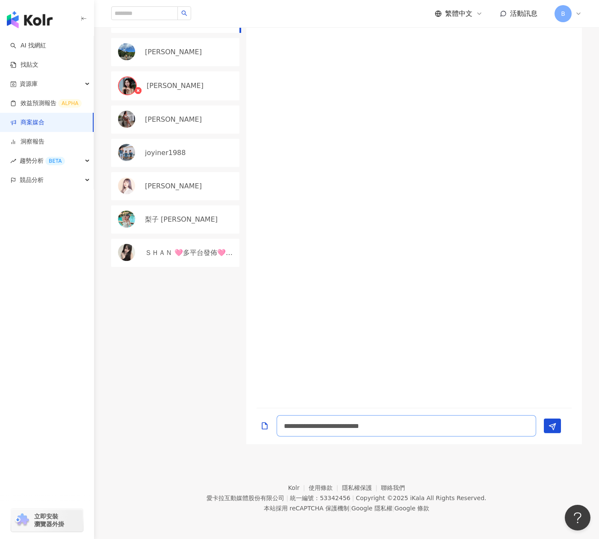
click at [483, 429] on textarea "**********" at bounding box center [406, 425] width 259 height 21
type textarea "**********"
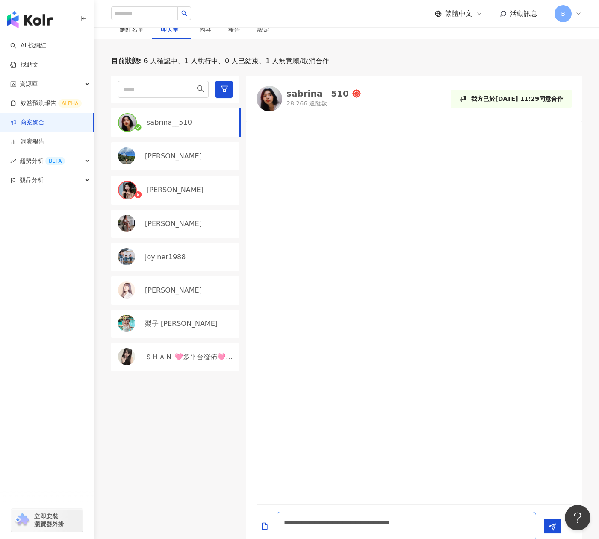
scroll to position [275, 0]
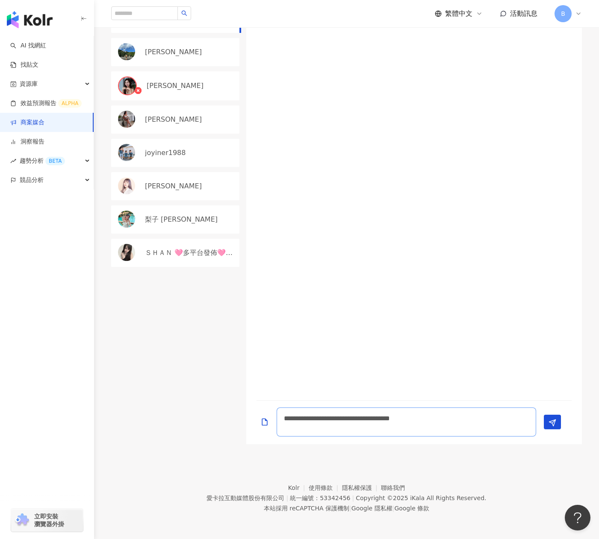
click at [303, 417] on textarea "**********" at bounding box center [406, 422] width 259 height 29
click at [374, 428] on textarea "**********" at bounding box center [406, 422] width 259 height 29
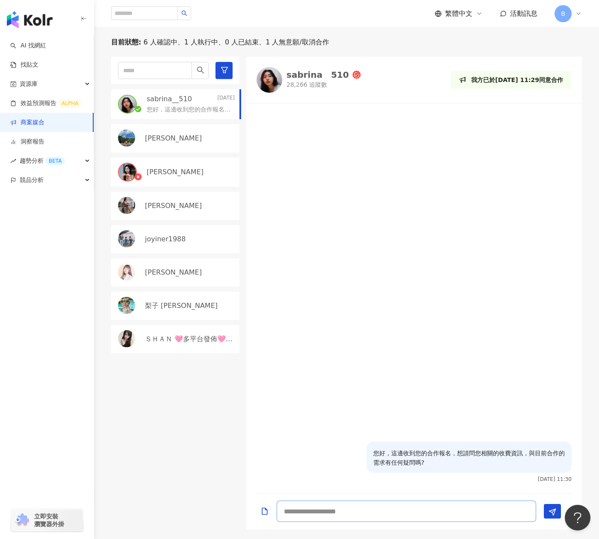
scroll to position [104, 0]
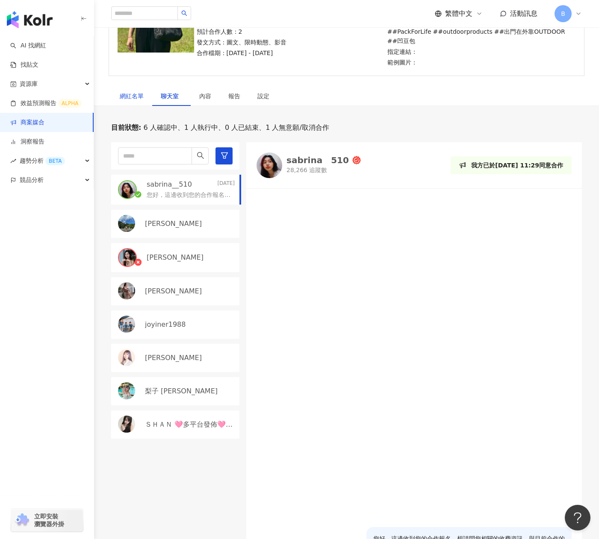
click at [130, 95] on div "網紅名單" at bounding box center [132, 95] width 24 height 9
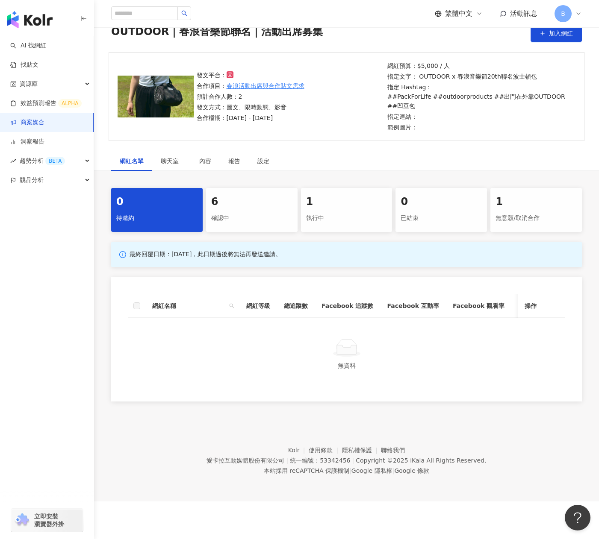
click at [44, 124] on link "商案媒合" at bounding box center [27, 122] width 34 height 9
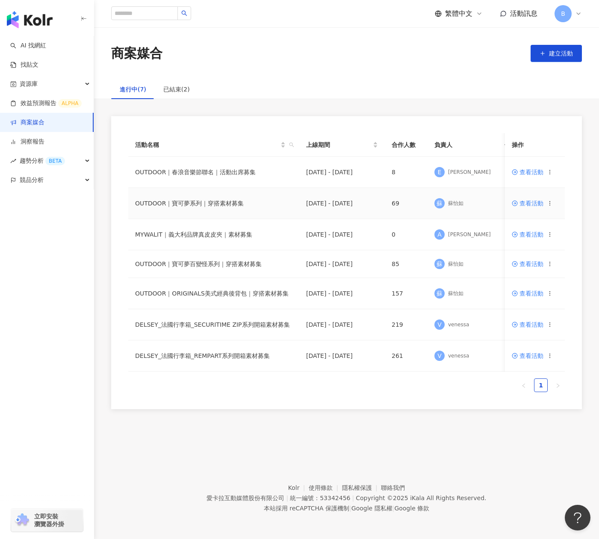
click at [265, 205] on td "OUTDOOR｜寶可夢系列｜穿搭素材募集" at bounding box center [213, 203] width 171 height 31
click at [540, 200] on span "查看活動" at bounding box center [528, 203] width 32 height 6
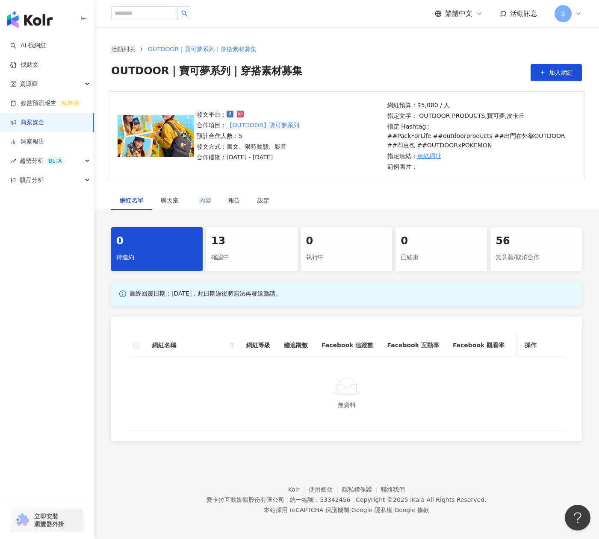
click at [212, 197] on div "內容" at bounding box center [205, 201] width 29 height 20
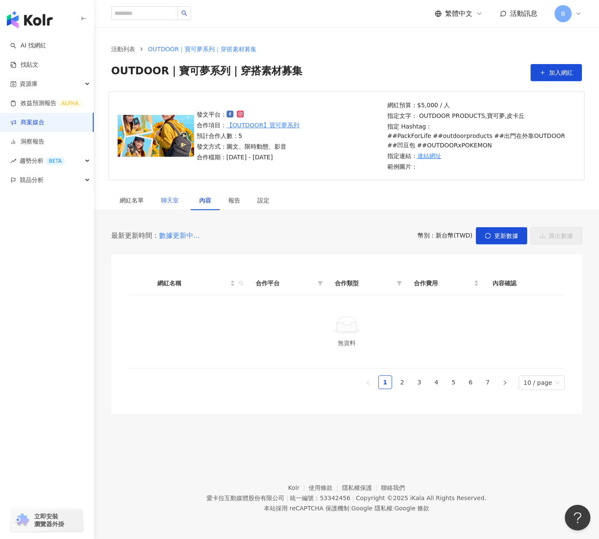
drag, startPoint x: 219, startPoint y: 223, endPoint x: 157, endPoint y: 201, distance: 65.3
click at [219, 222] on div "網紅名單 聊天室 內容 報告 設定 0 待邀約 13 確認中 0 執行中 0 已結束 56 無意願/取消合作 最終回覆日期：2025/9/30，此日期過後將無…" at bounding box center [346, 303] width 505 height 224
click at [153, 200] on div "聊天室" at bounding box center [171, 201] width 38 height 20
click at [174, 200] on span "聊天室" at bounding box center [171, 200] width 21 height 6
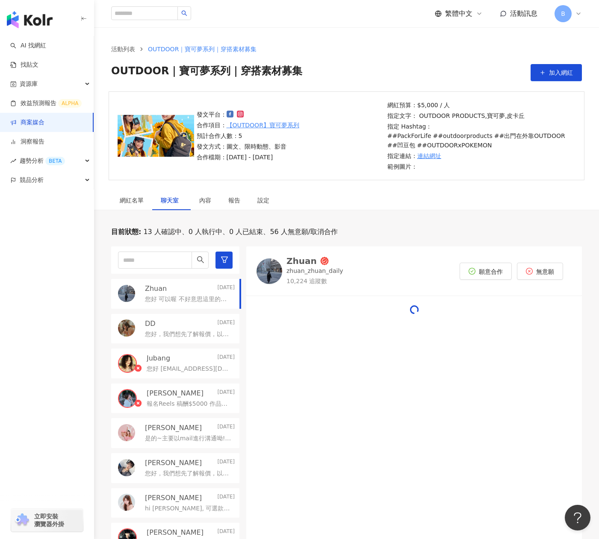
click at [183, 299] on p "您好 可以喔 不好意思這里的訊息好像跳出比較慢 我這裡的合作費用是$5000 謝謝您" at bounding box center [188, 299] width 86 height 9
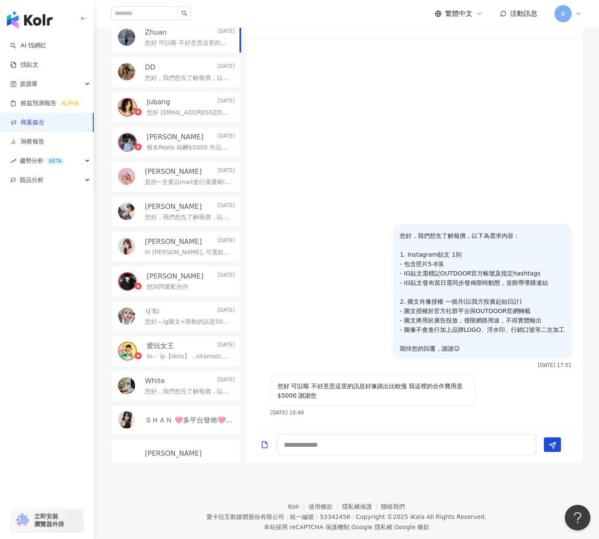
scroll to position [214, 0]
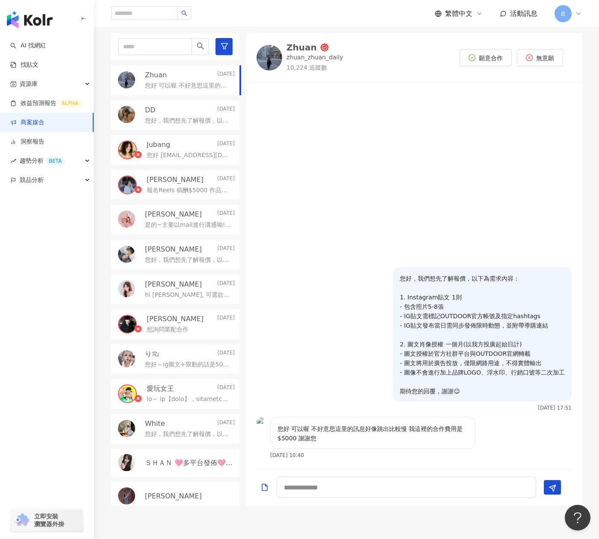
click at [180, 161] on div "Jubang 2025/8/26 您好 如需進一步聯繫請洽ccc19940510@gmail.com 謝謝" at bounding box center [175, 150] width 128 height 30
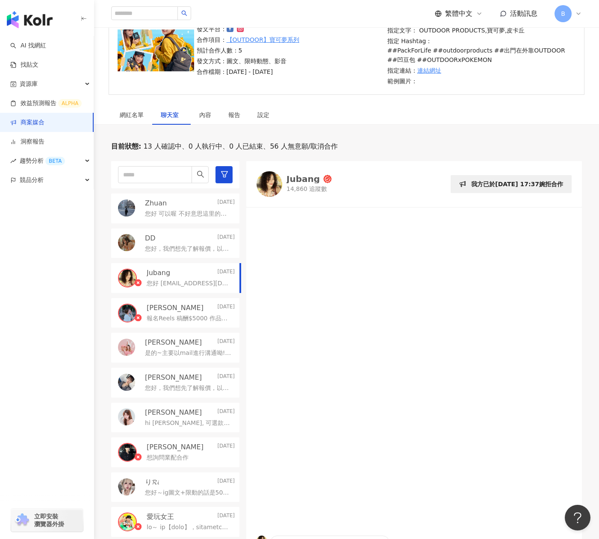
scroll to position [128, 0]
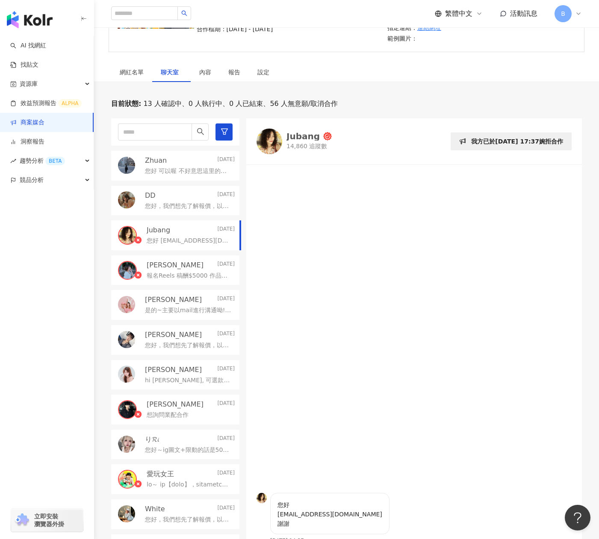
click at [167, 308] on p "是的~主要以mail進行溝通呦! 剛才有將本次合作內容發過去了，再麻煩您~謝謝😊" at bounding box center [188, 310] width 86 height 9
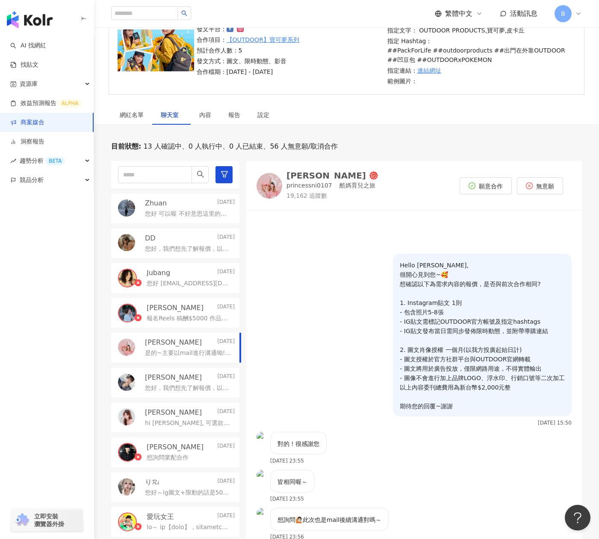
scroll to position [85, 0]
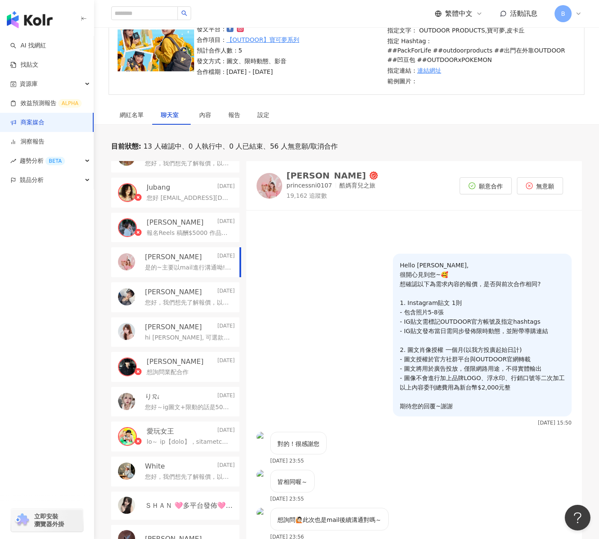
click at [174, 409] on p "您好～ig圖文+限動的話是5000！肖像授權的話是1500～都可以再談！" at bounding box center [188, 408] width 86 height 9
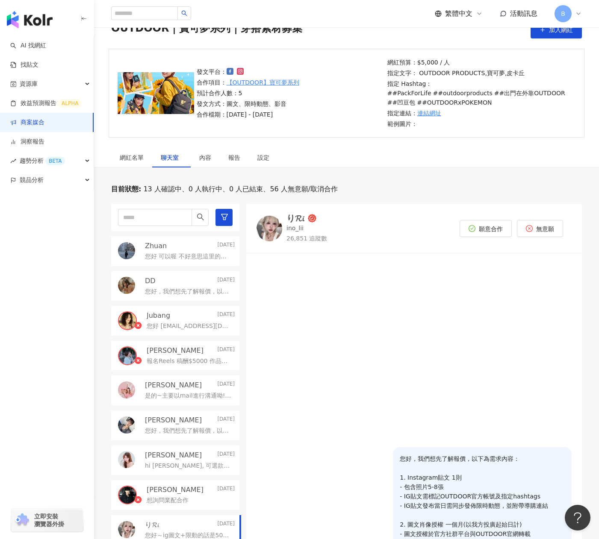
click at [44, 122] on link "商案媒合" at bounding box center [27, 122] width 34 height 9
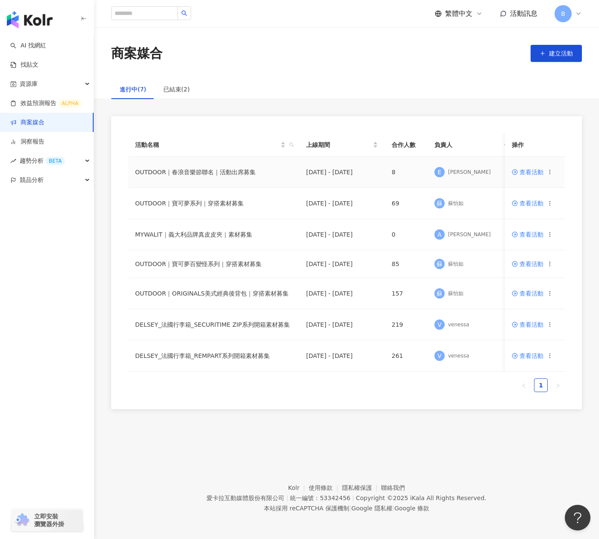
click at [222, 181] on td "OUTDOOR｜春浪音樂節聯名｜活動出席募集" at bounding box center [213, 172] width 171 height 31
click at [251, 176] on td "OUTDOOR｜春浪音樂節聯名｜活動出席募集" at bounding box center [213, 172] width 171 height 31
click at [529, 171] on span "查看活動" at bounding box center [528, 172] width 32 height 6
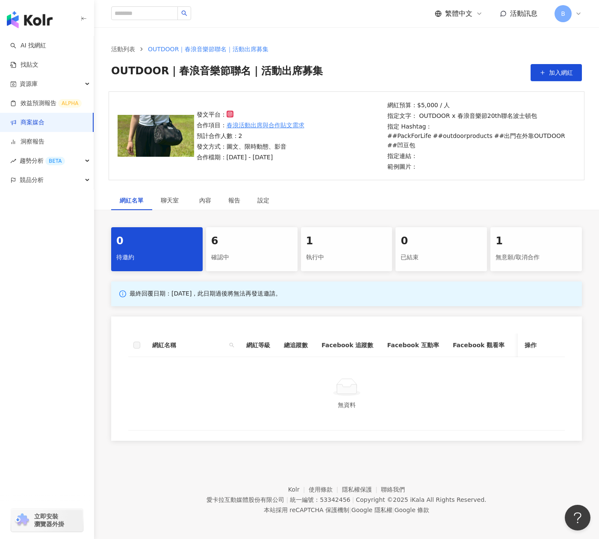
scroll to position [39, 0]
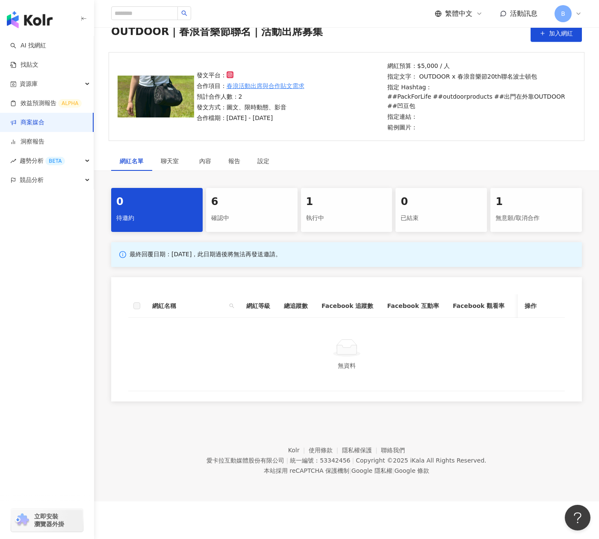
click at [244, 201] on div "6" at bounding box center [251, 202] width 81 height 15
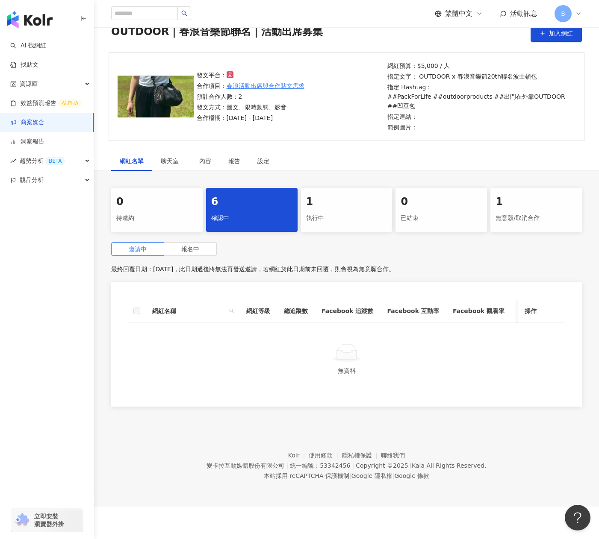
click at [334, 212] on div "執行中" at bounding box center [346, 218] width 81 height 15
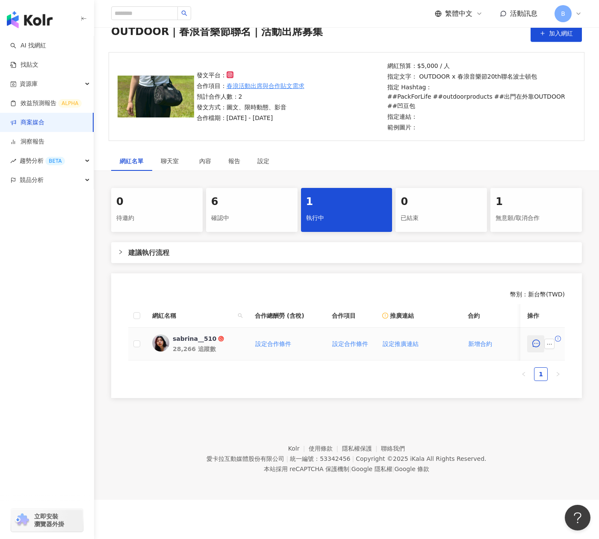
click at [536, 345] on icon "message" at bounding box center [536, 344] width 8 height 8
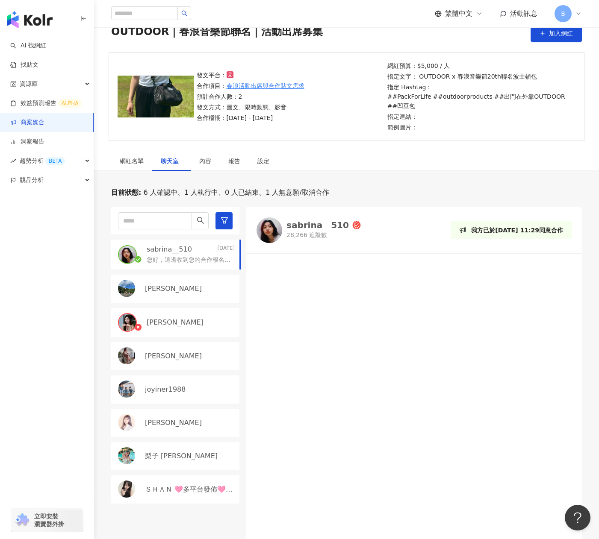
scroll to position [253, 0]
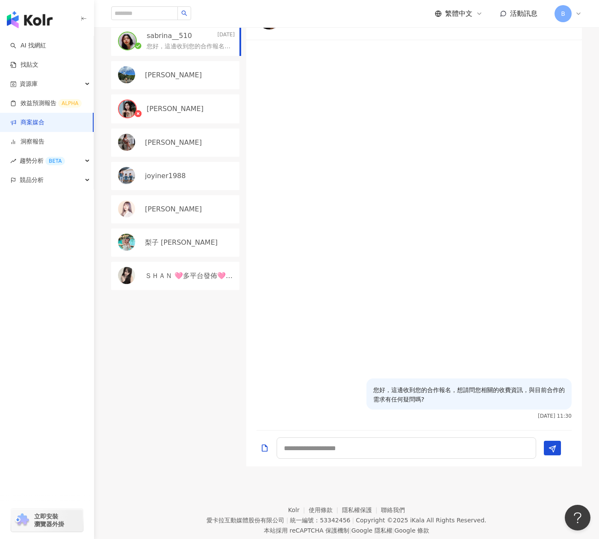
click at [347, 460] on div at bounding box center [414, 449] width 336 height 36
drag, startPoint x: 342, startPoint y: 450, endPoint x: 333, endPoint y: 452, distance: 9.2
click at [341, 450] on textarea at bounding box center [406, 448] width 259 height 21
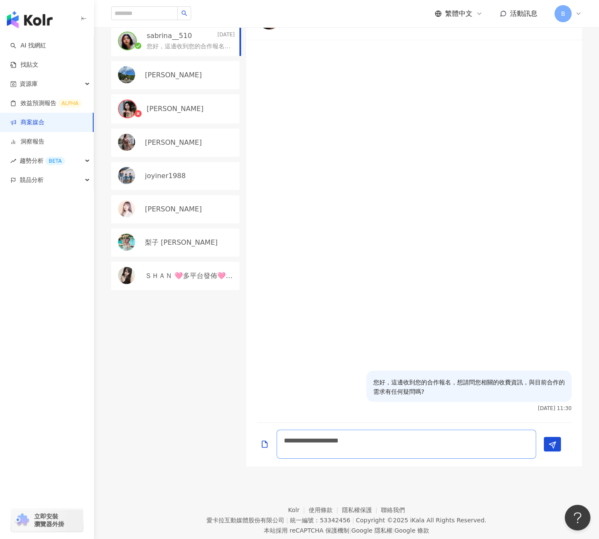
scroll to position [1, 0]
click at [285, 440] on textarea "**********" at bounding box center [406, 444] width 259 height 29
click at [311, 441] on textarea "**********" at bounding box center [406, 444] width 259 height 29
click at [287, 451] on textarea "**********" at bounding box center [406, 444] width 259 height 29
click at [427, 434] on textarea "**********" at bounding box center [406, 444] width 259 height 29
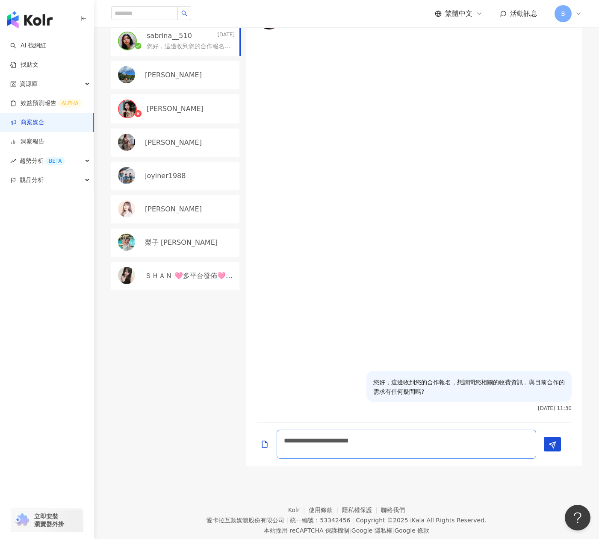
click at [287, 451] on textarea "**********" at bounding box center [406, 444] width 259 height 29
drag, startPoint x: 287, startPoint y: 452, endPoint x: 292, endPoint y: 454, distance: 5.4
click at [287, 452] on textarea "**********" at bounding box center [406, 444] width 259 height 29
paste textarea "**********"
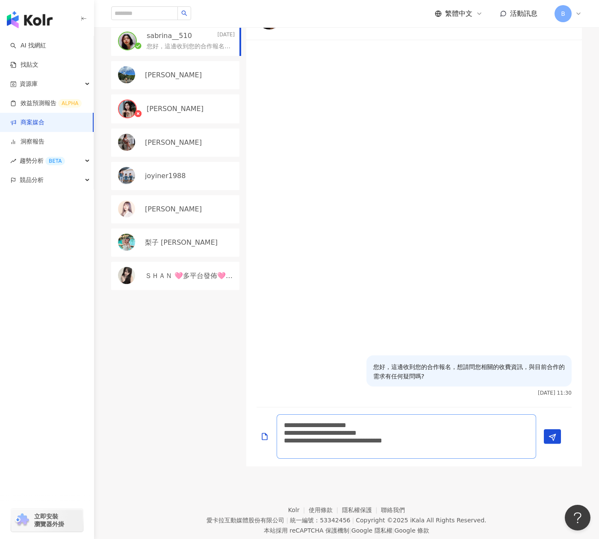
click at [284, 436] on textarea "**********" at bounding box center [406, 437] width 259 height 44
click at [282, 433] on textarea "**********" at bounding box center [406, 437] width 259 height 44
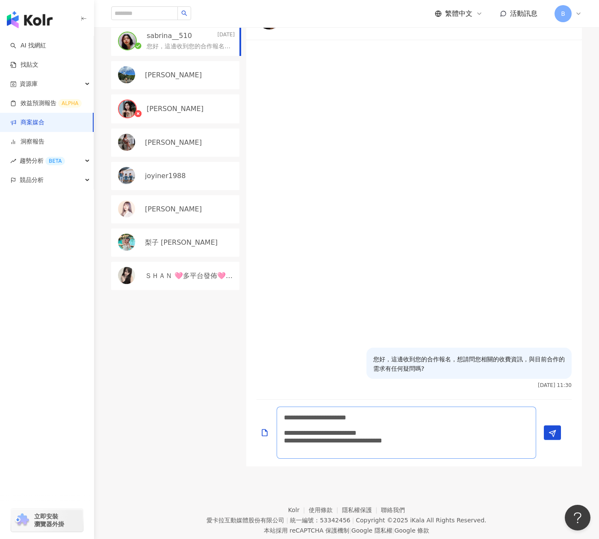
click at [483, 443] on textarea "**********" at bounding box center [406, 433] width 259 height 52
click at [288, 453] on textarea "**********" at bounding box center [406, 433] width 259 height 52
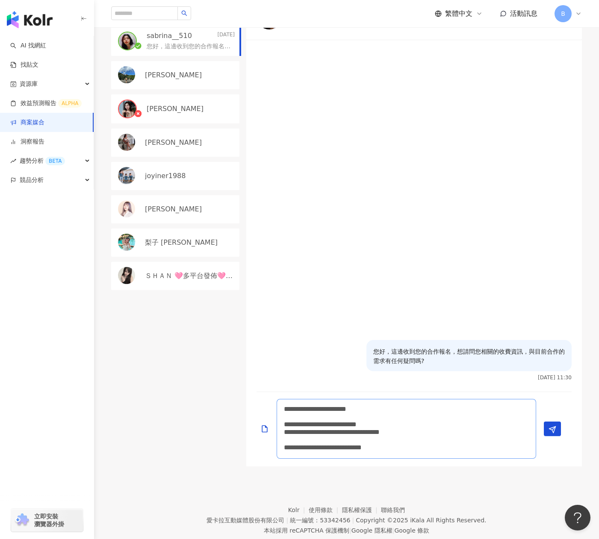
click at [477, 435] on textarea "**********" at bounding box center [406, 429] width 259 height 60
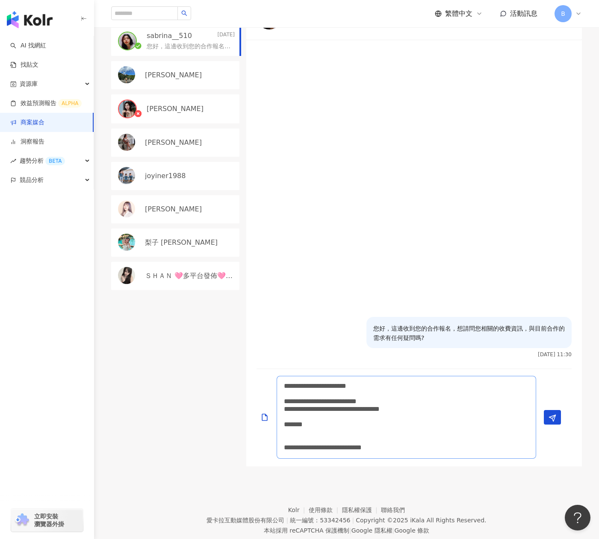
paste textarea "**********"
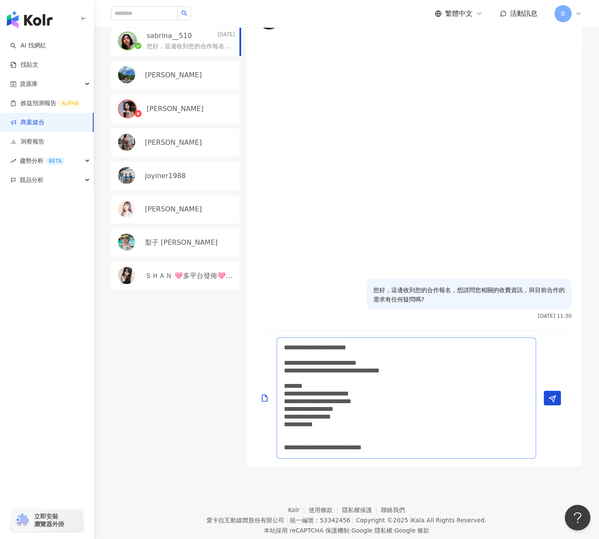
scroll to position [210, 0]
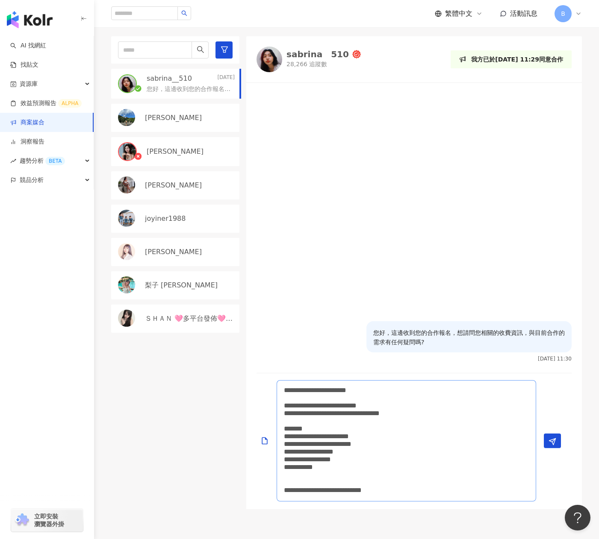
click at [324, 430] on textarea "**********" at bounding box center [406, 440] width 259 height 121
click at [410, 389] on textarea "**********" at bounding box center [406, 440] width 259 height 121
drag, startPoint x: 424, startPoint y: 393, endPoint x: 439, endPoint y: 395, distance: 15.0
click at [439, 395] on textarea "**********" at bounding box center [406, 440] width 259 height 121
click at [428, 391] on textarea "**********" at bounding box center [406, 440] width 259 height 121
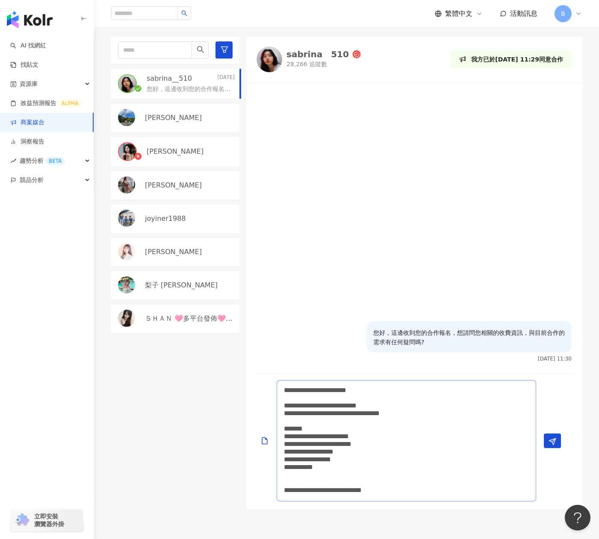
drag, startPoint x: 431, startPoint y: 392, endPoint x: 439, endPoint y: 393, distance: 8.3
click at [439, 393] on textarea "**********" at bounding box center [406, 440] width 259 height 121
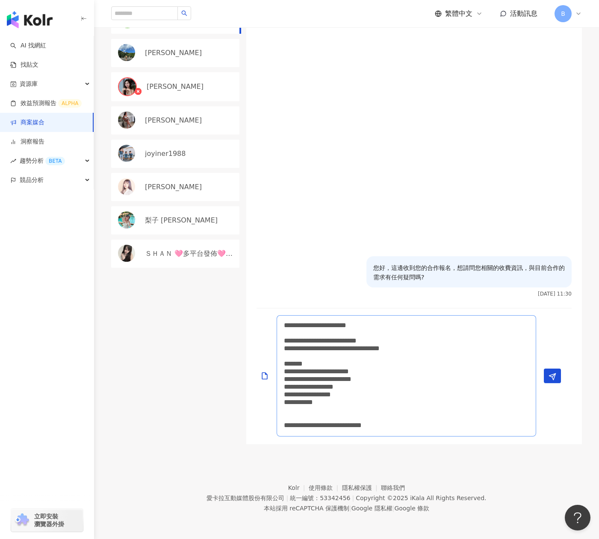
click at [284, 426] on textarea "**********" at bounding box center [406, 375] width 259 height 121
click at [388, 427] on textarea "**********" at bounding box center [406, 375] width 259 height 121
type textarea "**********"
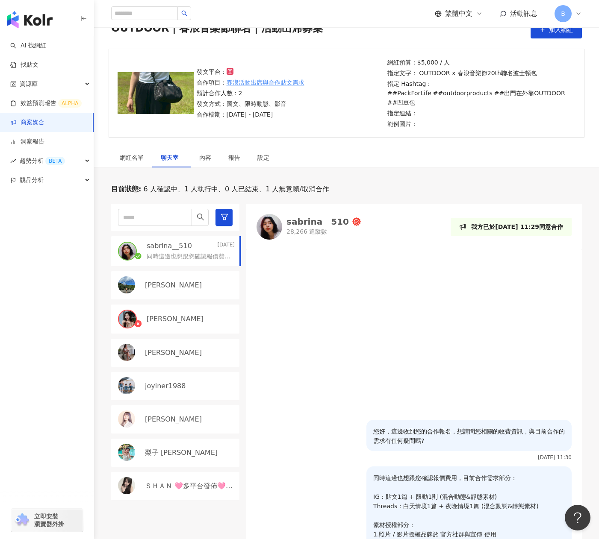
scroll to position [0, 0]
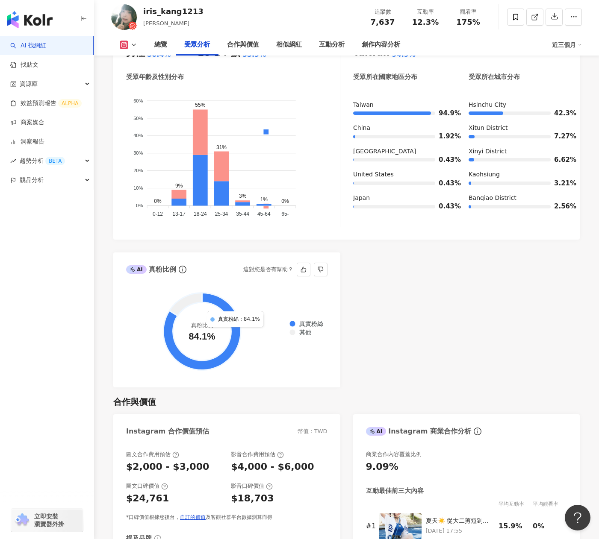
scroll to position [898, 0]
